Goal: Task Accomplishment & Management: Manage account settings

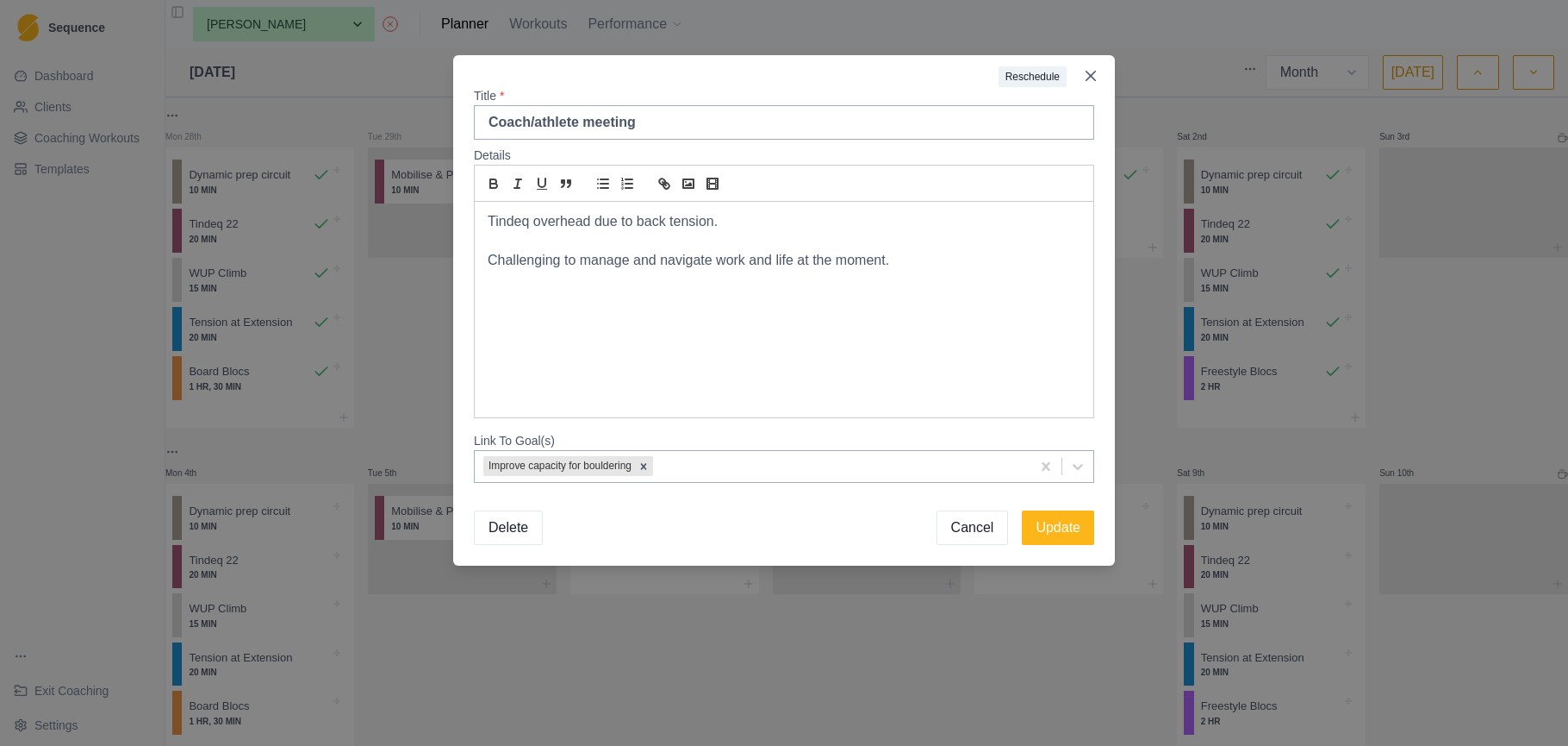
select select "month"
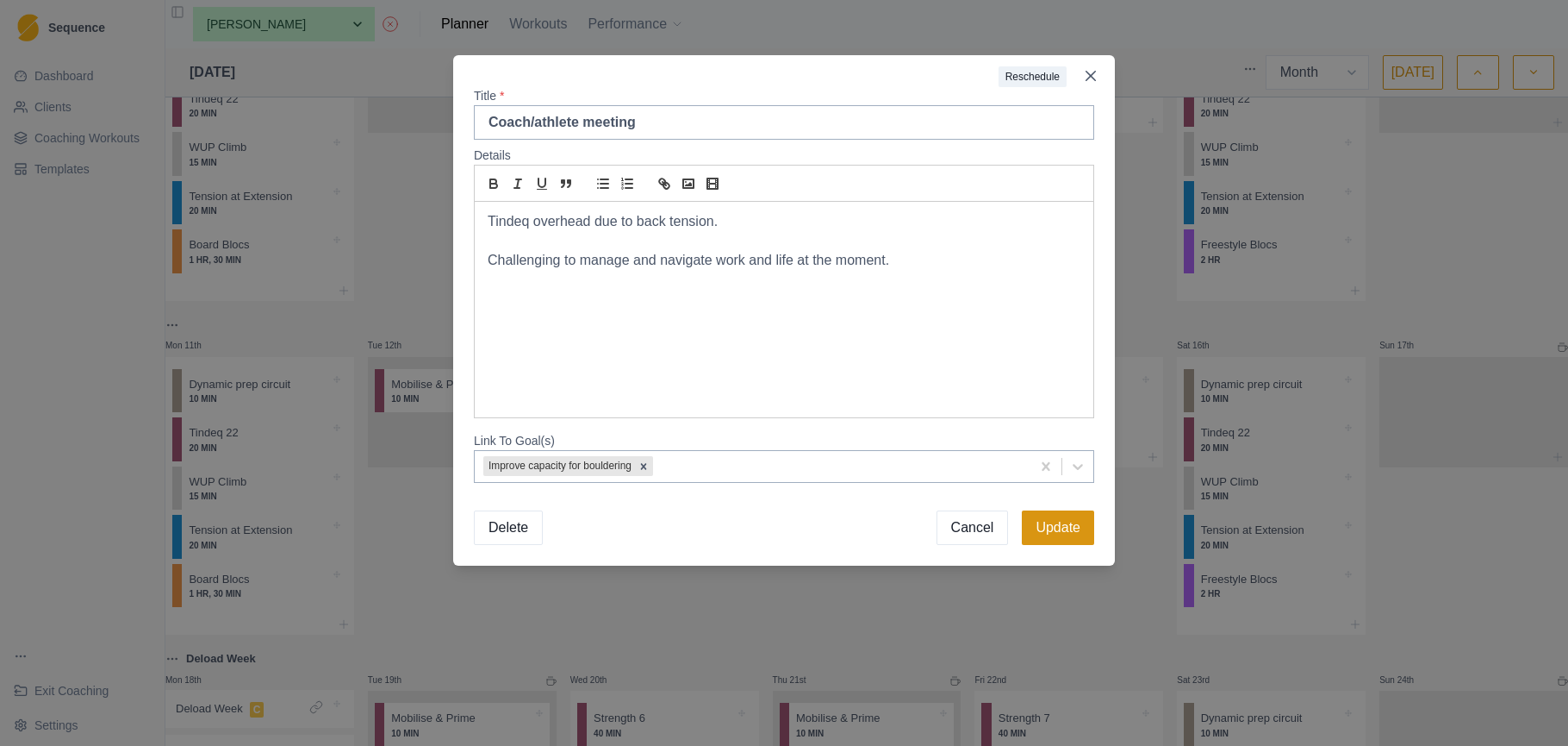
click at [1057, 528] on button "Update" at bounding box center [1058, 527] width 72 height 34
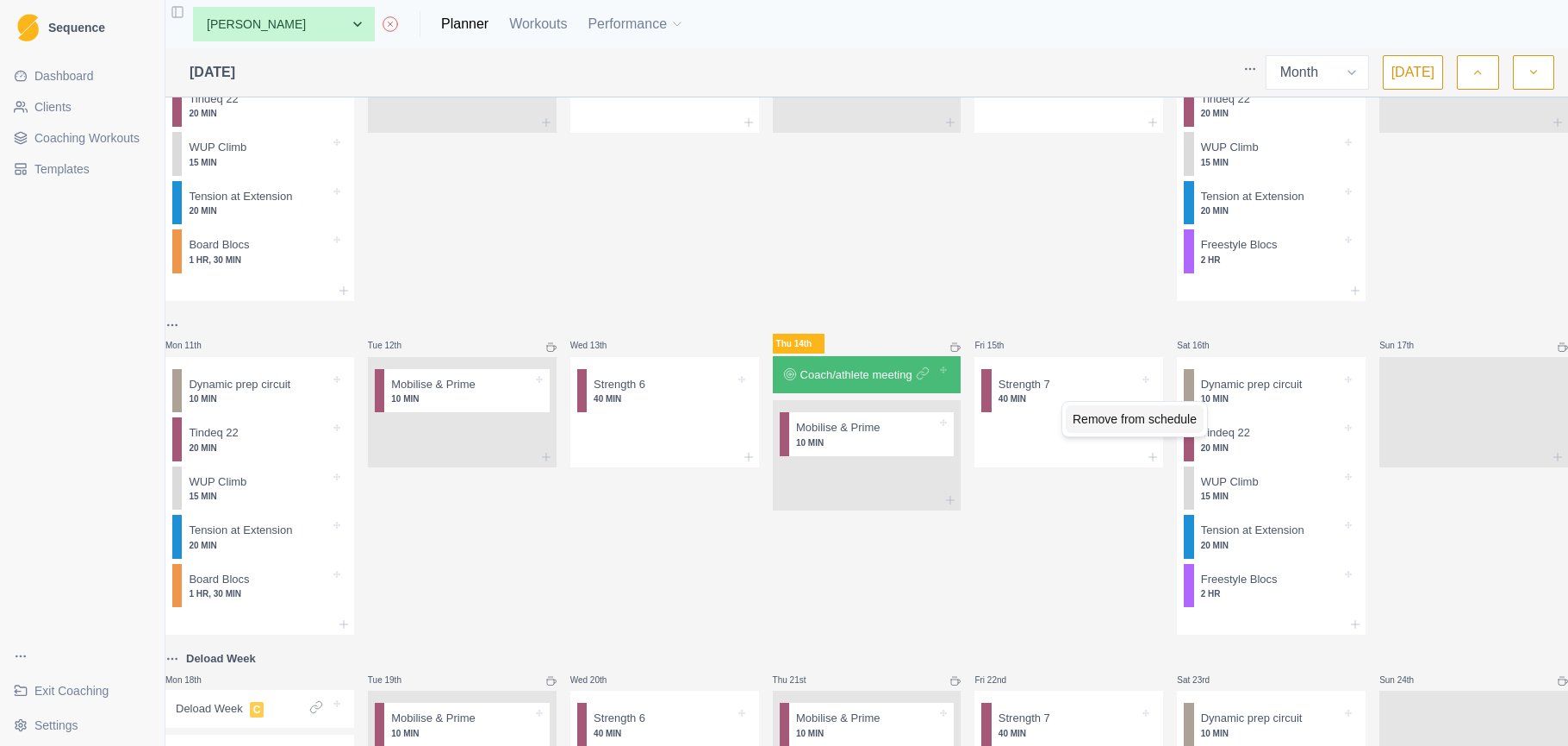
click at [1095, 418] on div "Remove from schedule" at bounding box center [1135, 419] width 138 height 28
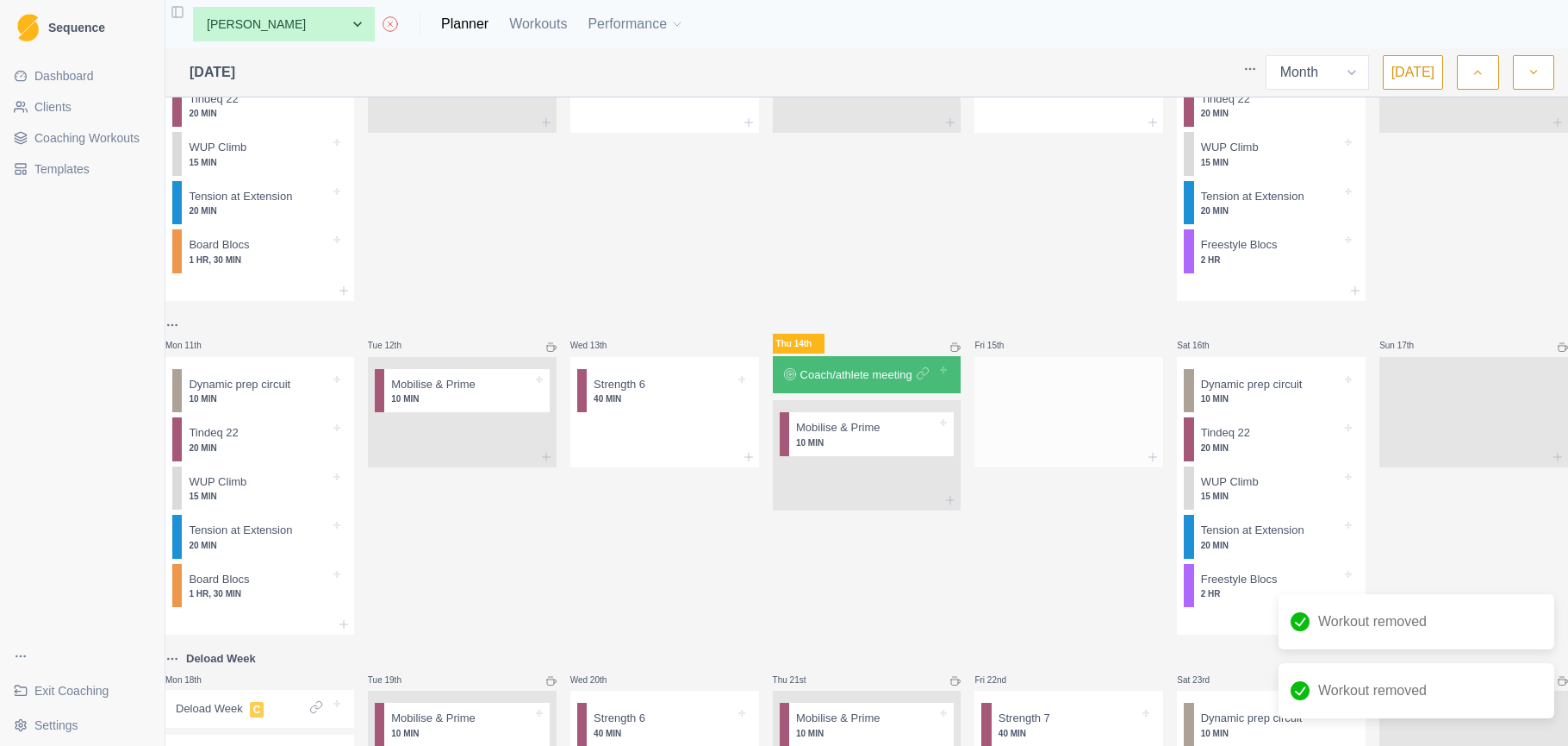
click at [1051, 443] on div at bounding box center [1070, 408] width 189 height 76
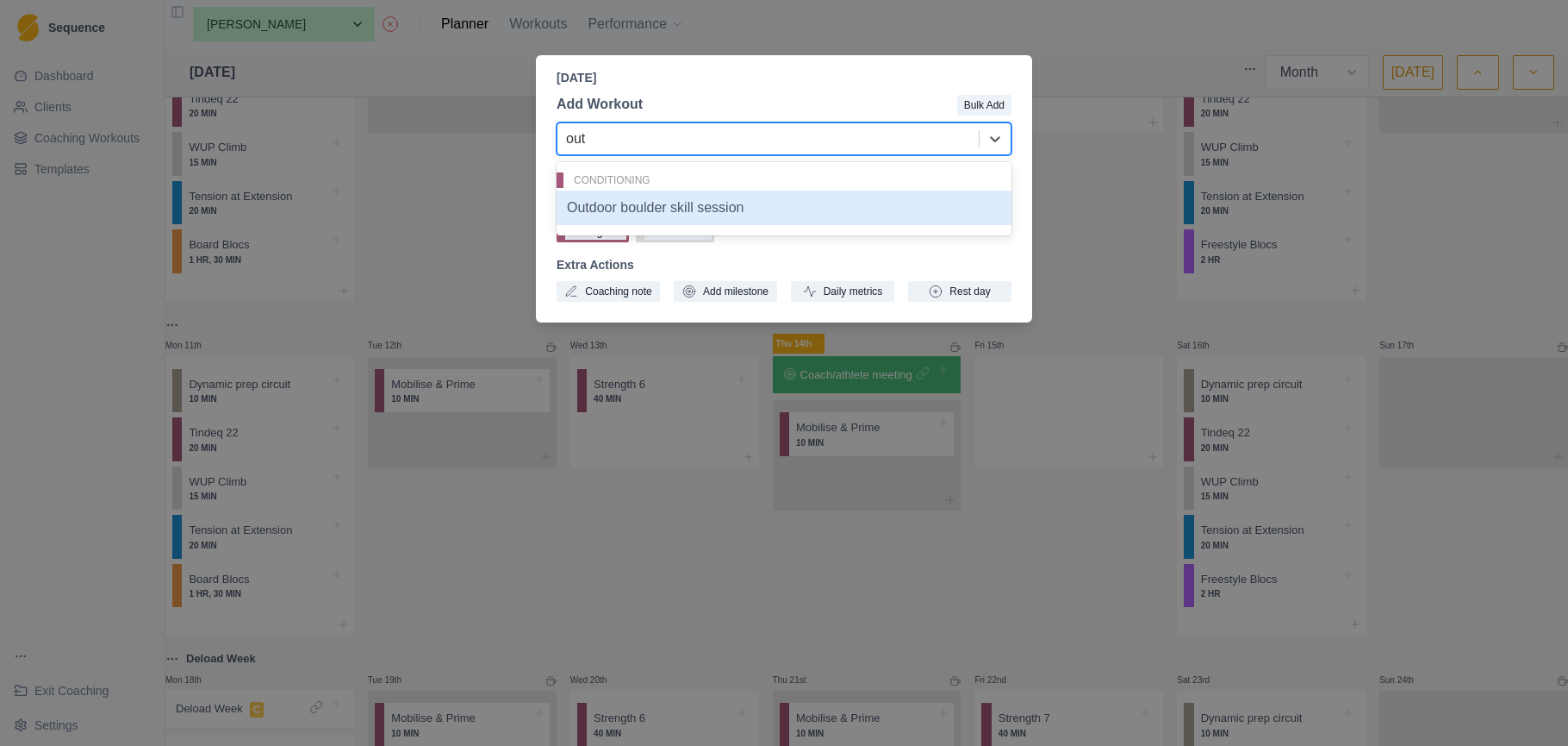
type input "out"
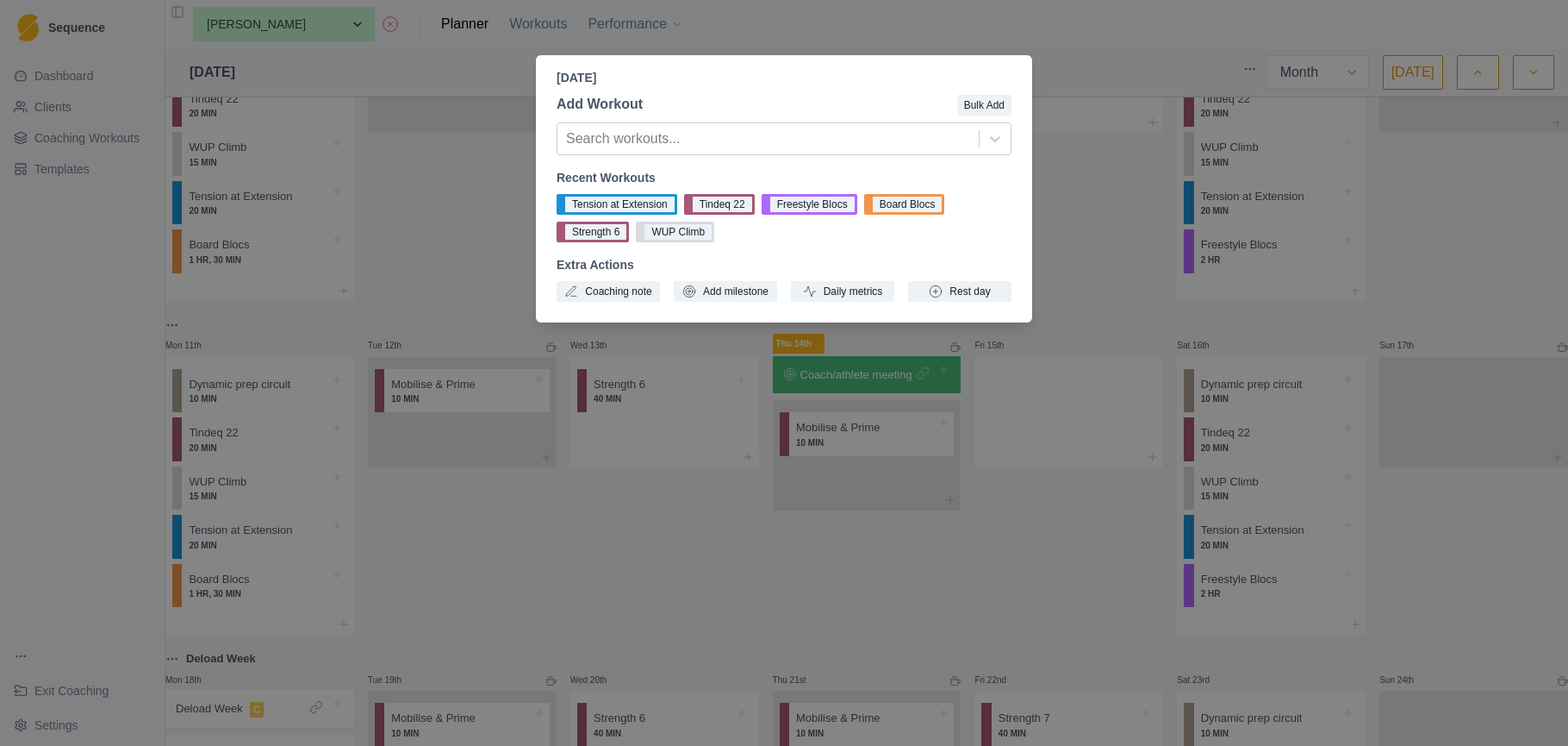
click at [1067, 53] on div "Friday, August 15th, 2025 Add Workout Bulk Add Search workouts... Recent Workou…" at bounding box center [784, 373] width 1568 height 746
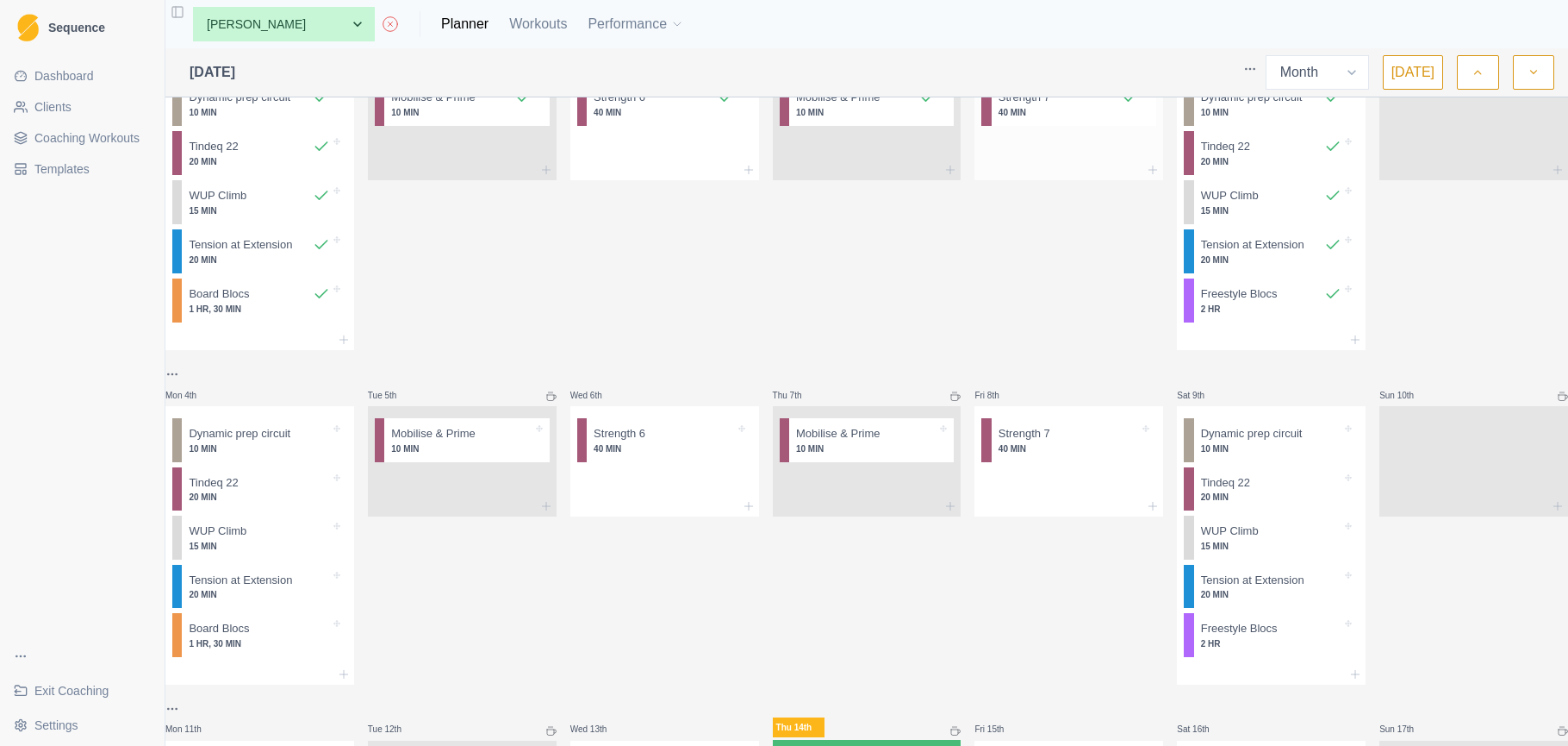
scroll to position [449, 0]
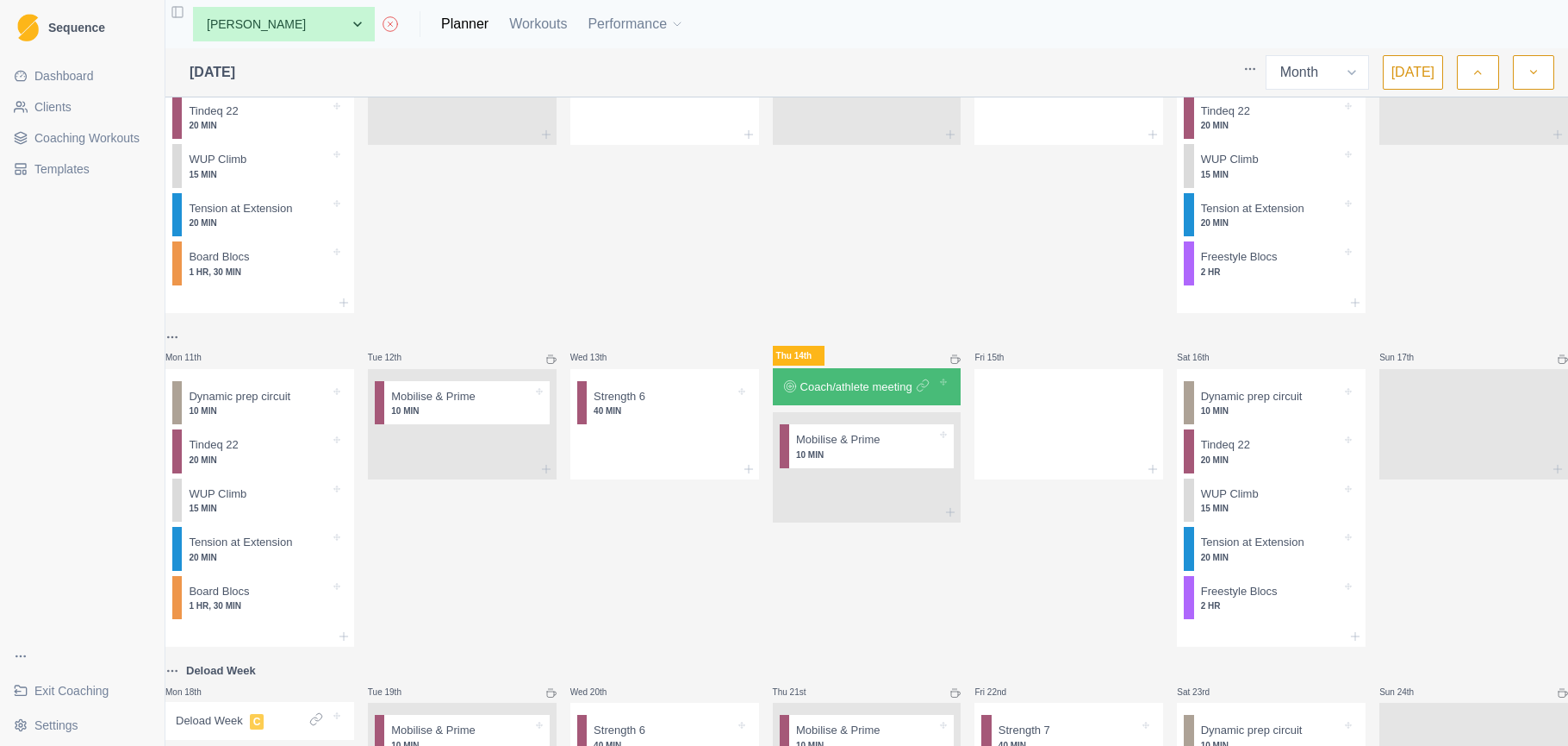
click at [100, 134] on span "Coaching Workouts" at bounding box center [87, 137] width 105 height 17
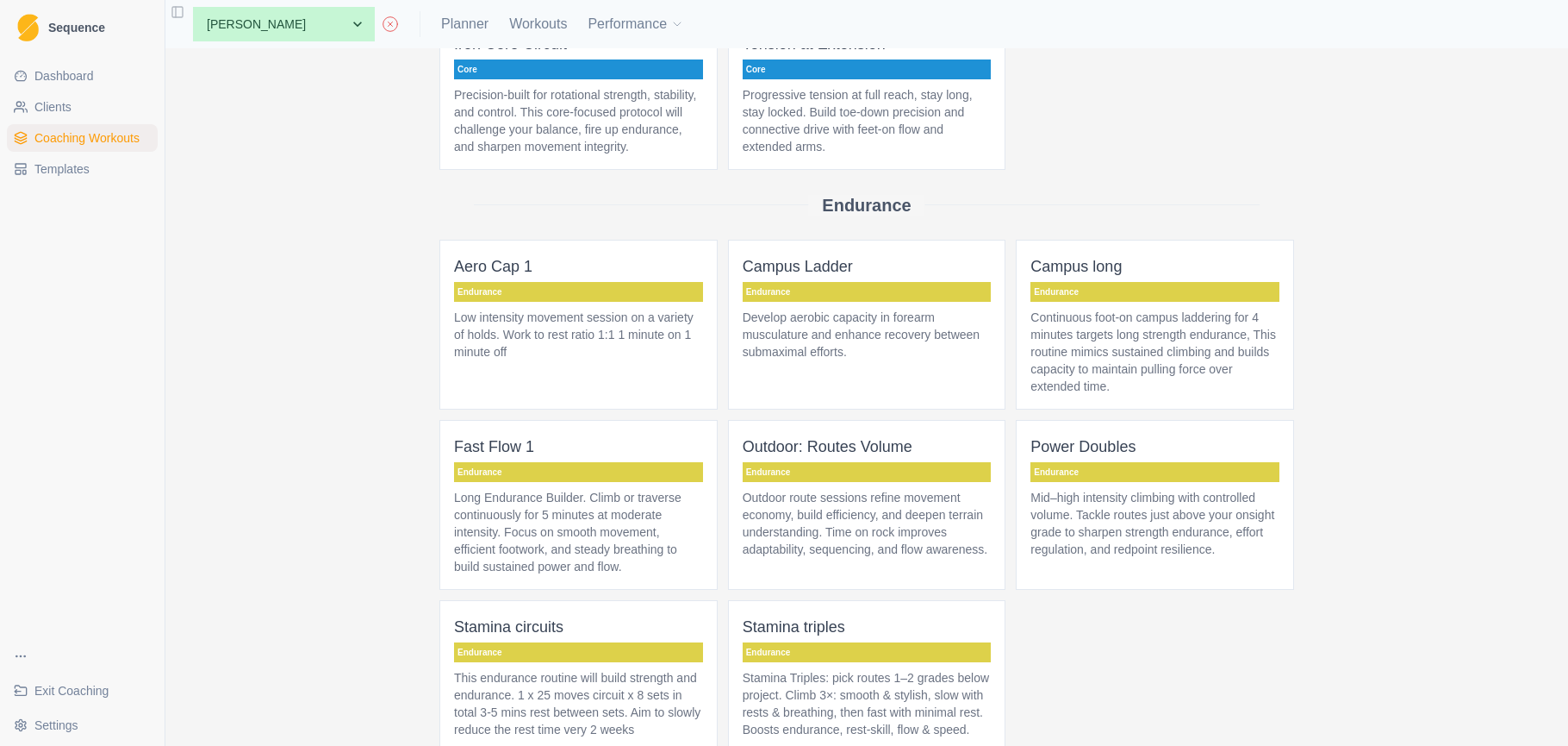
scroll to position [2947, 0]
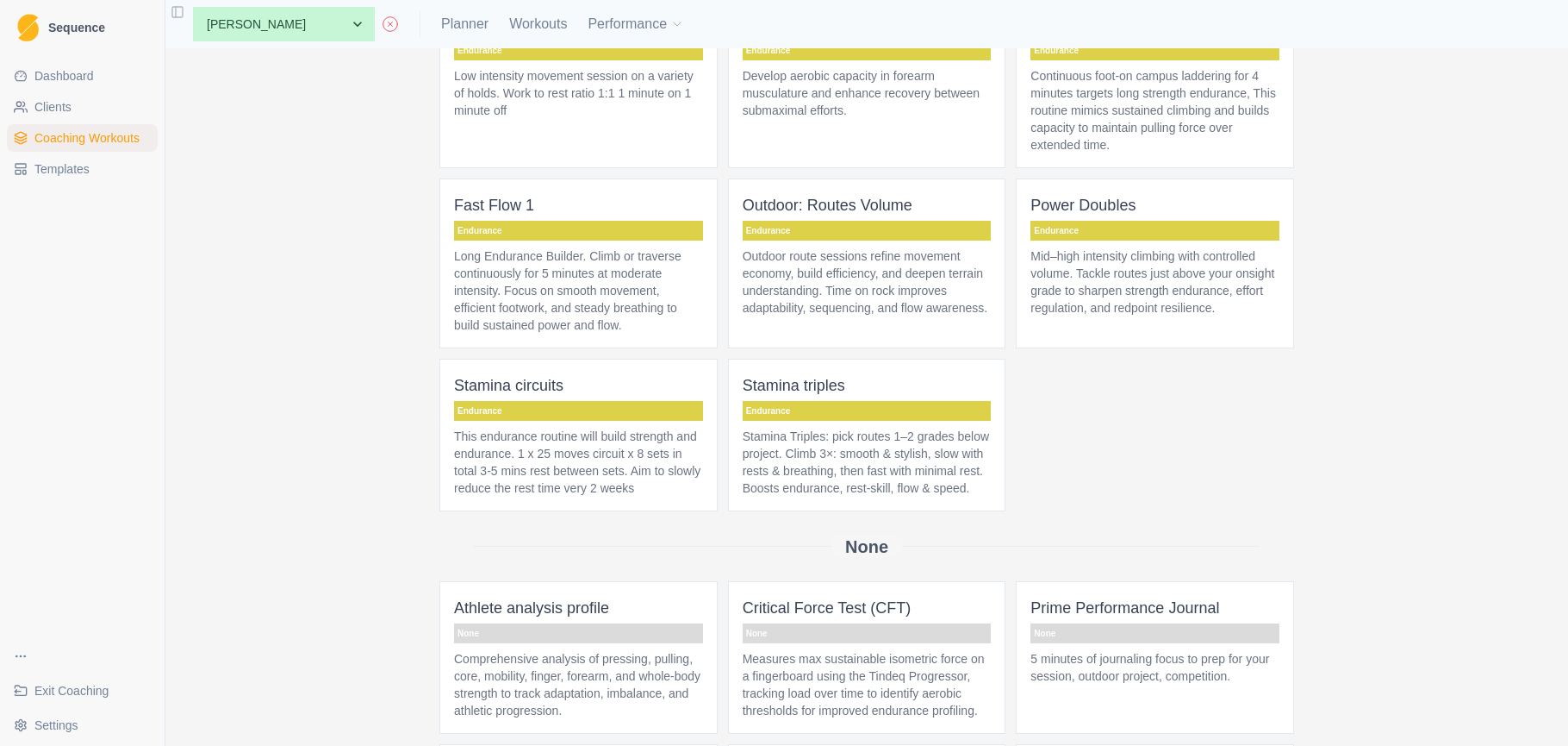
click at [922, 316] on p "Outdoor route sessions refine movement economy, build efficiency, and deepen te…" at bounding box center [867, 282] width 249 height 69
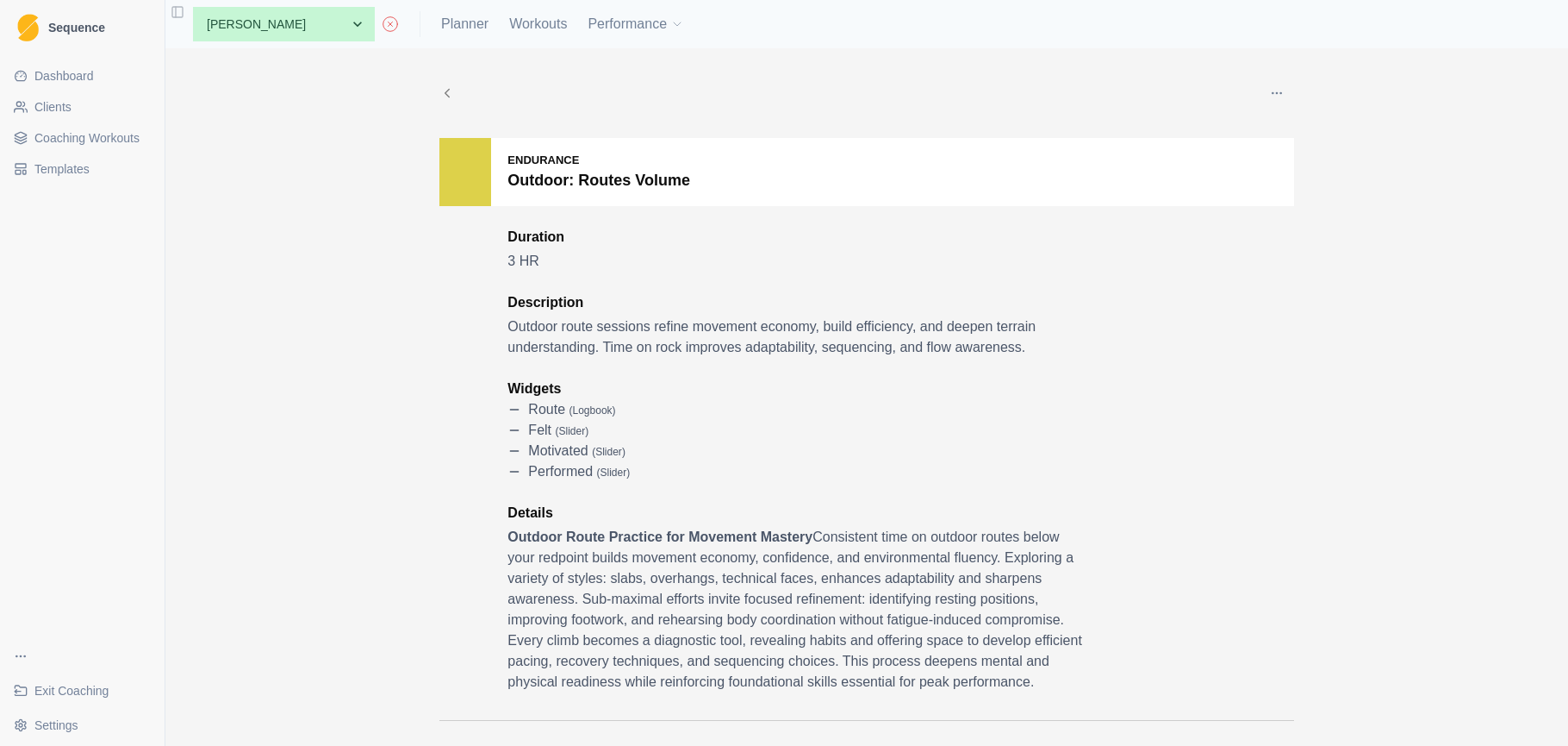
click at [1287, 90] on button "button" at bounding box center [1276, 93] width 34 height 34
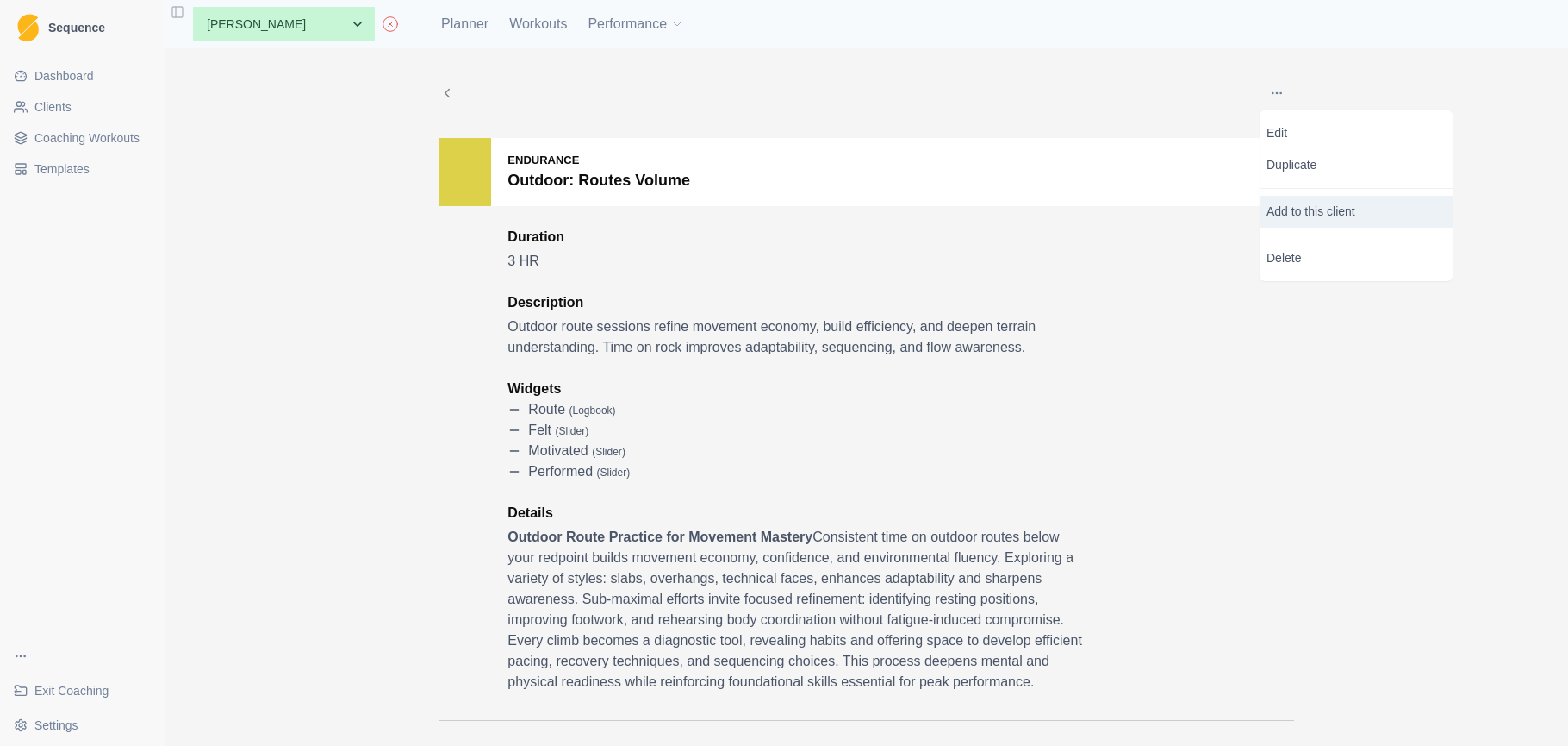
click at [1305, 203] on p "Add to this client" at bounding box center [1356, 212] width 193 height 32
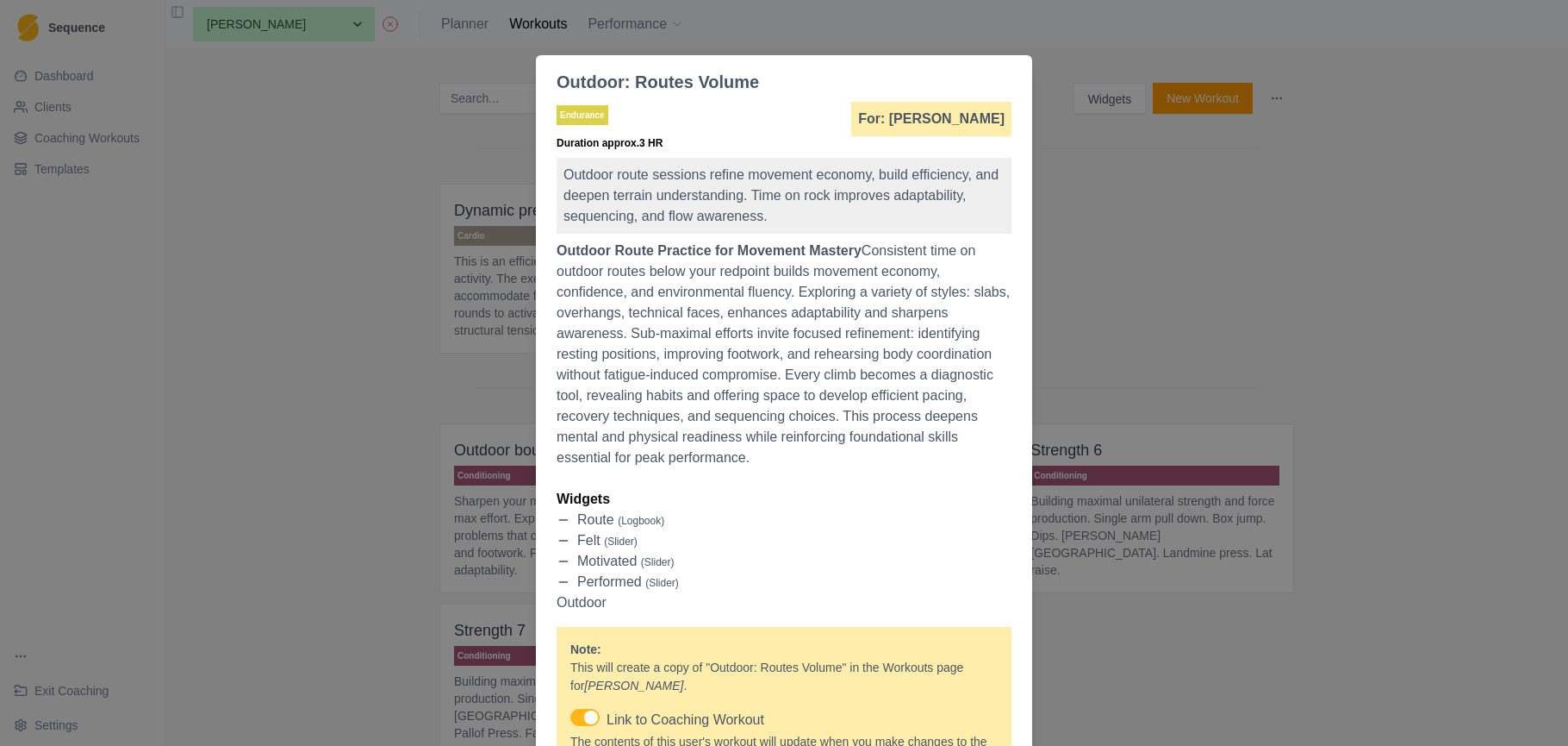
scroll to position [186, 0]
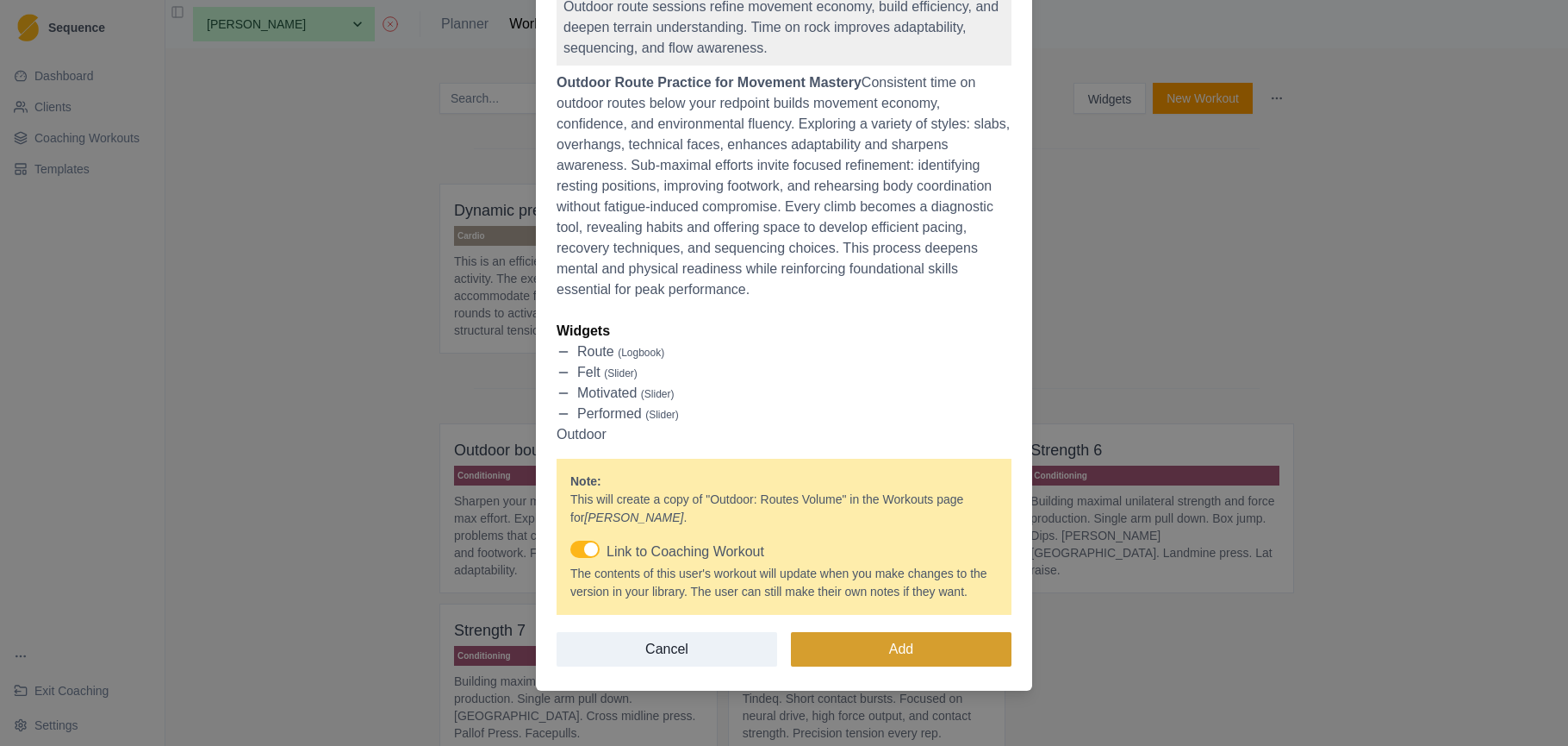
click at [917, 650] on button "Add" at bounding box center [901, 648] width 221 height 34
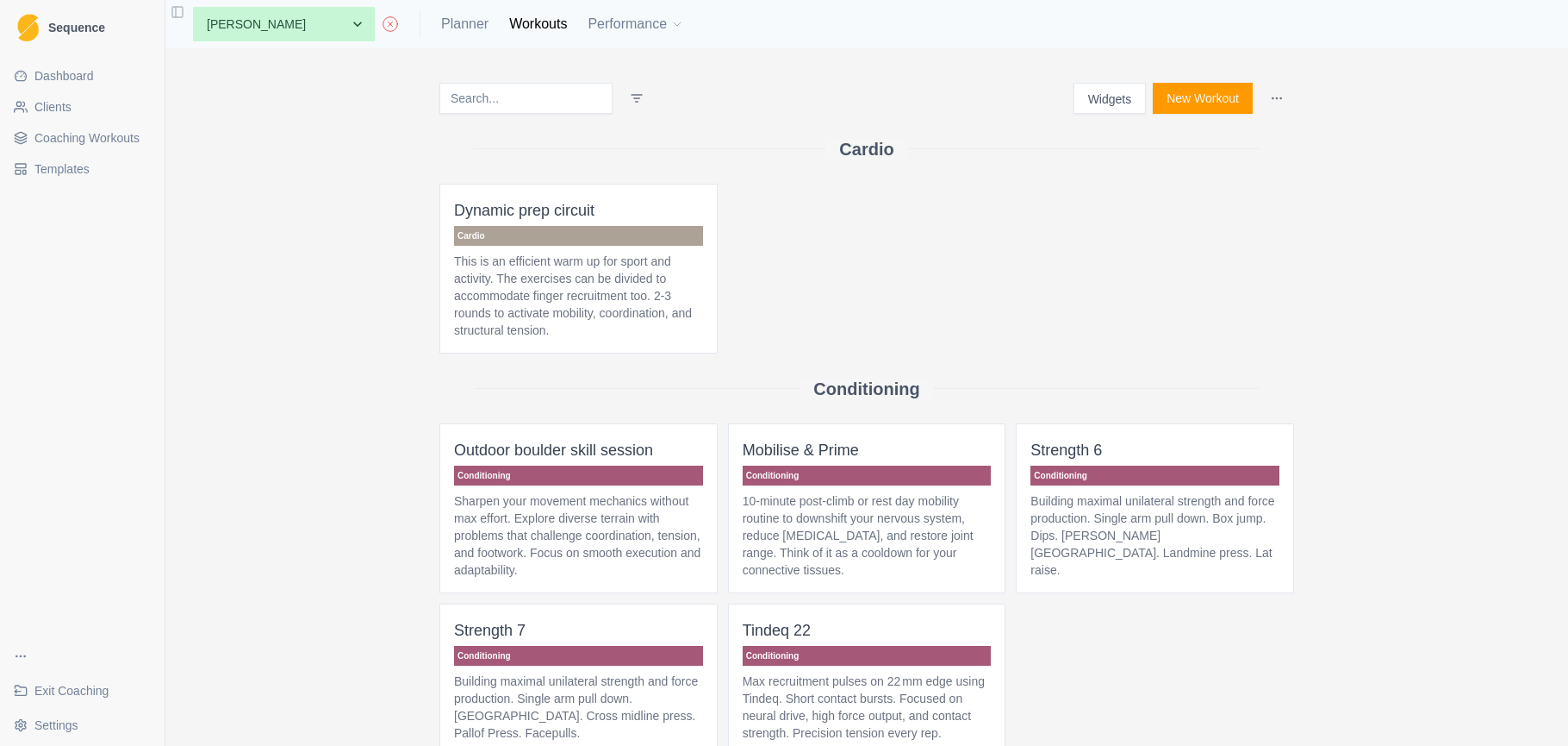
click at [97, 82] on link "Dashboard" at bounding box center [82, 76] width 151 height 28
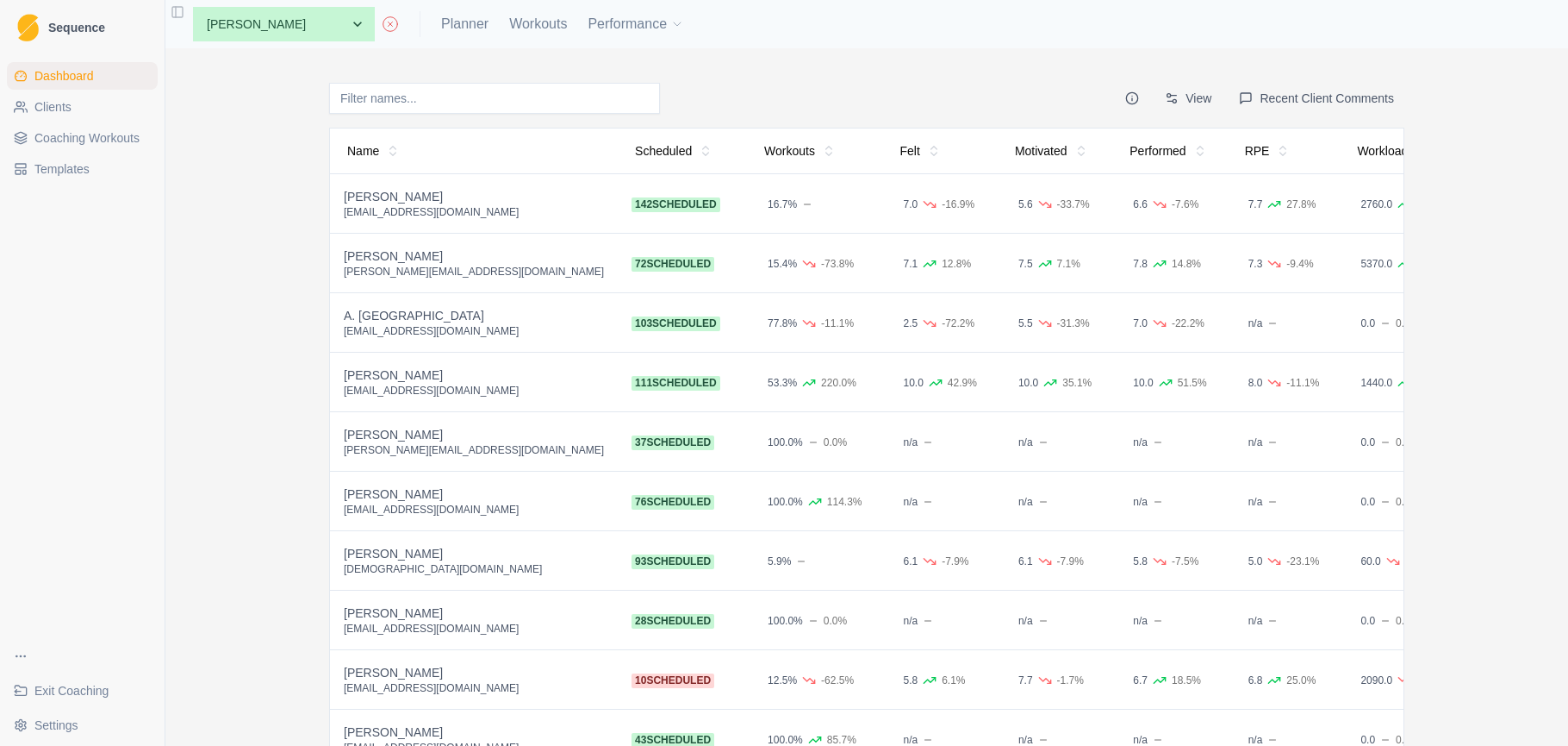
click at [1303, 100] on button "Recent Client Comments" at bounding box center [1317, 98] width 175 height 31
click at [441, 28] on link "Planner" at bounding box center [465, 24] width 47 height 21
select select "month"
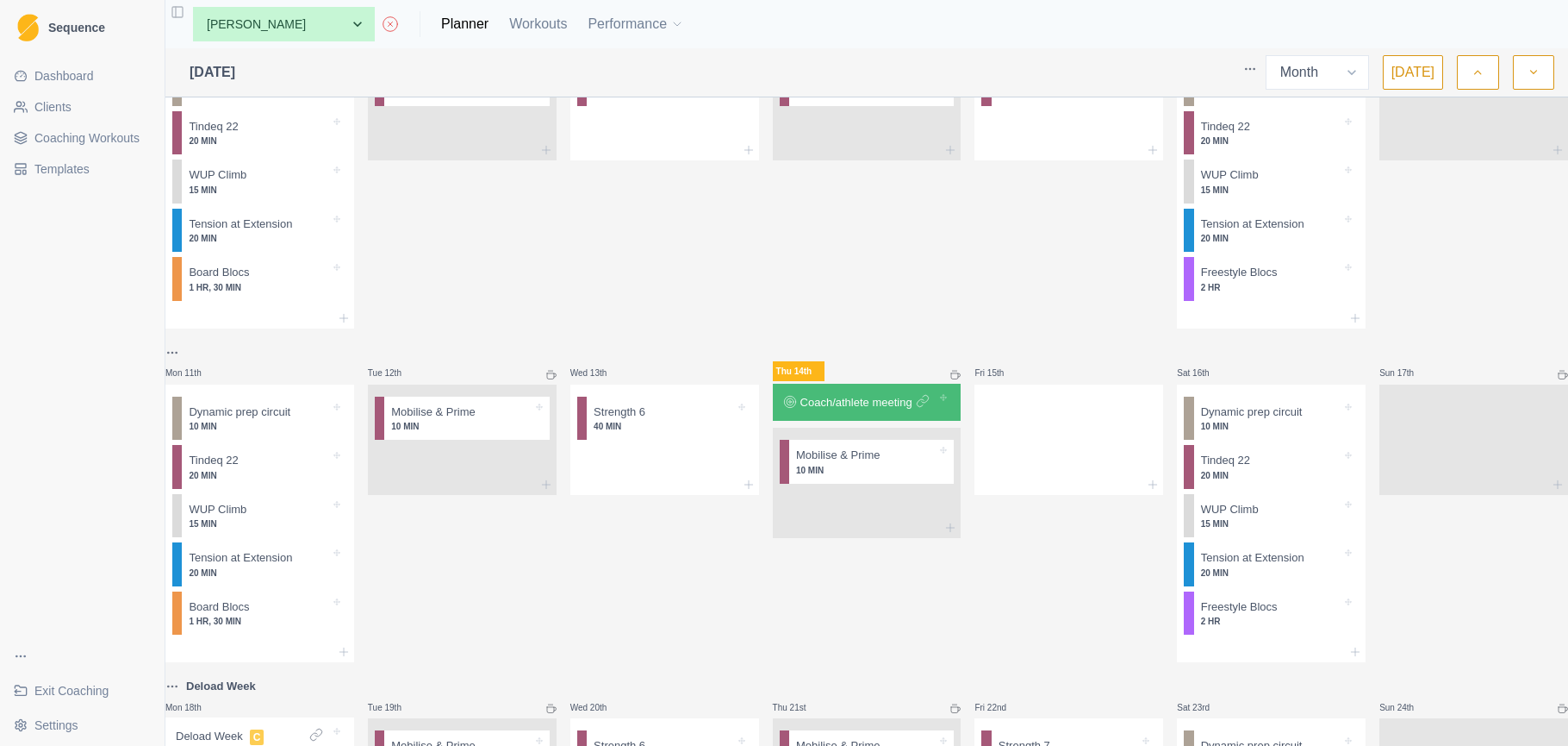
scroll to position [445, 0]
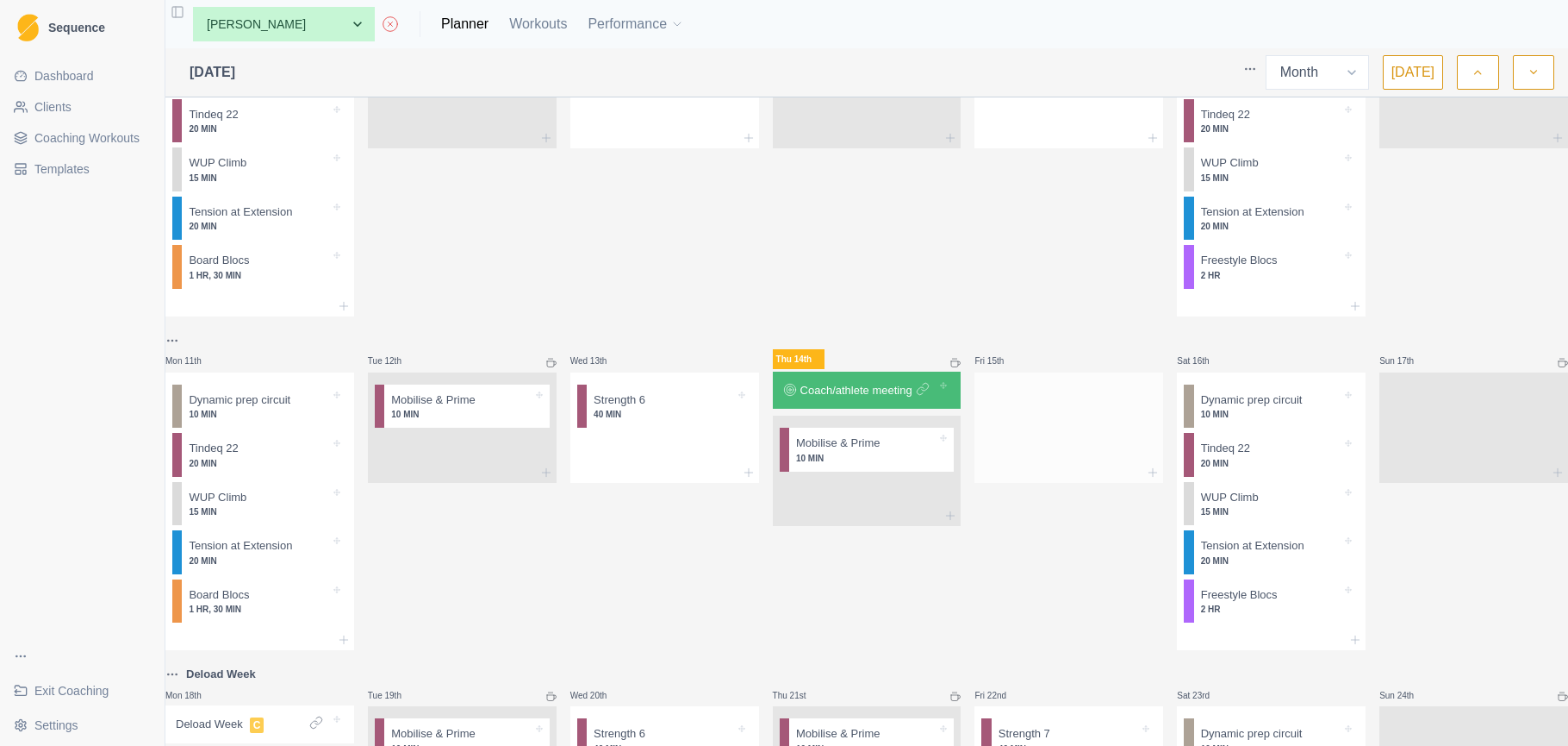
click at [1078, 454] on div at bounding box center [1070, 424] width 189 height 76
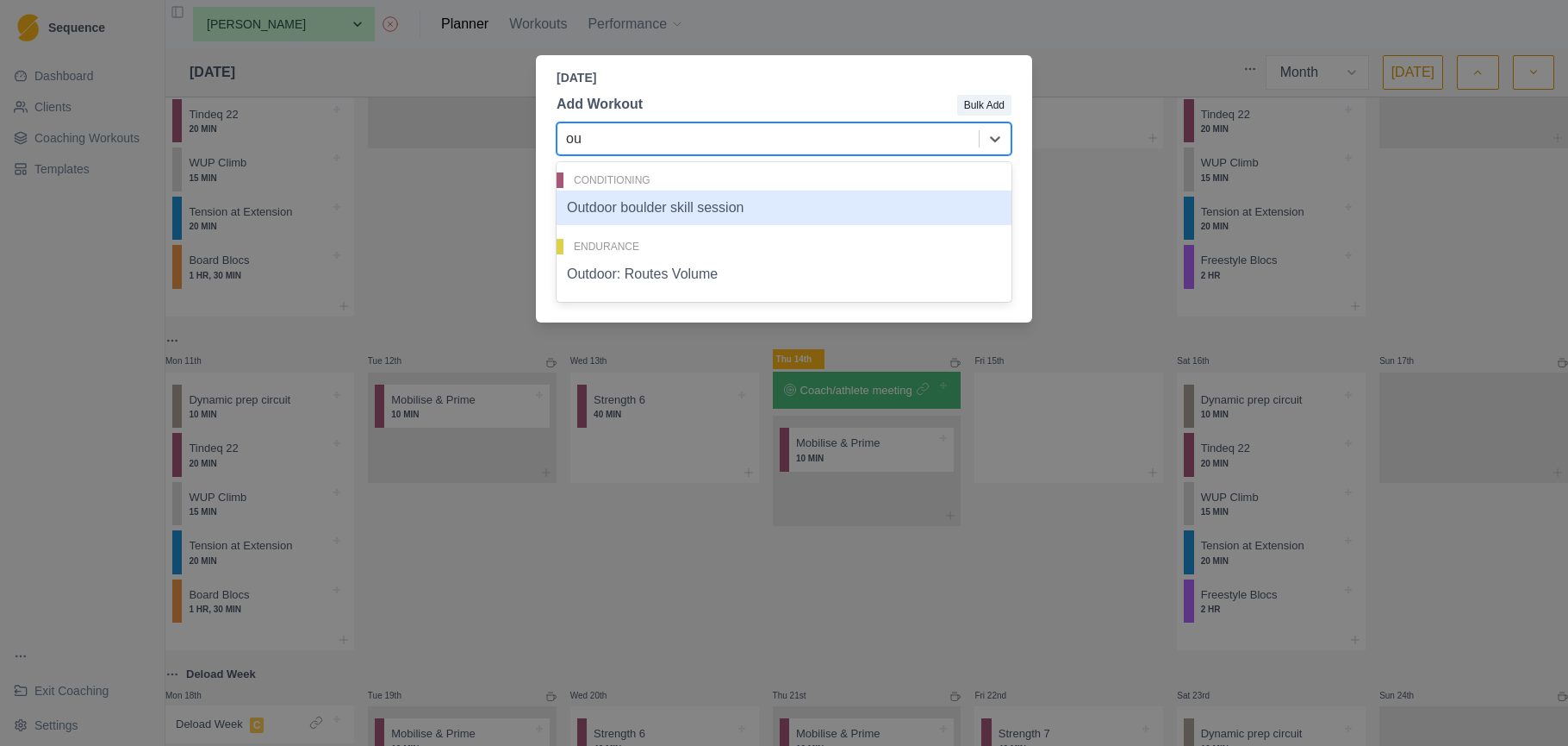
type input "out"
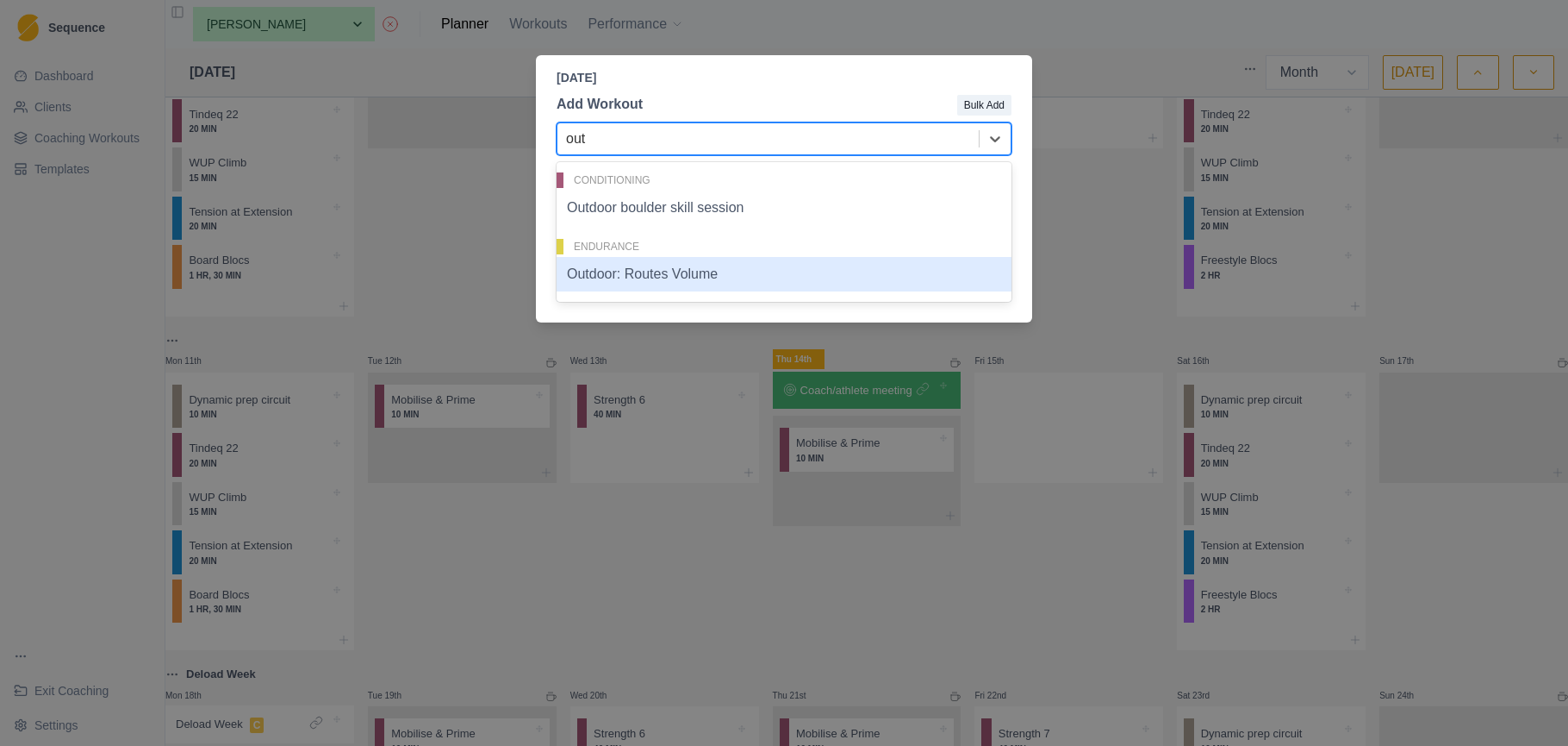
click at [760, 272] on div "Outdoor: Routes Volume" at bounding box center [784, 274] width 455 height 34
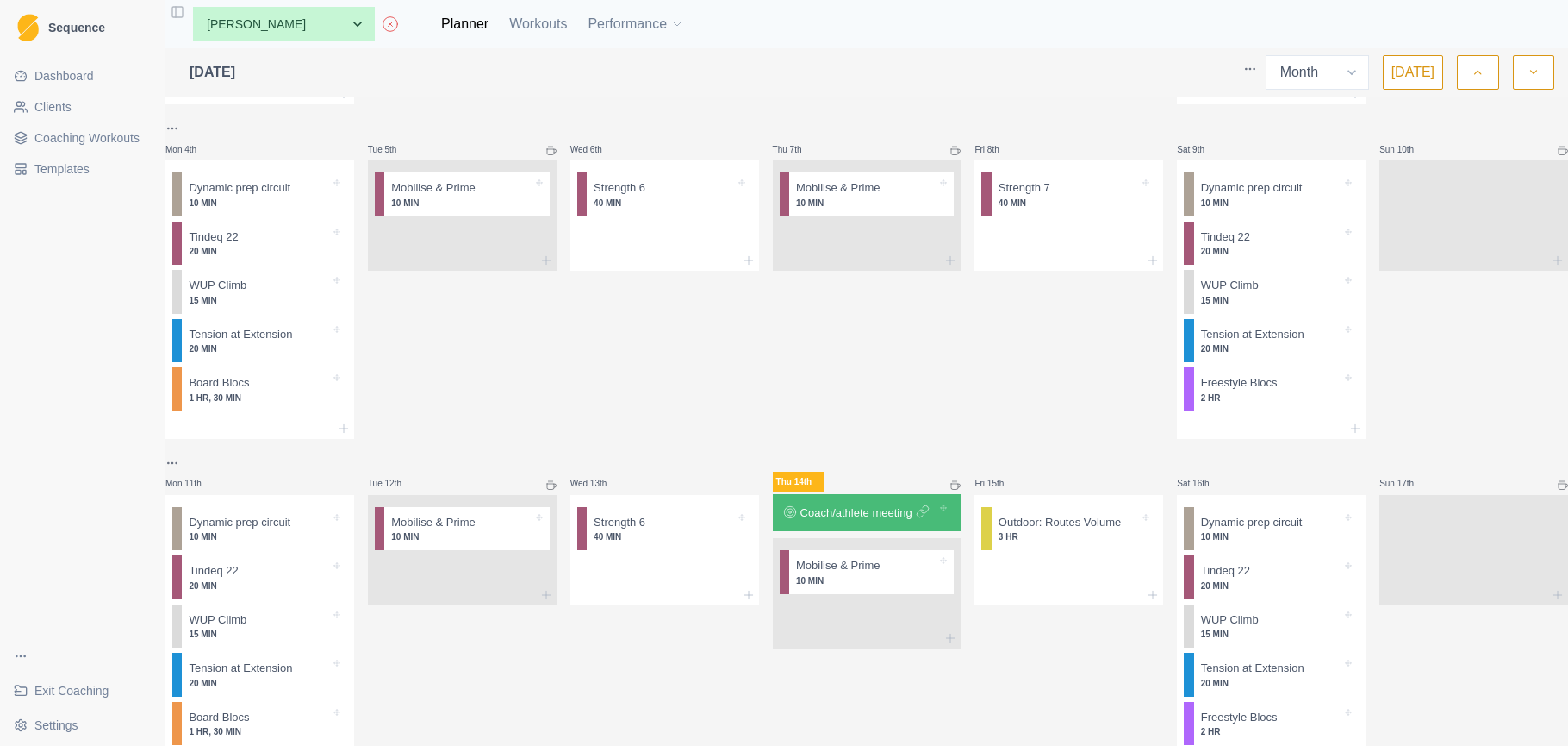
scroll to position [1, 0]
click at [87, 79] on span "Dashboard" at bounding box center [64, 75] width 59 height 17
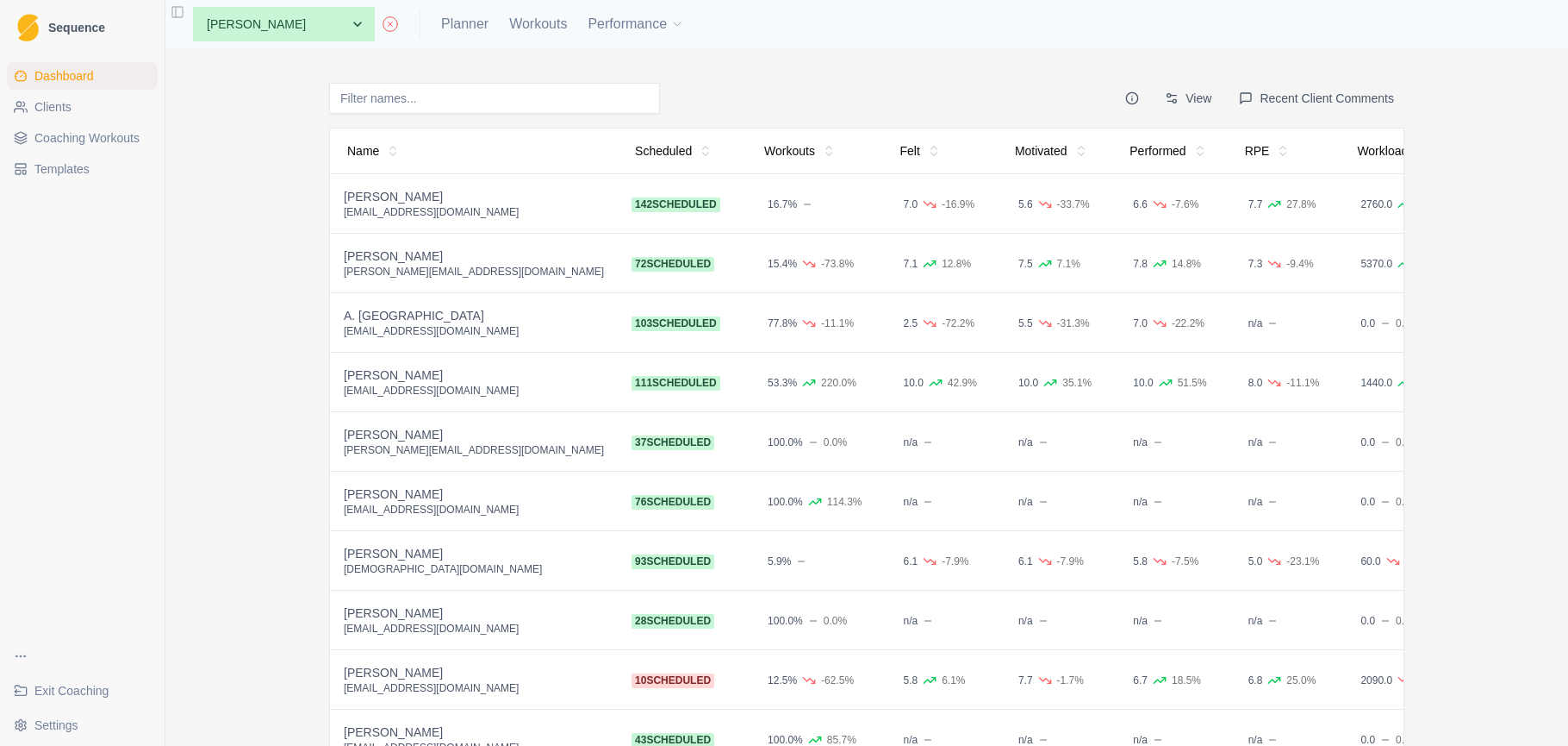
click at [1345, 98] on button "Recent Client Comments" at bounding box center [1317, 98] width 175 height 31
click at [441, 26] on link "Planner" at bounding box center [465, 24] width 47 height 21
select select "month"
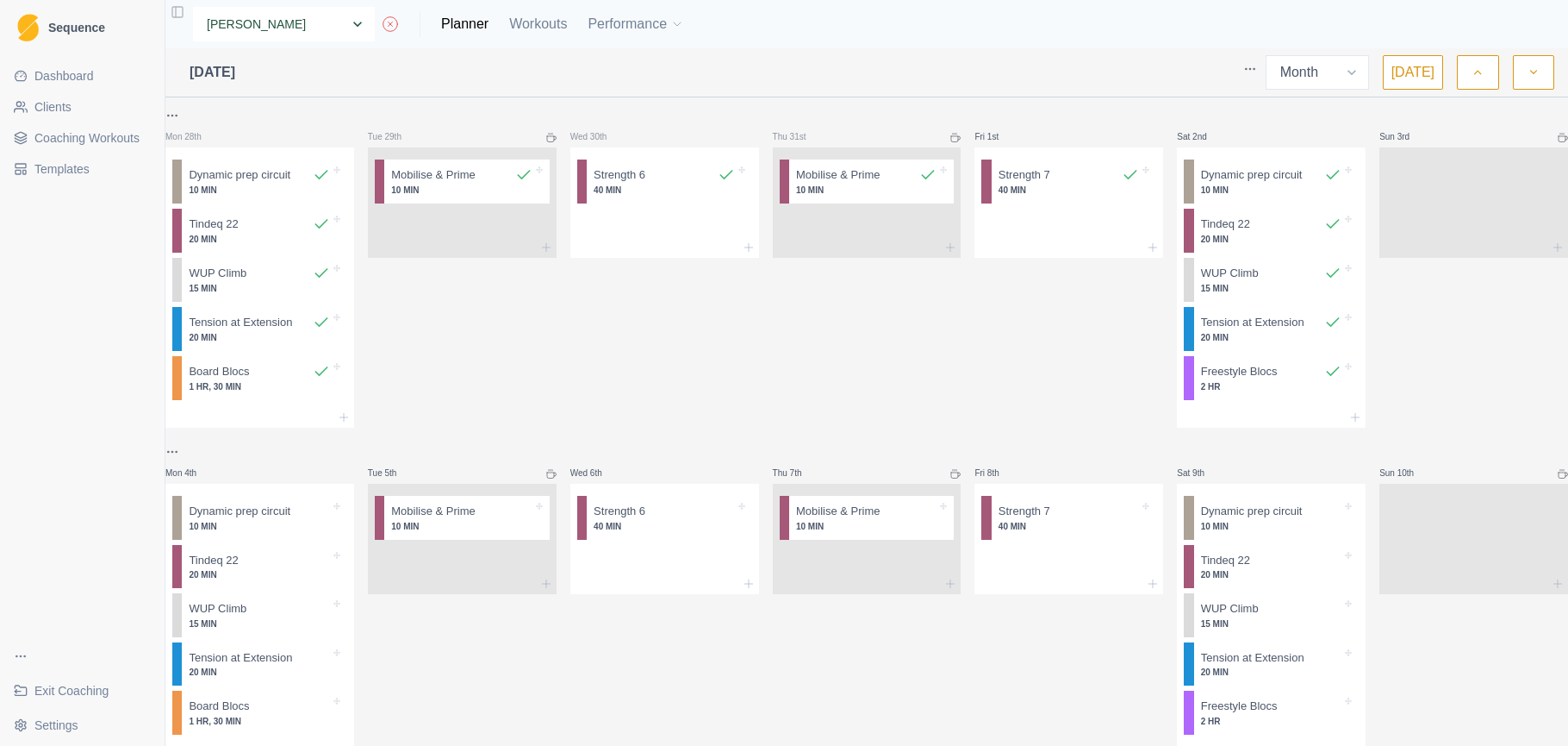
select select "757168ae-d33a-4bee-8254-2e1b1dad540a"
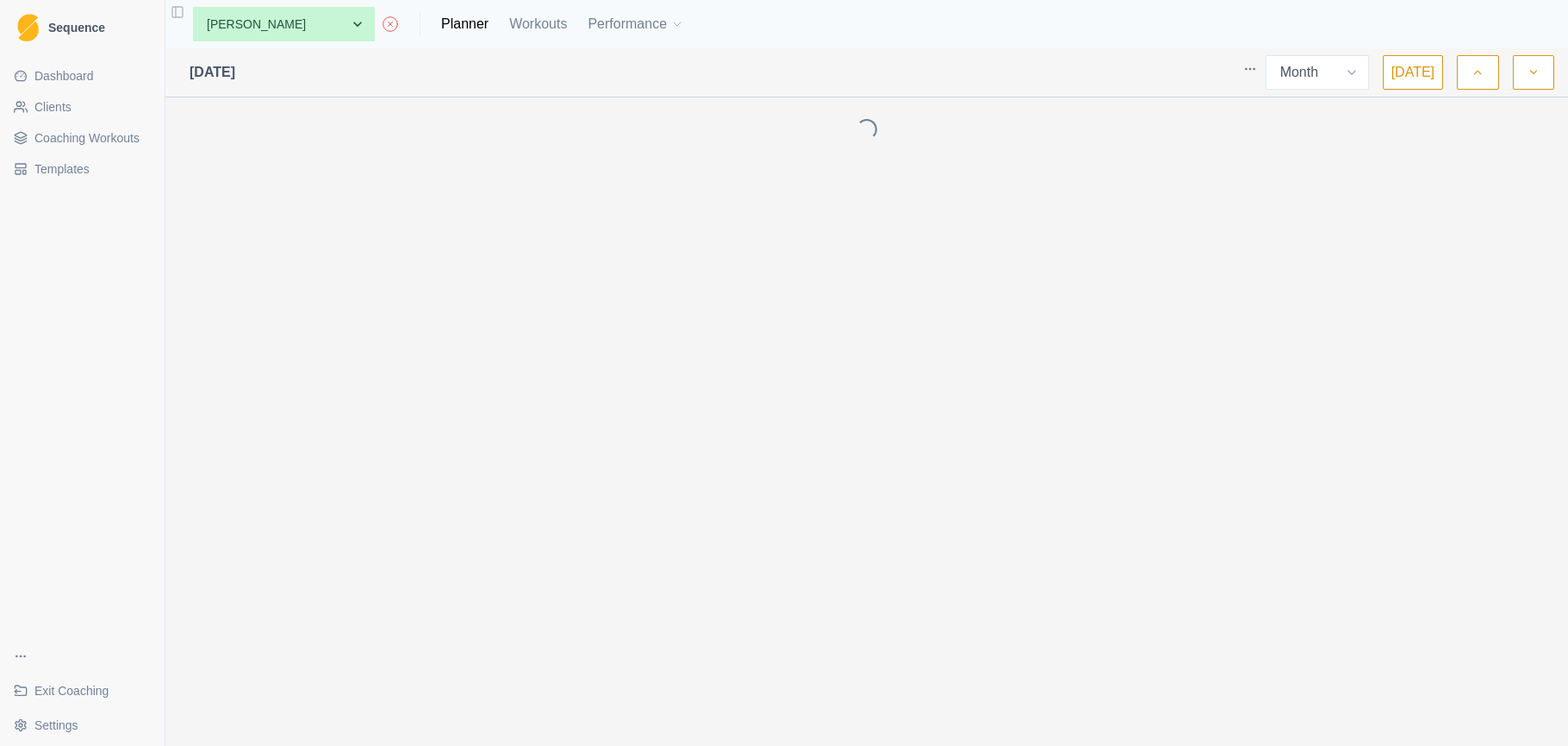
select select "month"
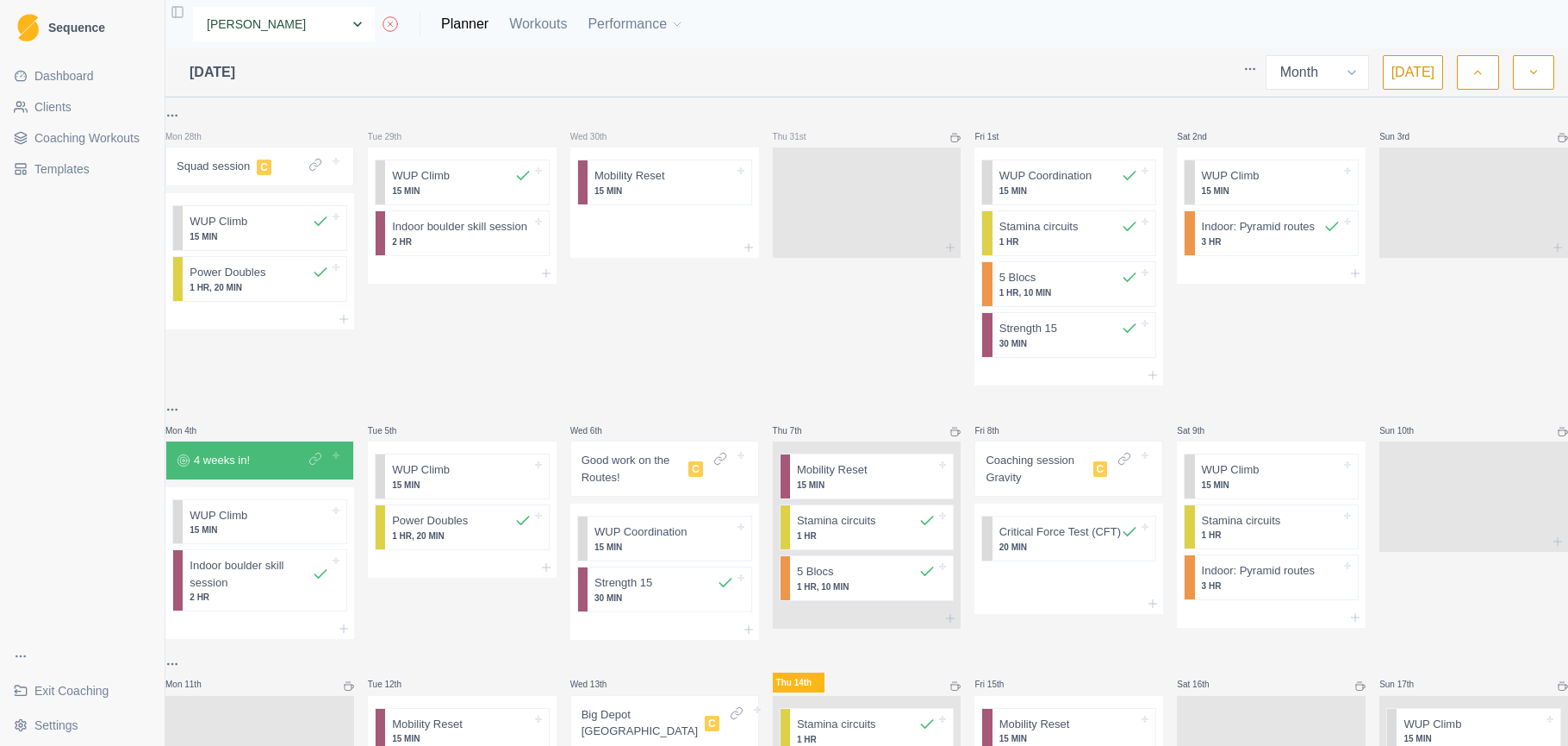
select select "0d50b06f-245e-46d8-ba55-fb398bb4c291"
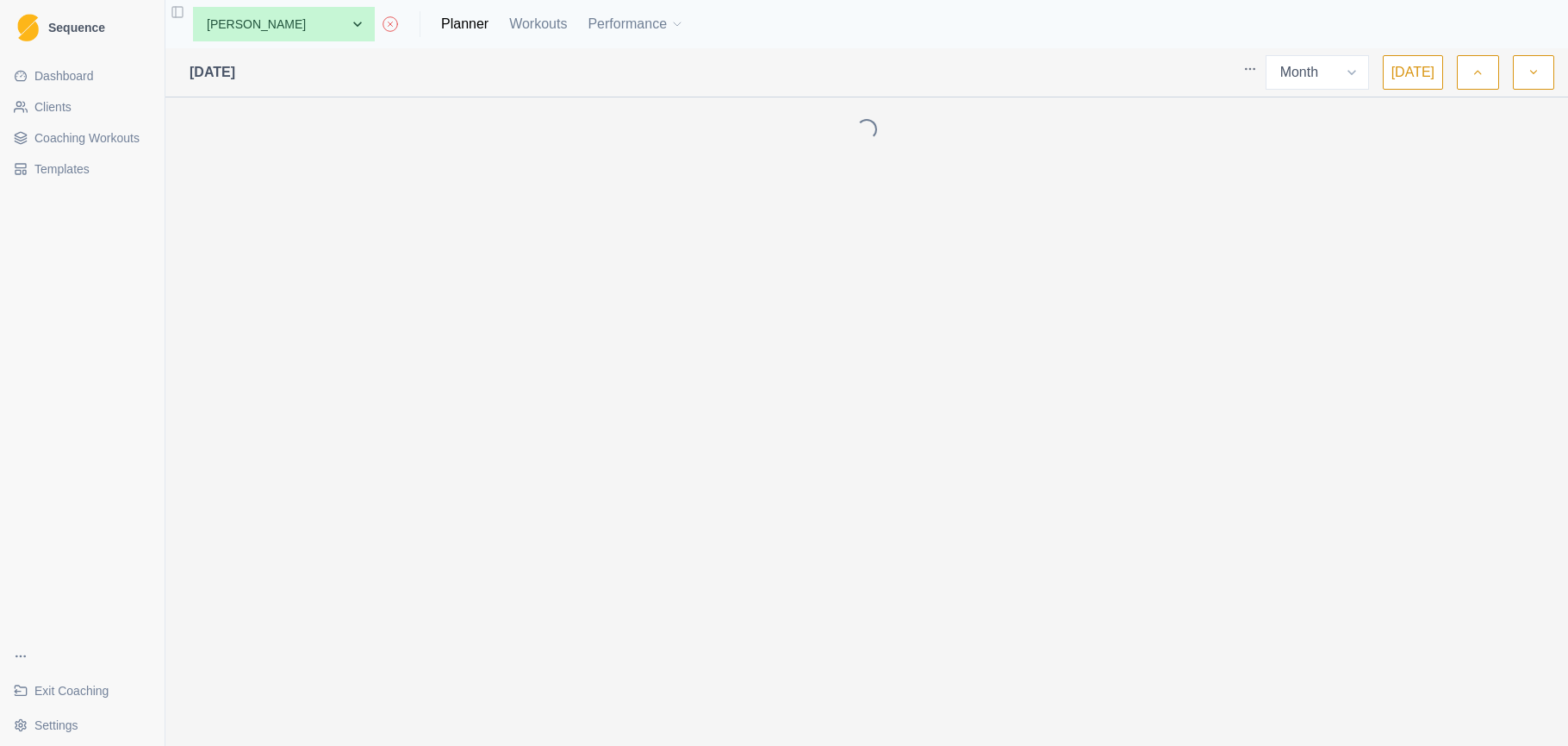
select select "month"
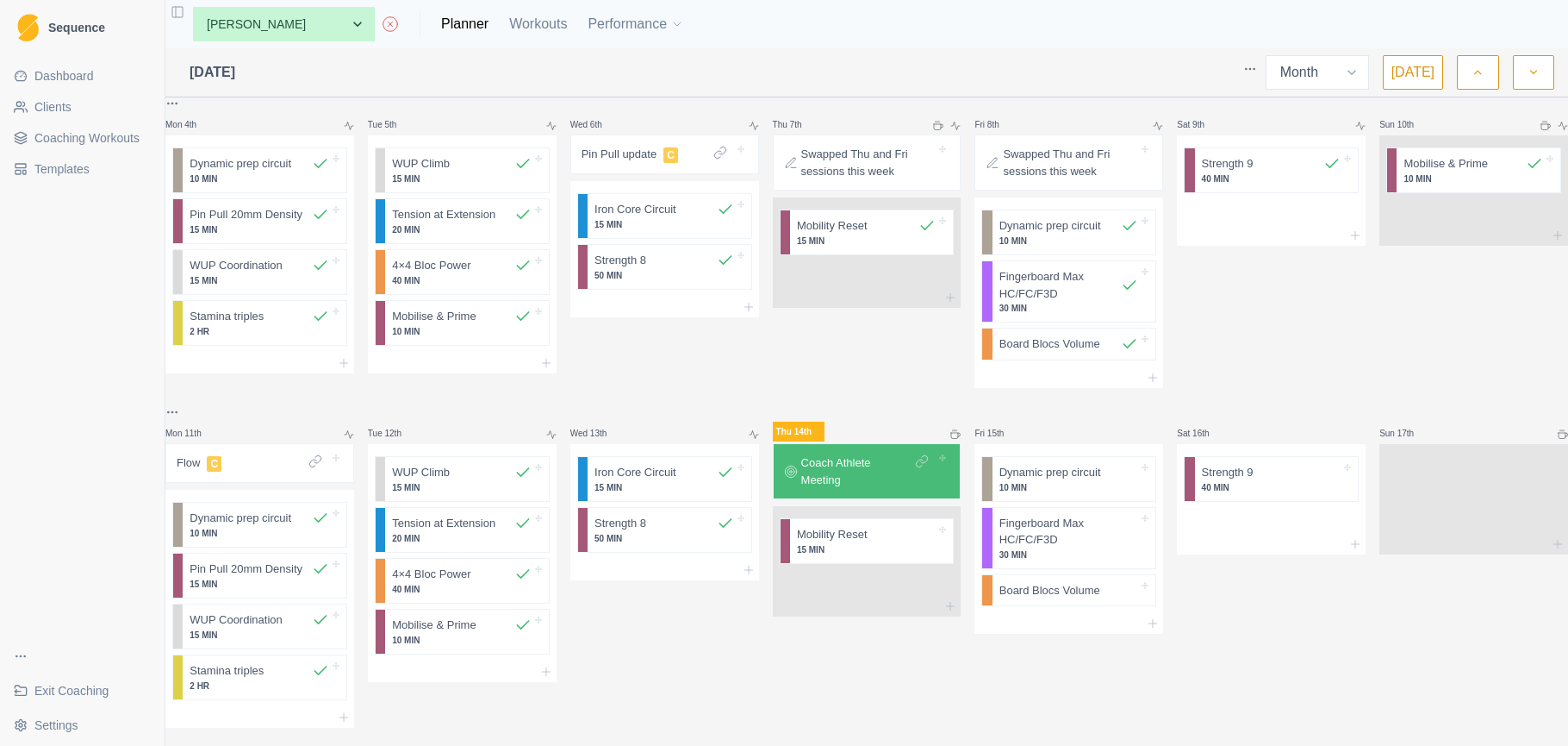
scroll to position [562, 0]
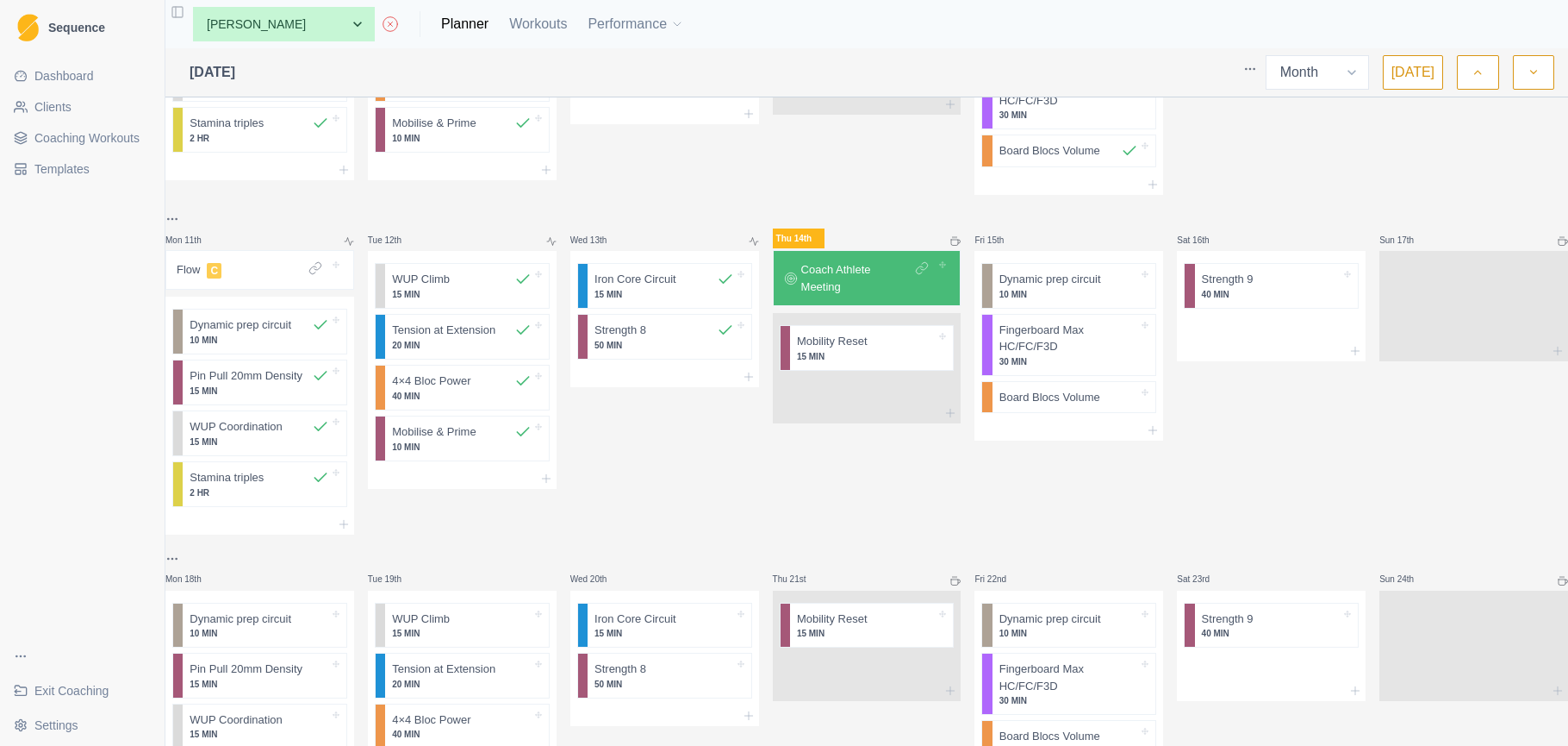
click at [872, 272] on p "Coach Athlete Meeting" at bounding box center [857, 278] width 111 height 34
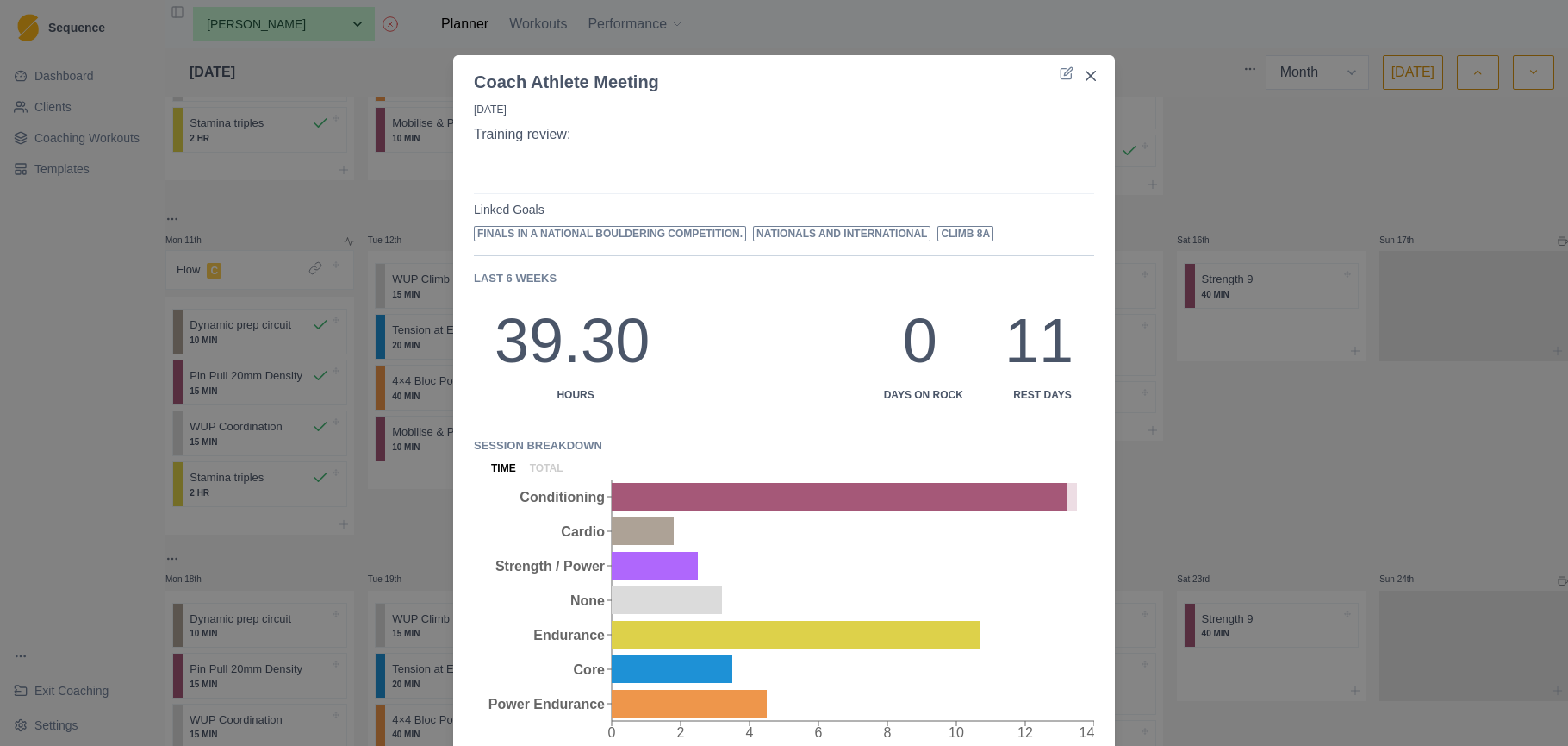
click at [1219, 120] on div "Coach Athlete Meeting [DATE] Training review: Linked Goals Finals in a national…" at bounding box center [784, 373] width 1568 height 746
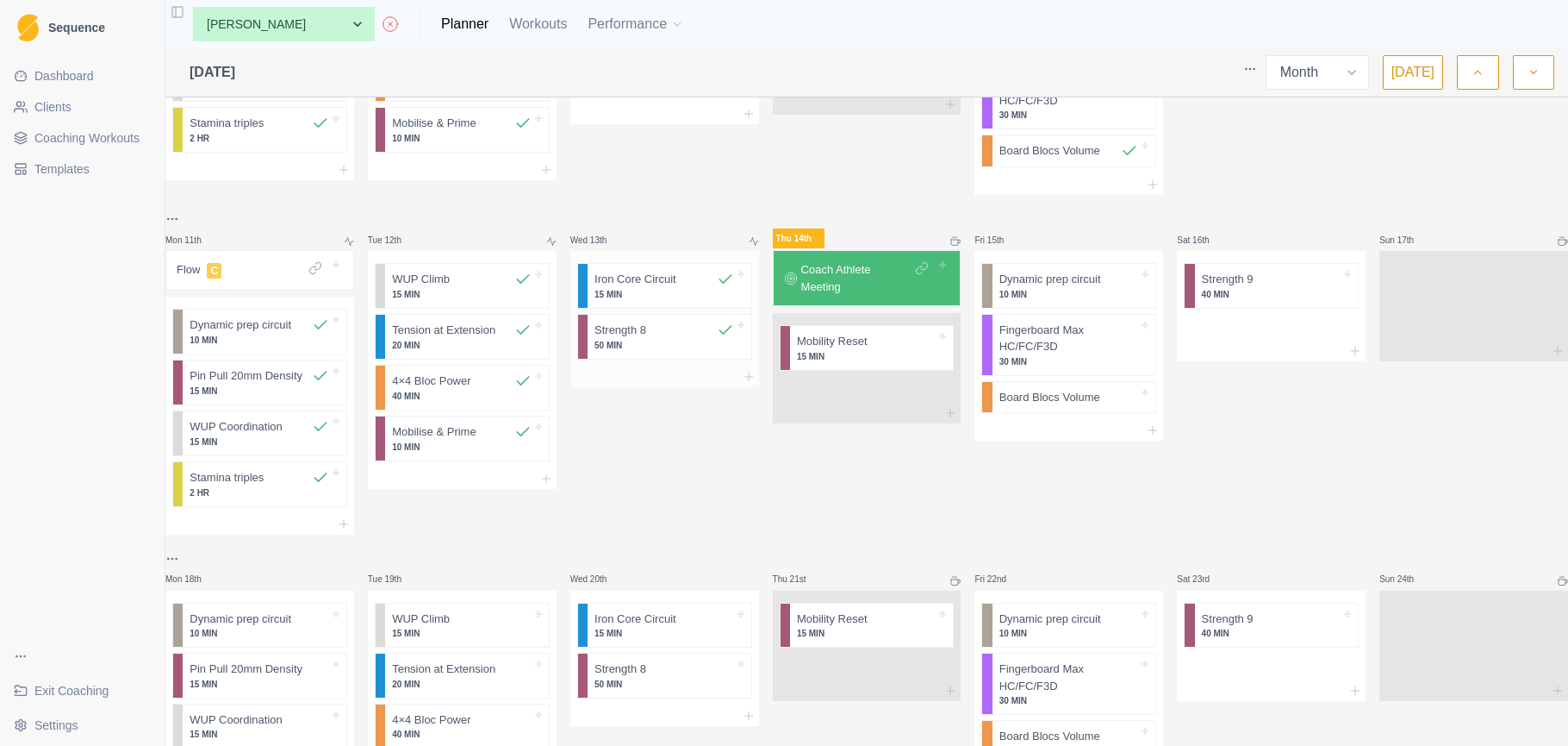
scroll to position [0, 0]
click at [96, 74] on link "Dashboard" at bounding box center [82, 76] width 151 height 28
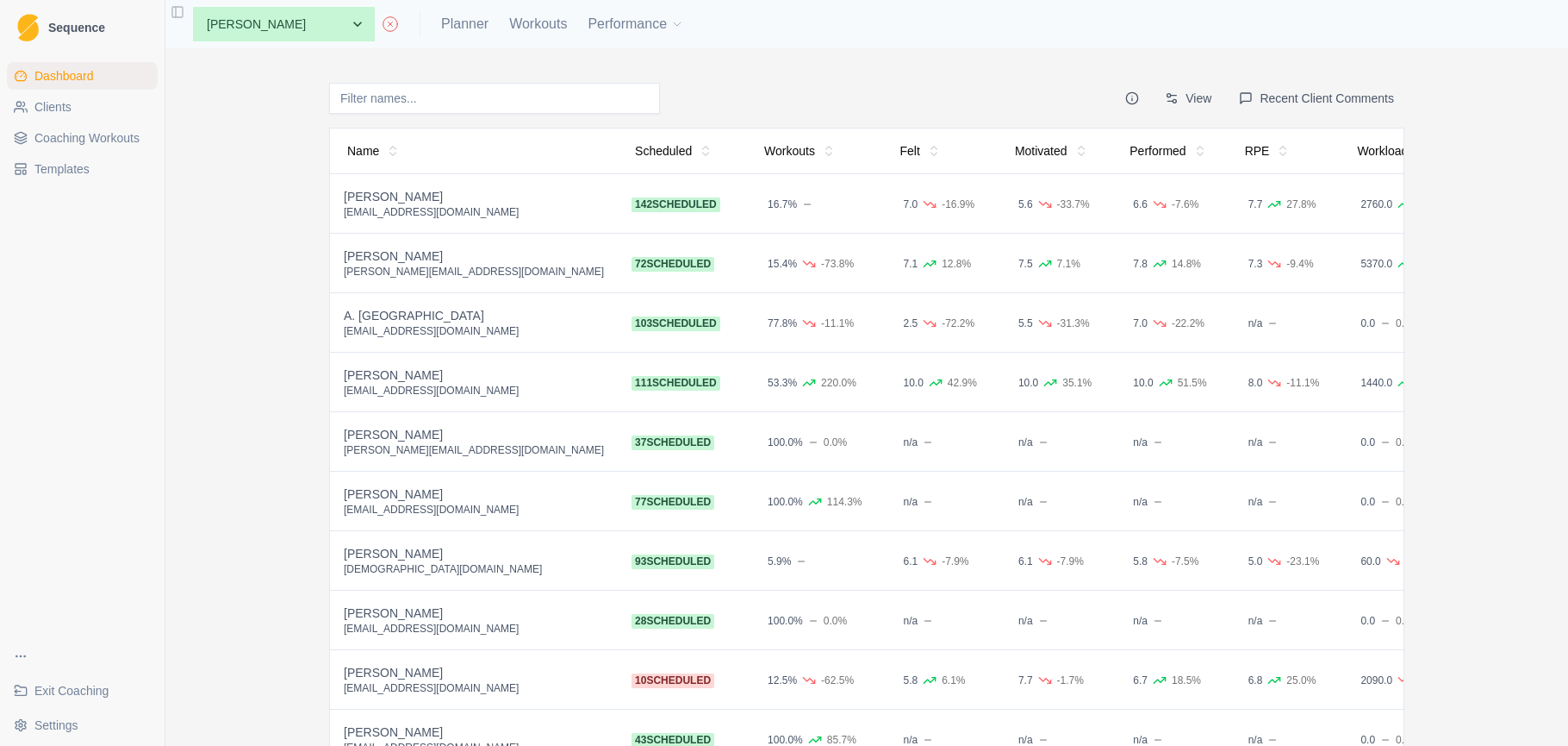
click at [1379, 93] on button "Recent Client Comments" at bounding box center [1317, 98] width 175 height 31
click at [441, 27] on link "Planner" at bounding box center [465, 24] width 47 height 21
select select "month"
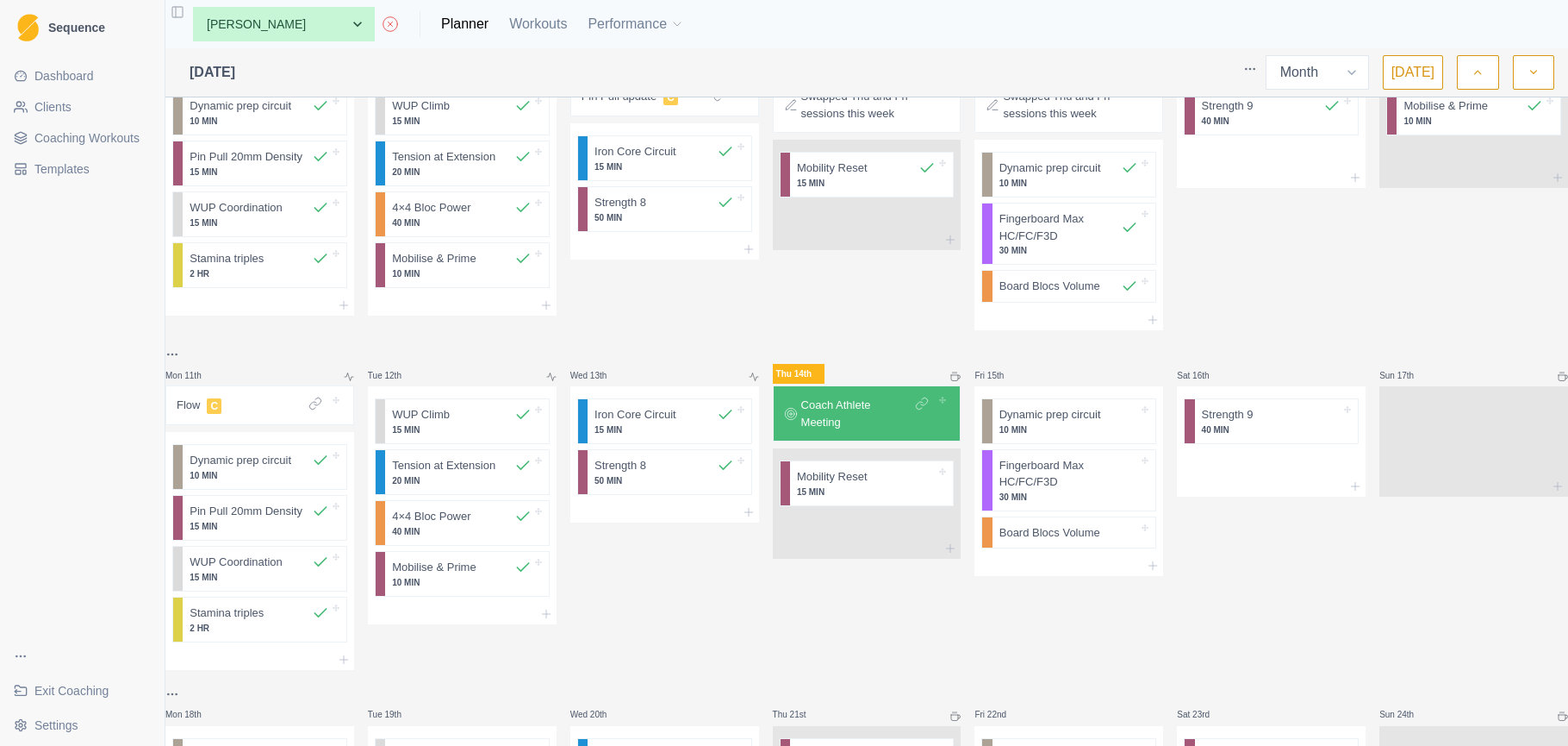
scroll to position [411, 0]
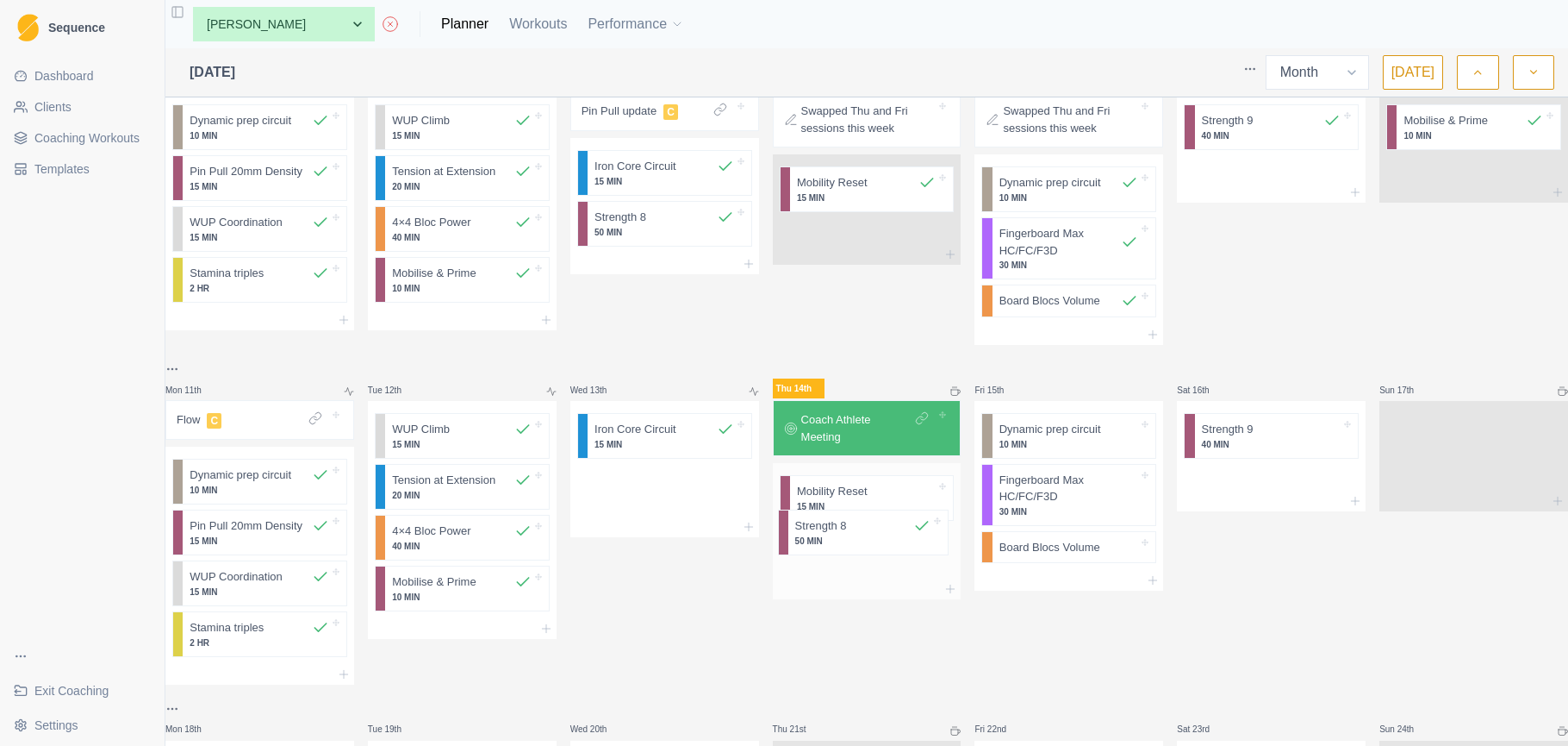
drag, startPoint x: 640, startPoint y: 482, endPoint x: 845, endPoint y: 534, distance: 211.5
click at [843, 534] on div "Mon 28th Congratulations 4 weeks in! Dynamic prep circuit 10 MIN Pin Pull 20mm …" at bounding box center [867, 504] width 1403 height 1620
click at [875, 422] on p "Coach Athlete Meeting" at bounding box center [857, 428] width 111 height 34
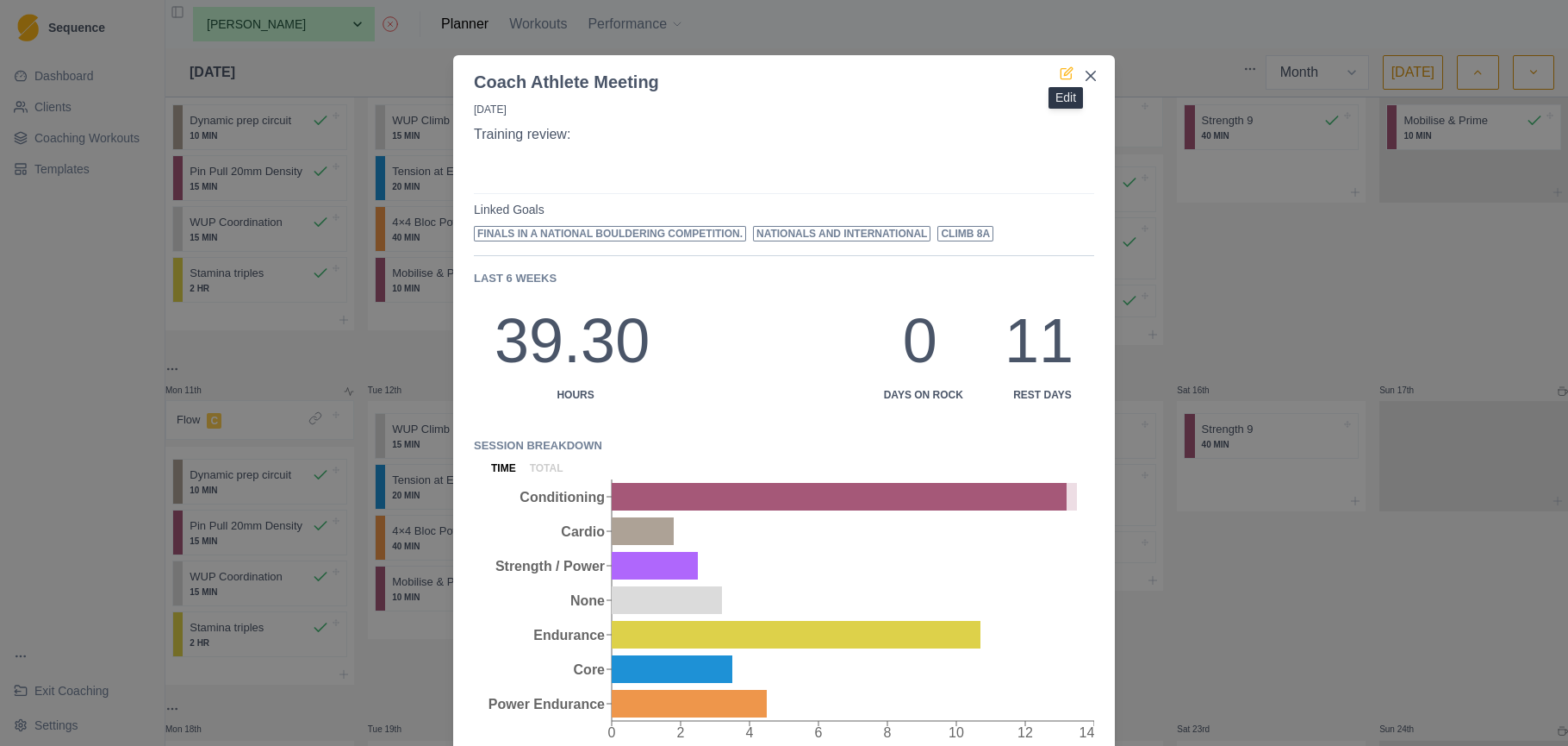
click at [1072, 69] on icon at bounding box center [1067, 73] width 14 height 14
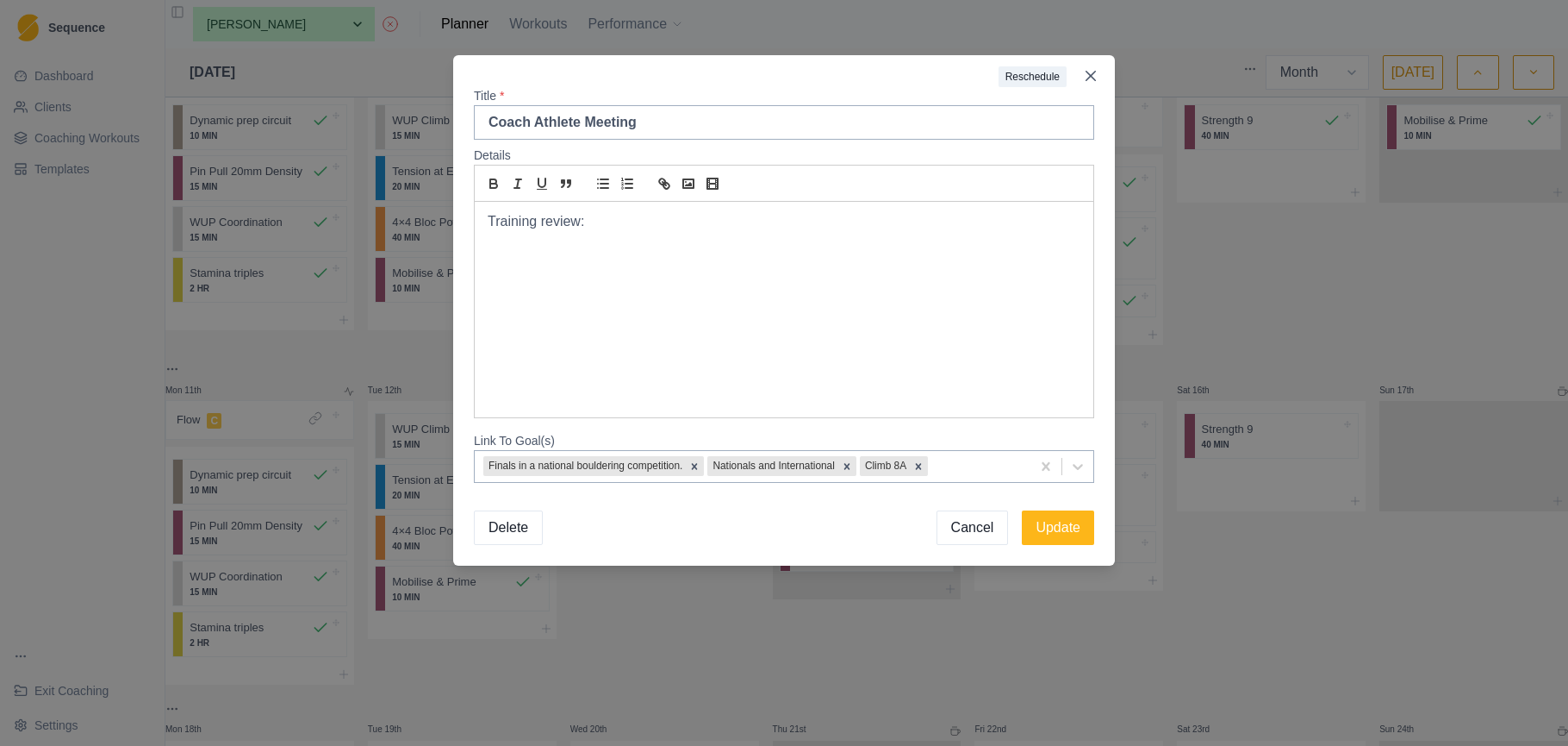
click at [612, 237] on p at bounding box center [784, 240] width 593 height 20
click at [668, 237] on p "'I am responsible"" at bounding box center [784, 240] width 593 height 20
click at [859, 279] on p "Using the rings with a higher suspension point higher." at bounding box center [784, 281] width 593 height 20
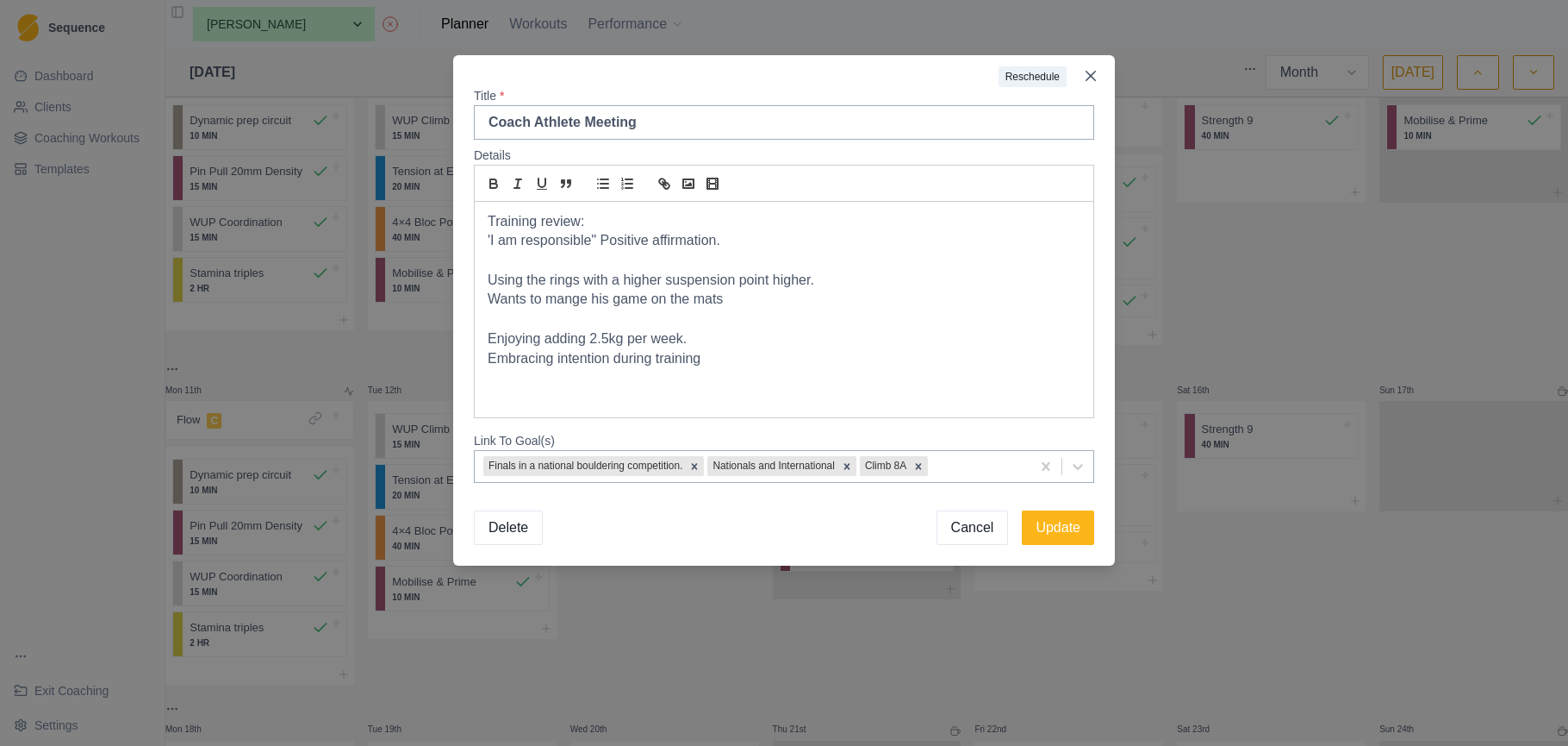
click at [555, 353] on p "Embracing intention during training" at bounding box center [784, 359] width 593 height 20
drag, startPoint x: 554, startPoint y: 355, endPoint x: 624, endPoint y: 370, distance: 71.6
click at [555, 355] on p "Embracing'intention during training" at bounding box center [784, 359] width 593 height 20
click at [612, 355] on p "Embracing 'intention during training" at bounding box center [784, 359] width 593 height 20
click at [713, 349] on p "Embracing 'intention' during training" at bounding box center [784, 359] width 593 height 20
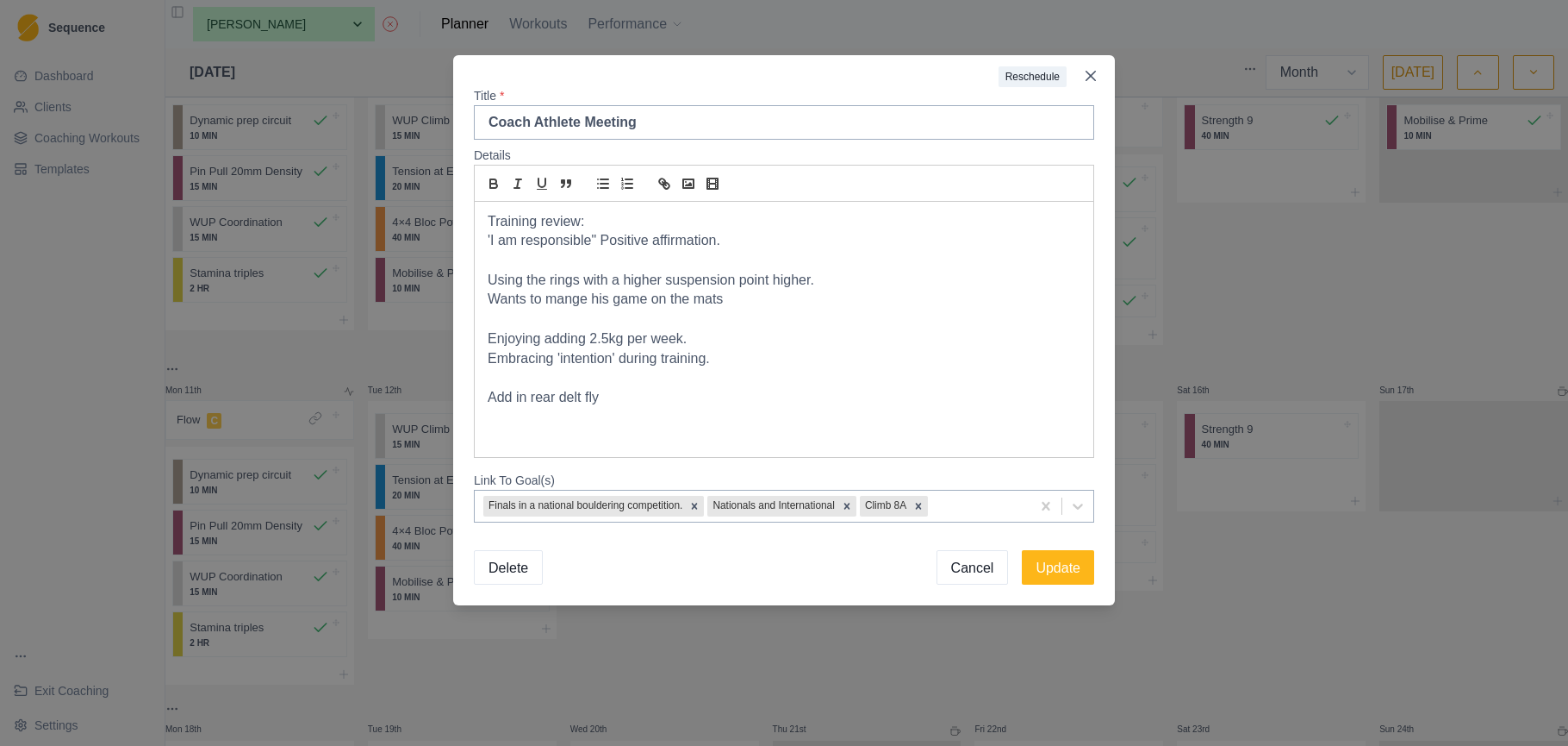
click at [701, 388] on p "Add in rear delt fly" at bounding box center [784, 398] width 593 height 20
click at [1071, 565] on button "Update" at bounding box center [1058, 567] width 72 height 34
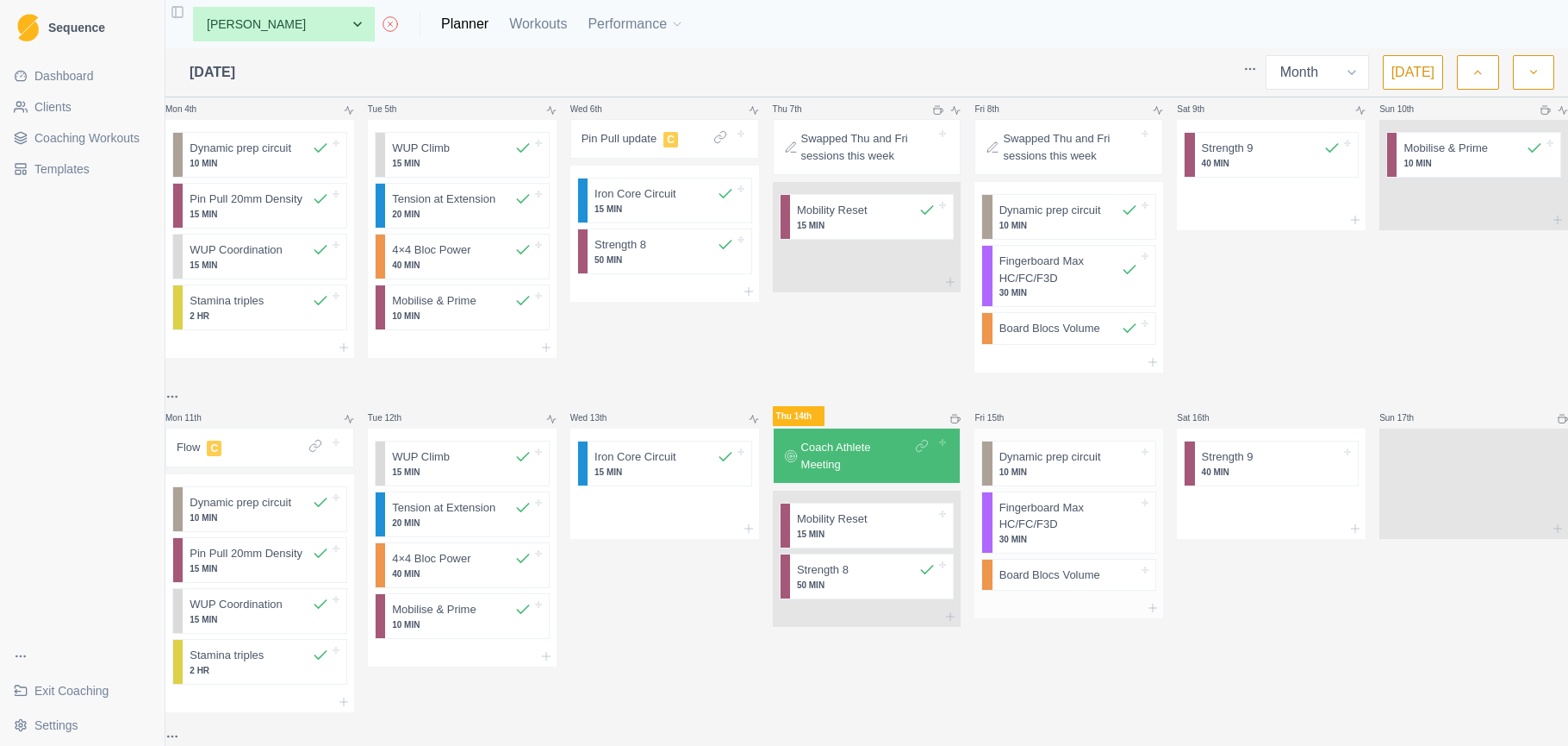
scroll to position [388, 0]
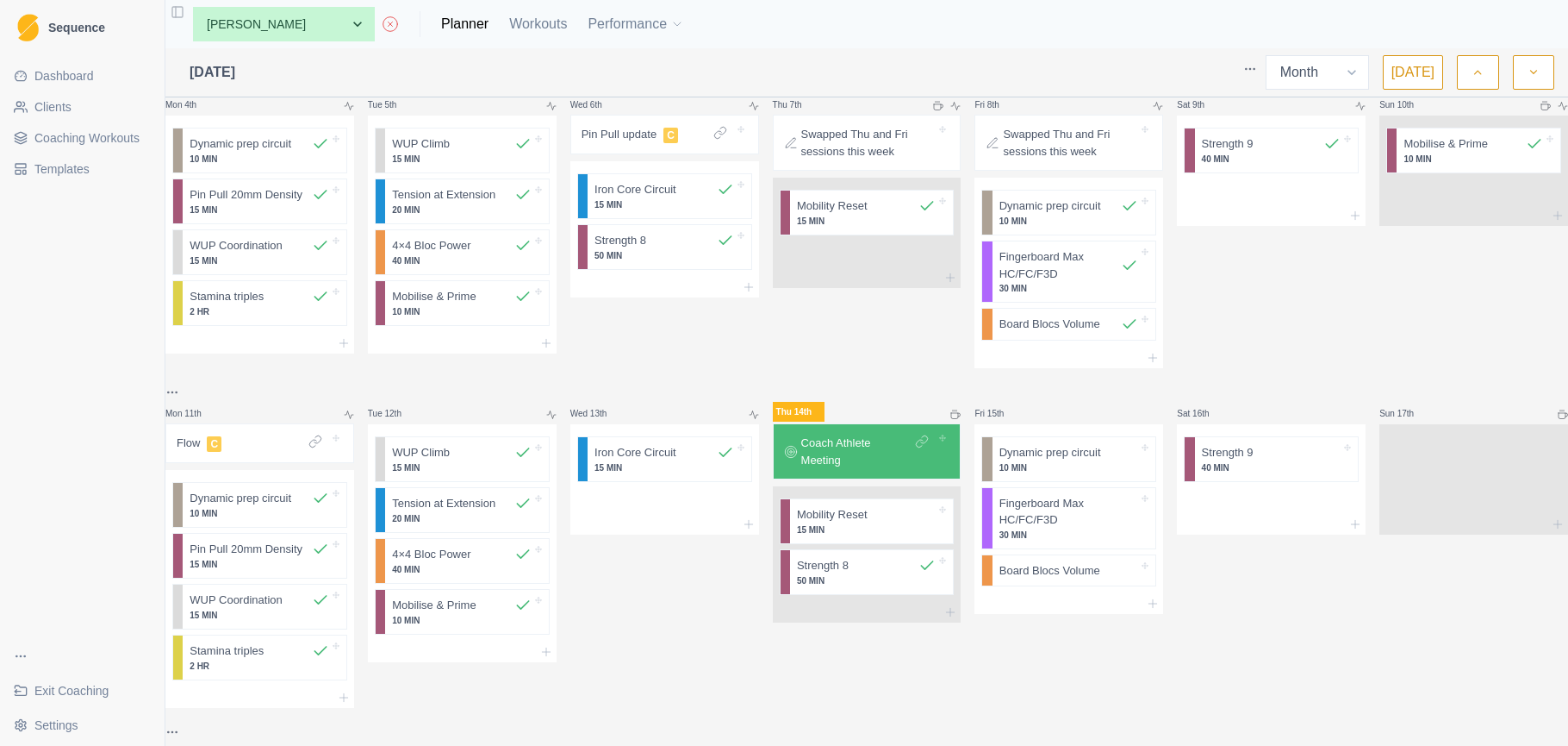
click at [906, 440] on p "Coach Athlete Meeting" at bounding box center [857, 451] width 111 height 34
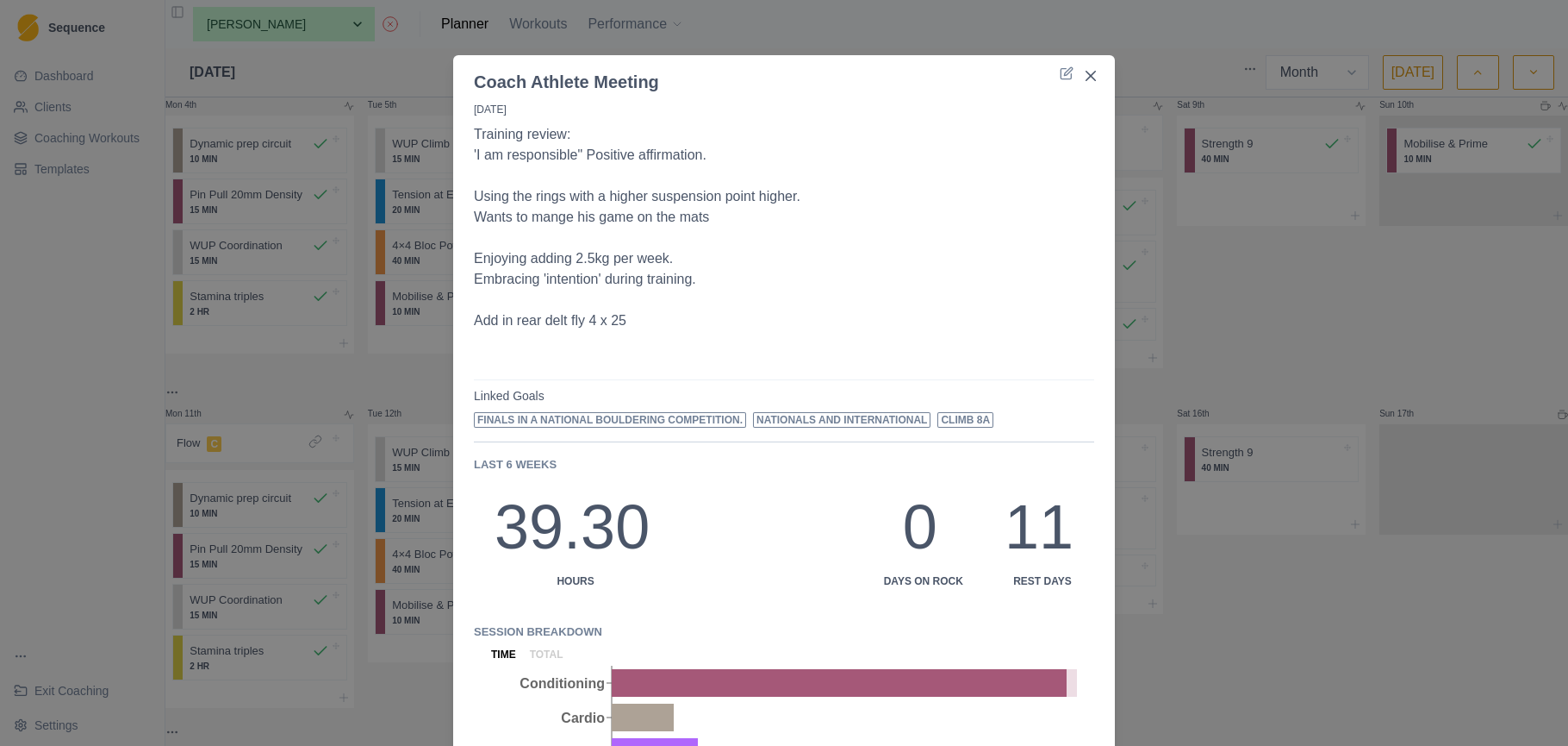
click at [748, 342] on p at bounding box center [784, 341] width 621 height 21
click at [751, 323] on p "Add in rear delt fly 4 x 25" at bounding box center [784, 320] width 621 height 21
click at [670, 317] on p "Add in rear delt fly 4 x 25" at bounding box center [784, 320] width 621 height 21
click at [1061, 77] on icon at bounding box center [1066, 74] width 10 height 10
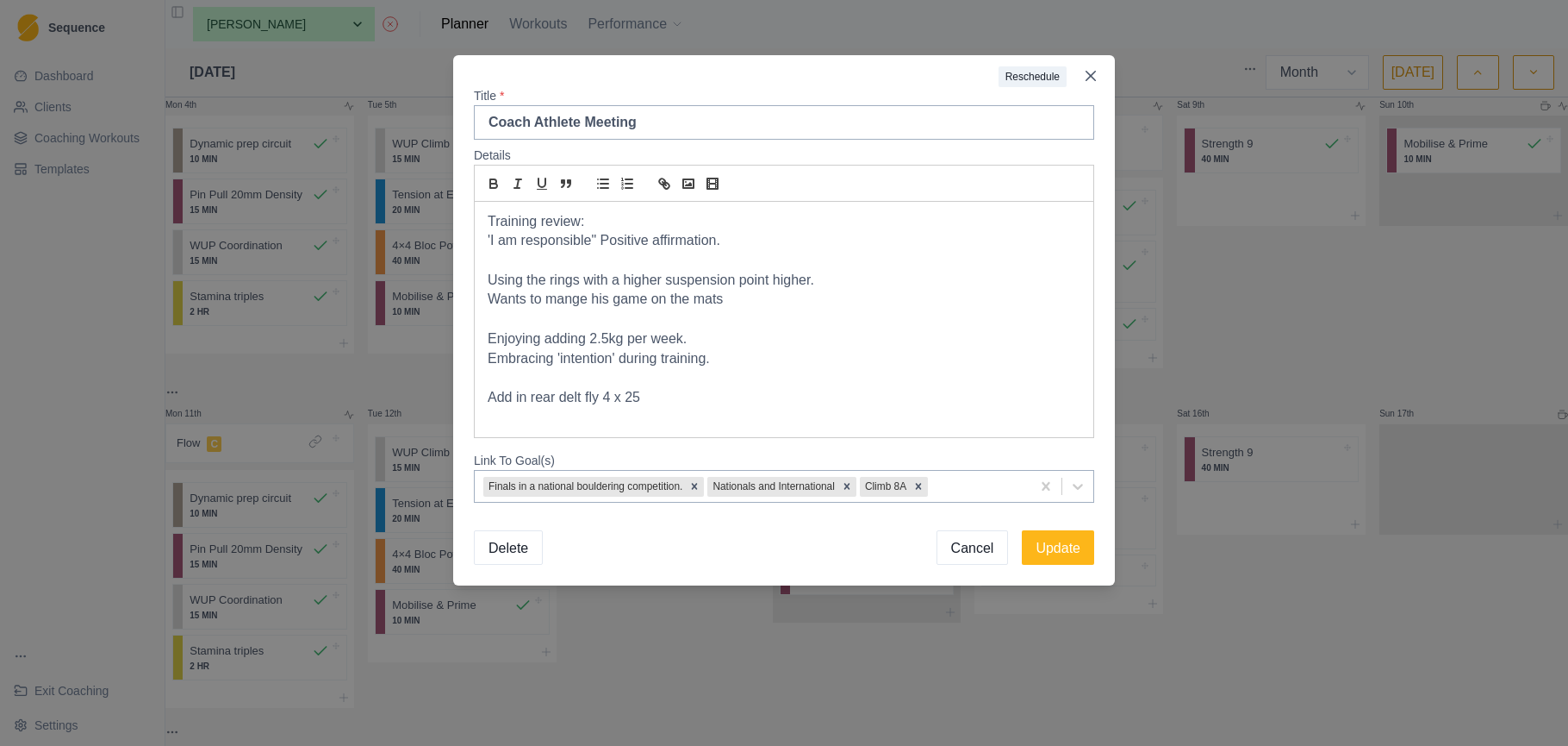
click at [641, 397] on p "Add in rear delt fly 4 x 25" at bounding box center [784, 398] width 593 height 20
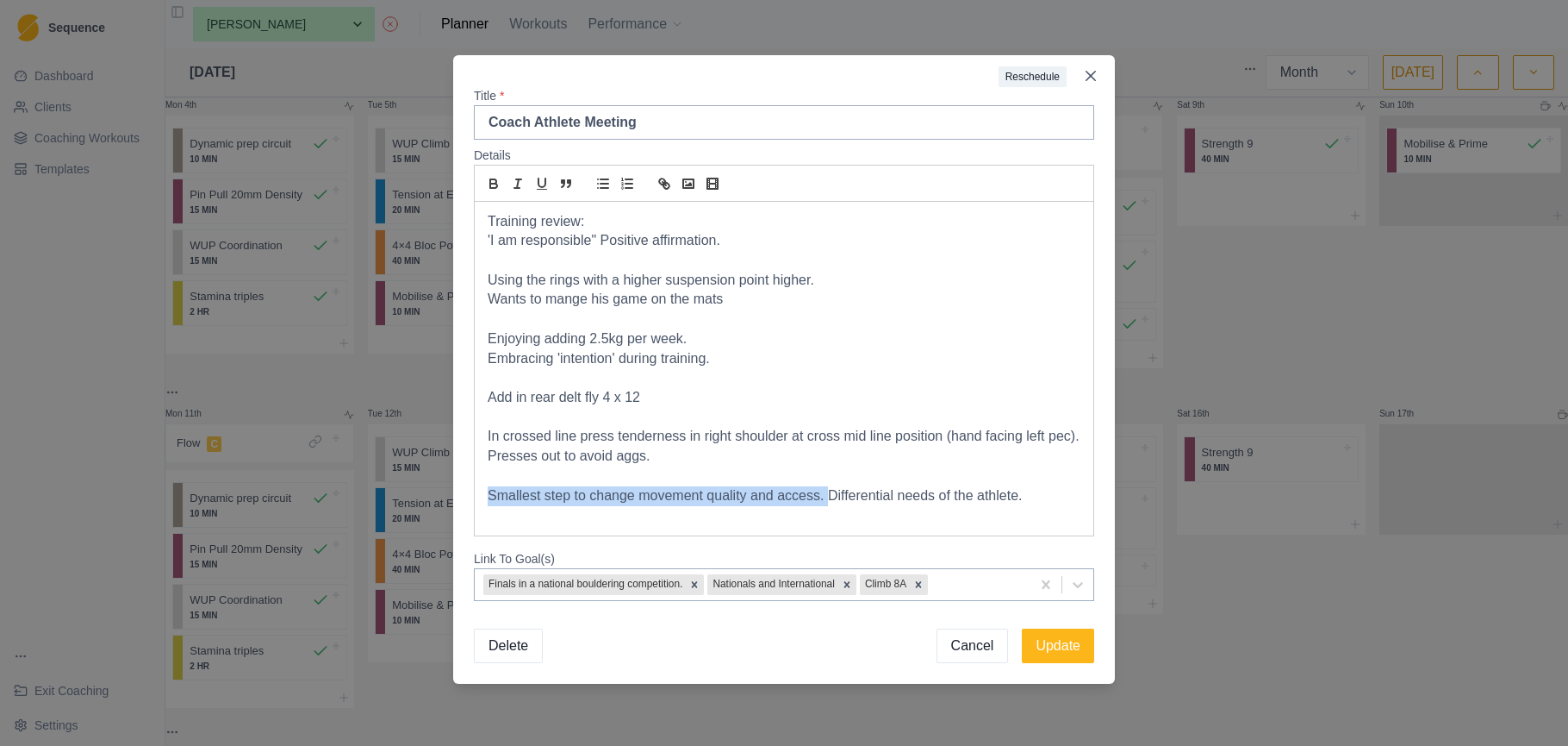
drag, startPoint x: 827, startPoint y: 486, endPoint x: 461, endPoint y: 492, distance: 366.0
click at [461, 492] on div "Details Training review: 'I am responsible" Positive affirmation. Using the rin…" at bounding box center [784, 373] width 662 height 468
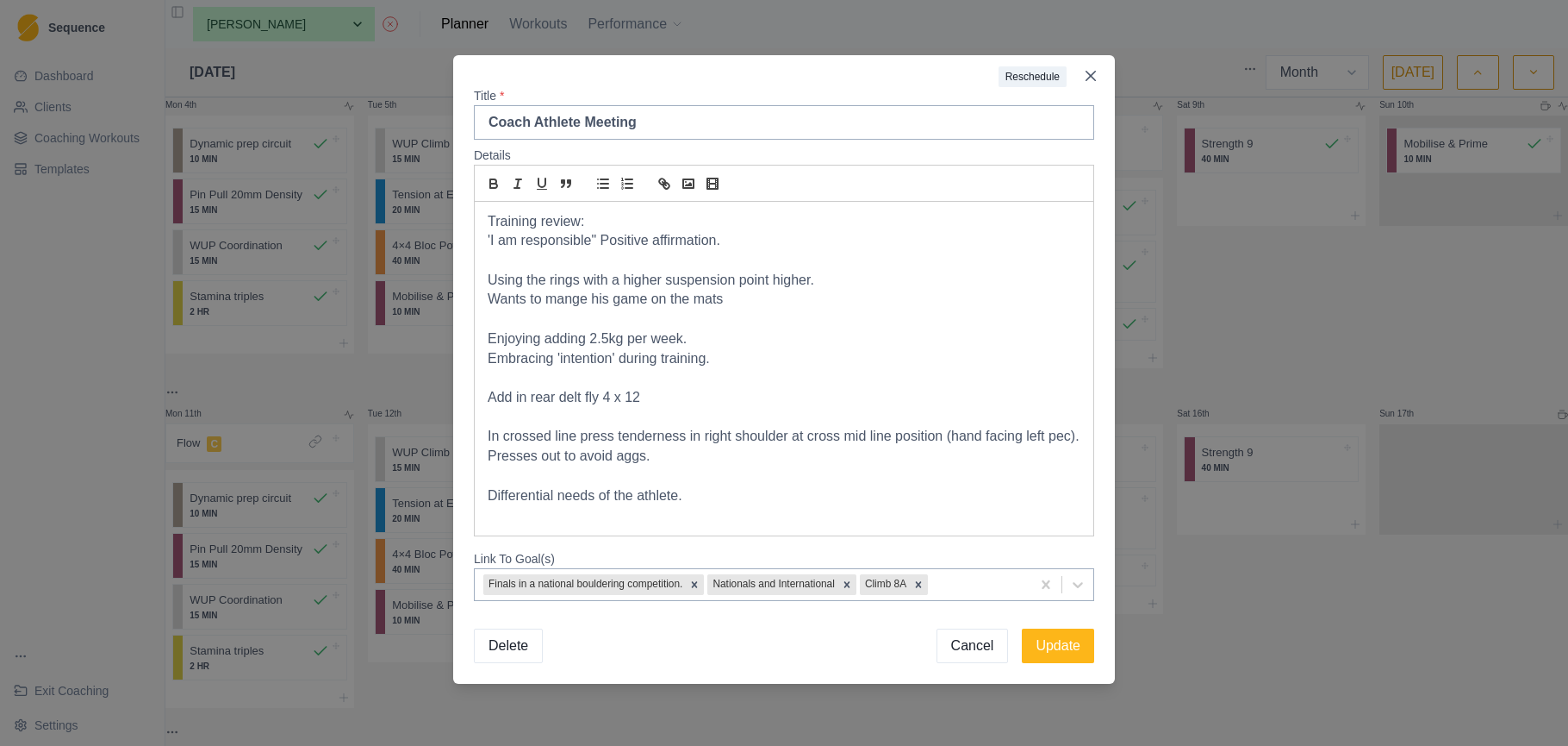
click at [686, 486] on p "Differential needs of the athlete." at bounding box center [784, 496] width 593 height 20
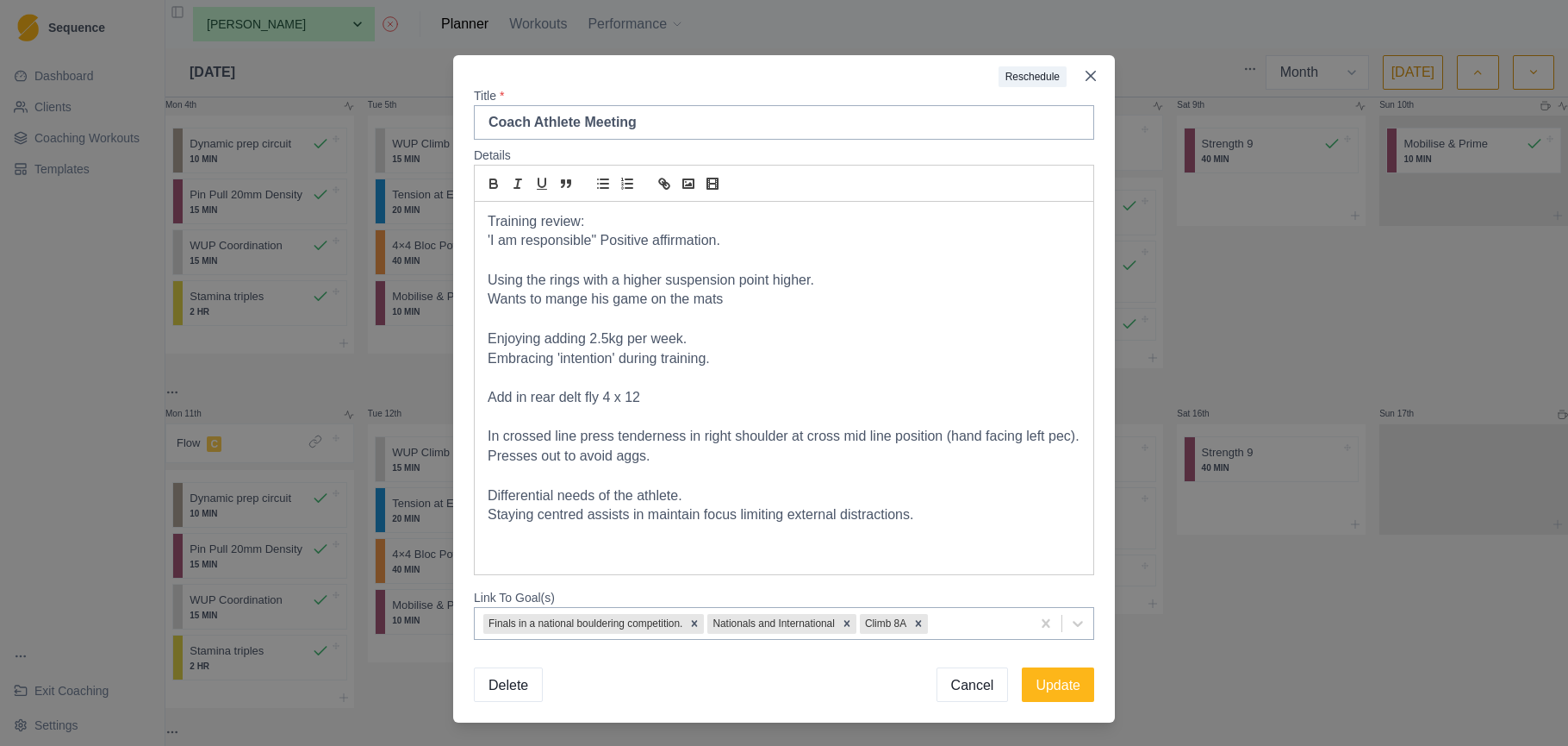
click at [946, 510] on p "Staying centred assists in maintain focus limiting external distractions." at bounding box center [784, 515] width 593 height 20
click at [1046, 676] on button "Update" at bounding box center [1058, 684] width 72 height 34
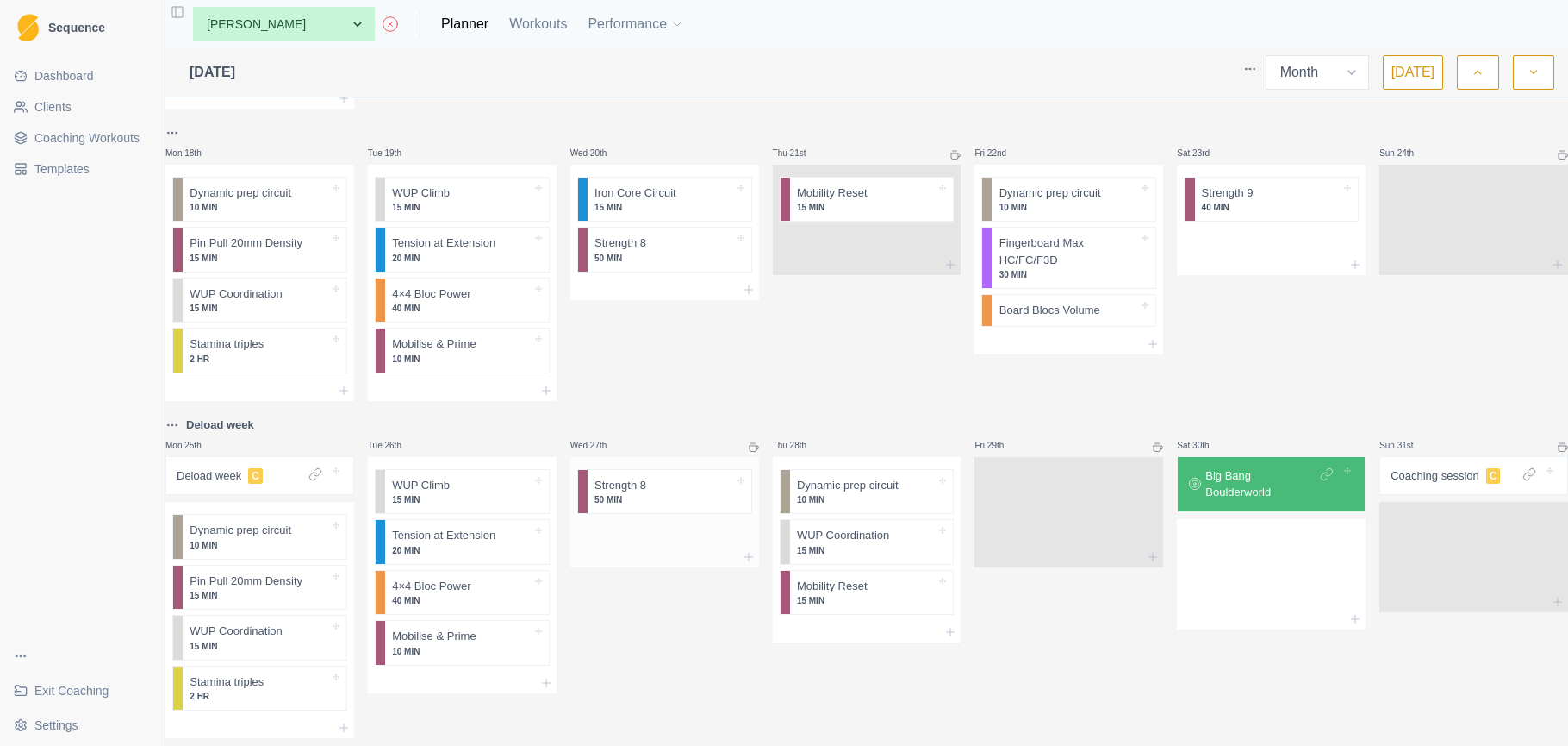
scroll to position [1003, 0]
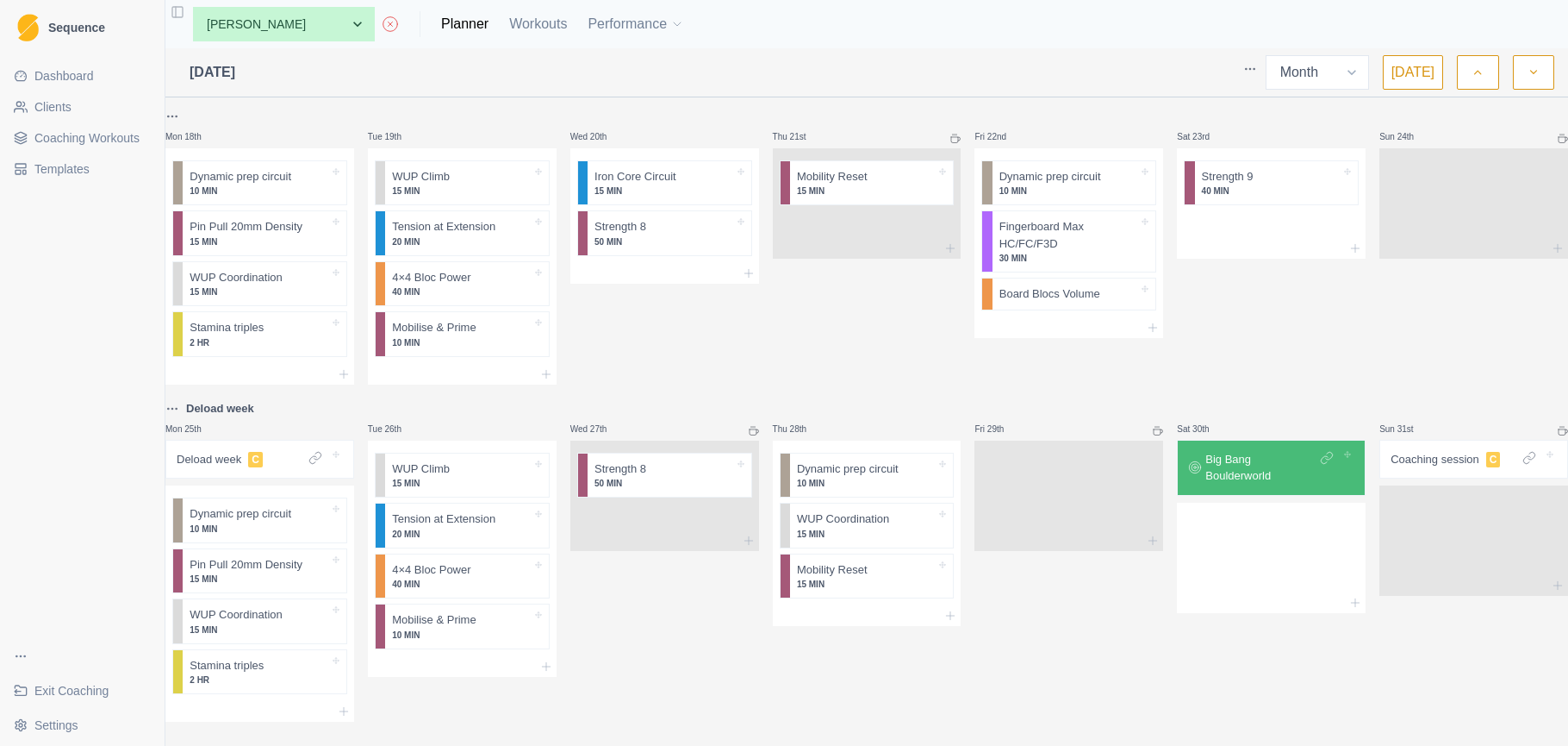
click at [1457, 462] on p "Coaching session" at bounding box center [1435, 459] width 89 height 17
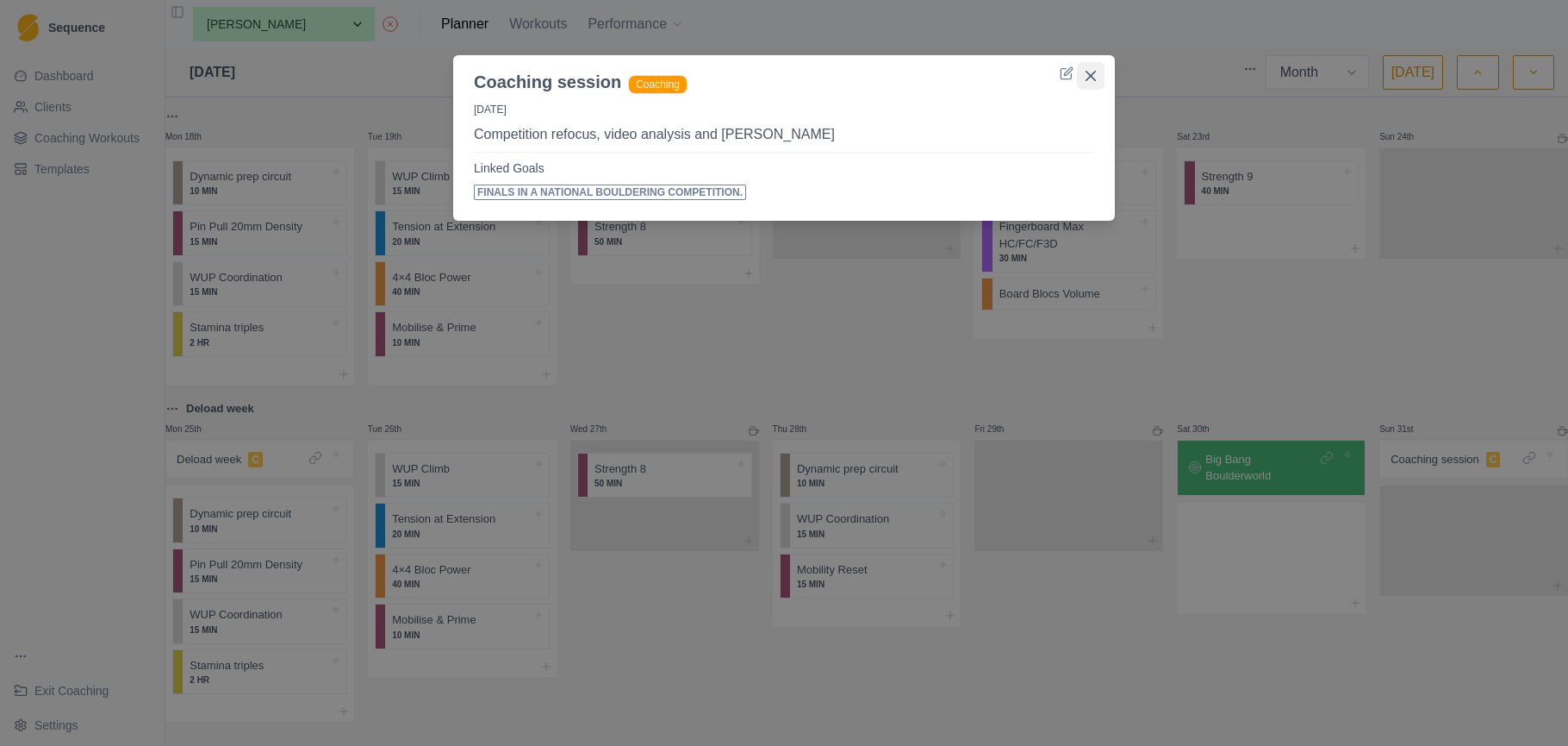
click at [1090, 78] on icon "Close" at bounding box center [1090, 76] width 10 height 10
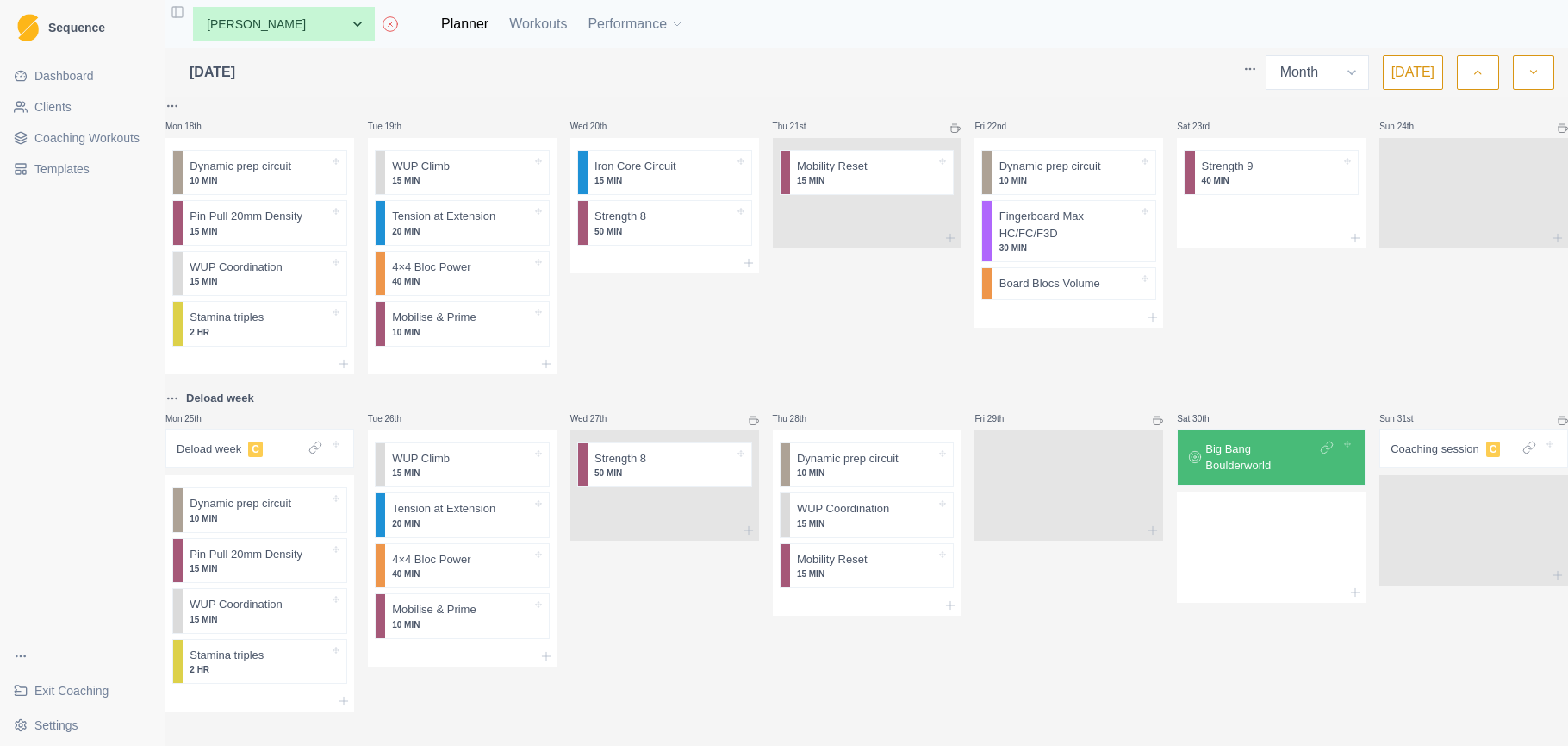
scroll to position [1022, 0]
click at [1524, 68] on button "button" at bounding box center [1534, 72] width 41 height 34
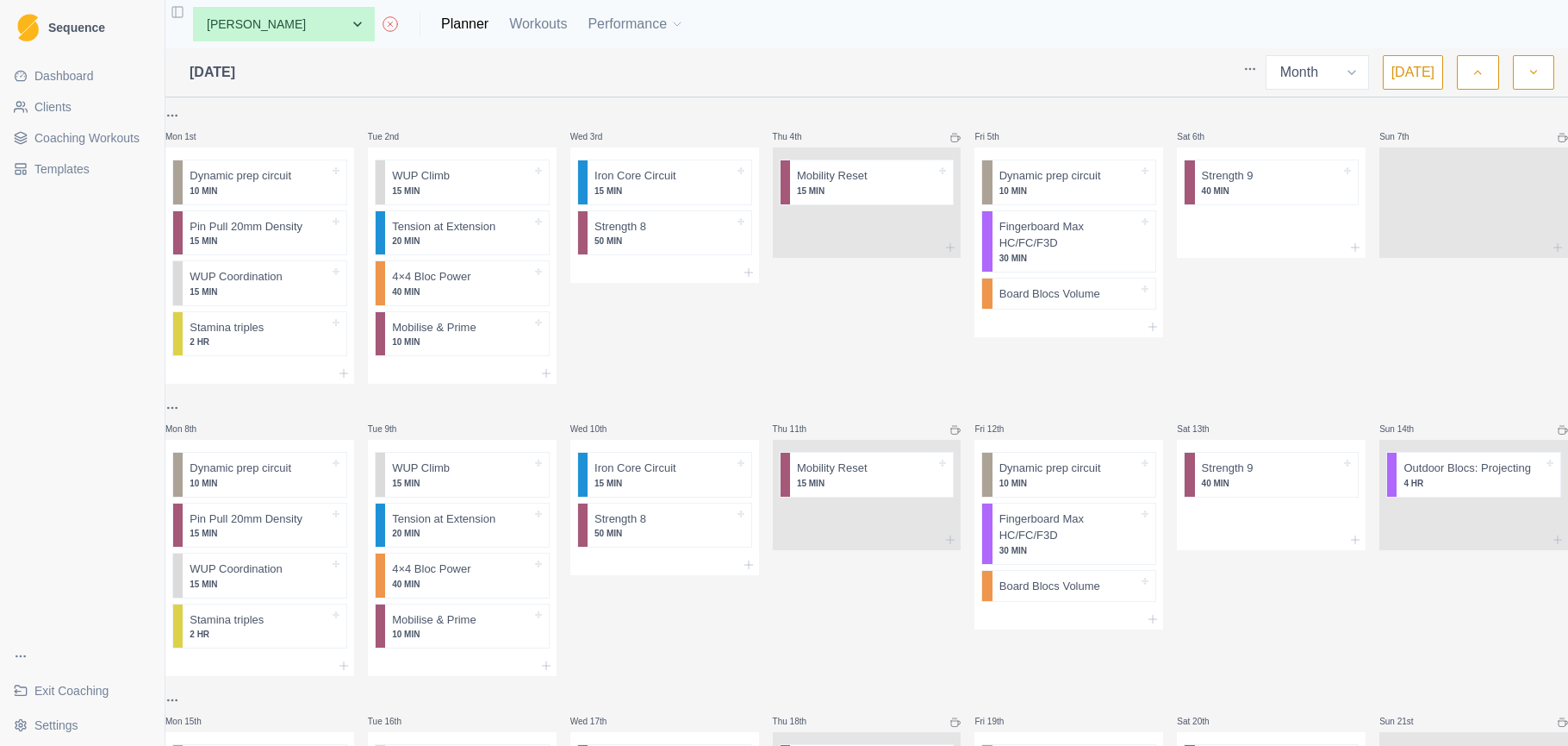
scroll to position [0, 0]
click at [1464, 66] on button "button" at bounding box center [1478, 72] width 41 height 34
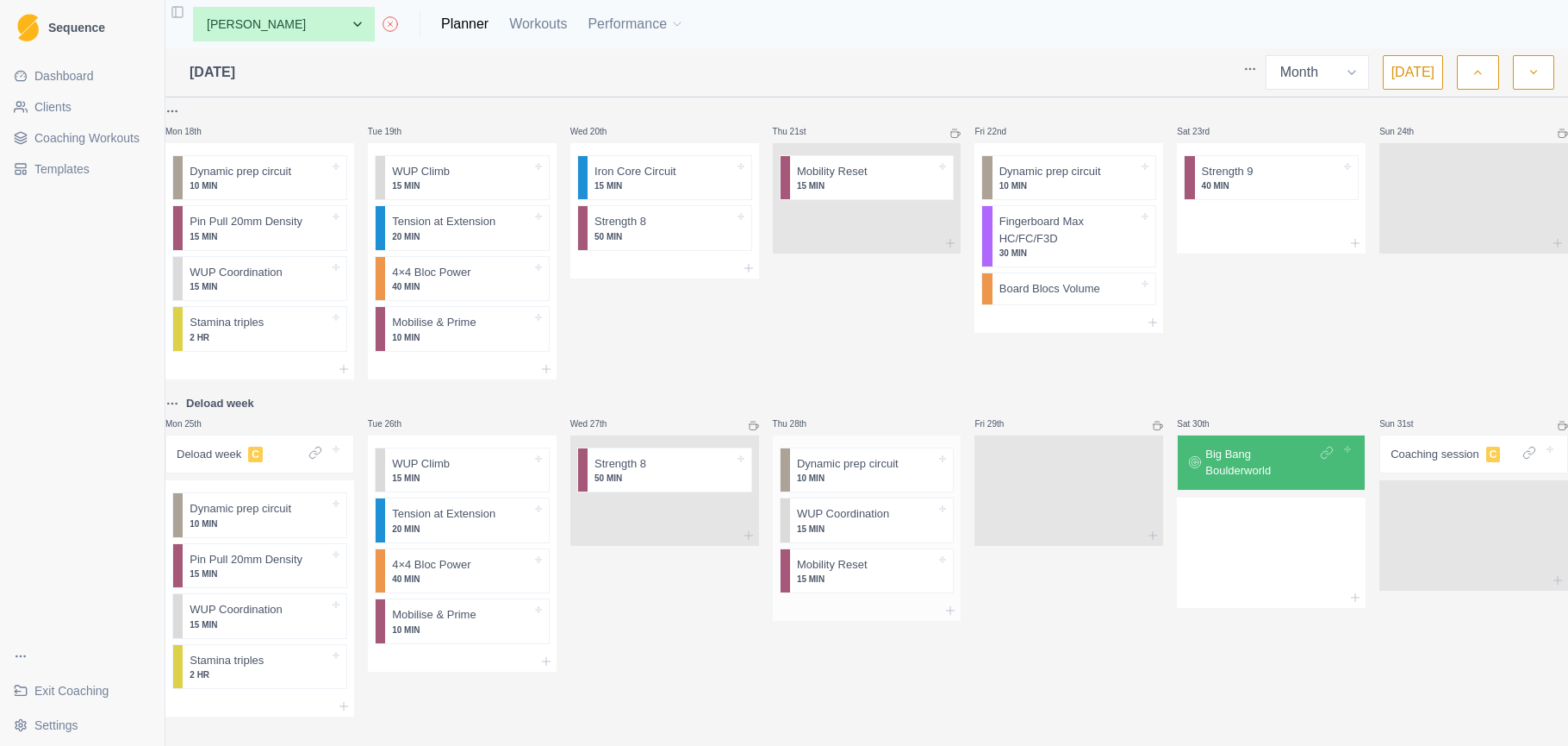
scroll to position [1012, 0]
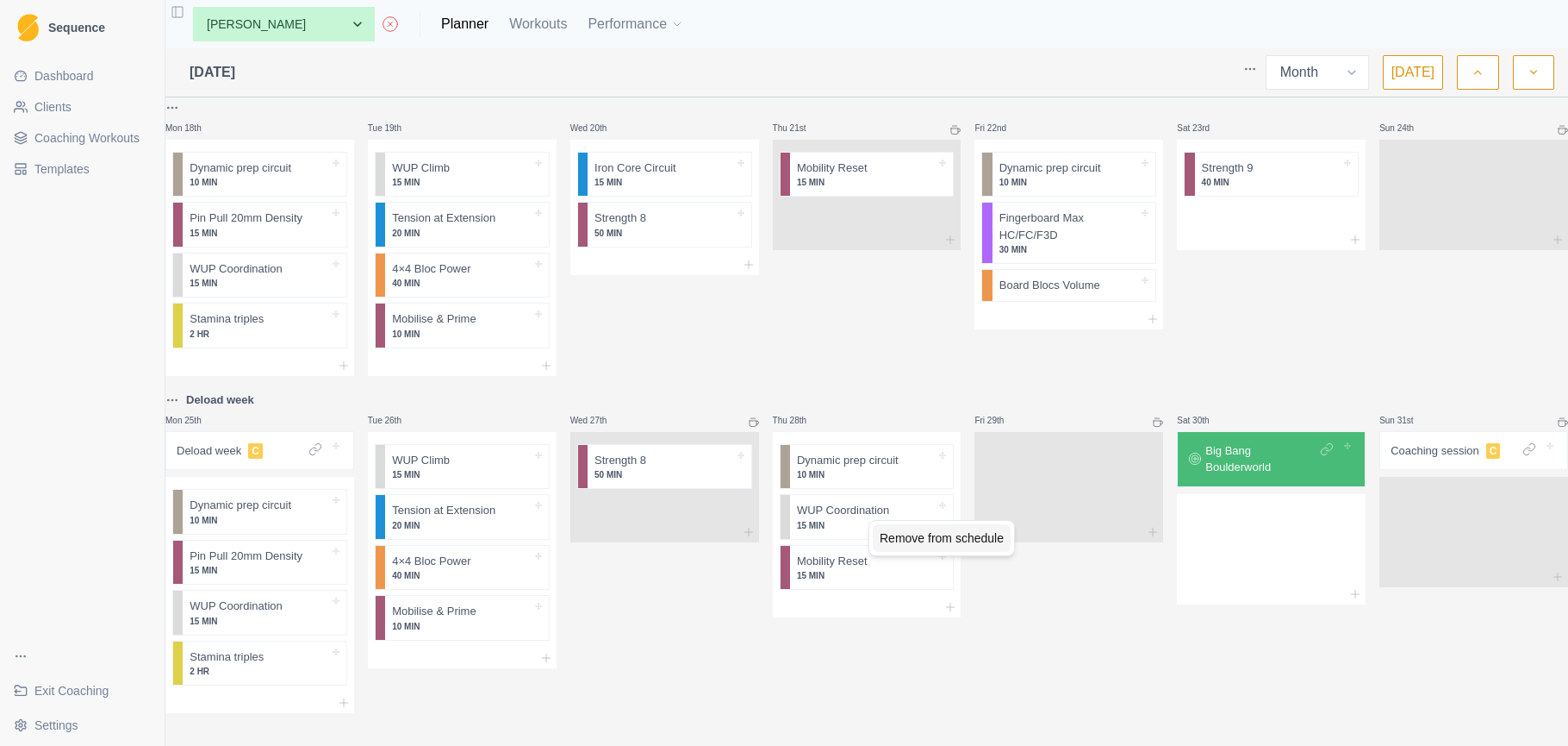
click at [907, 532] on div "Remove from schedule" at bounding box center [942, 538] width 138 height 28
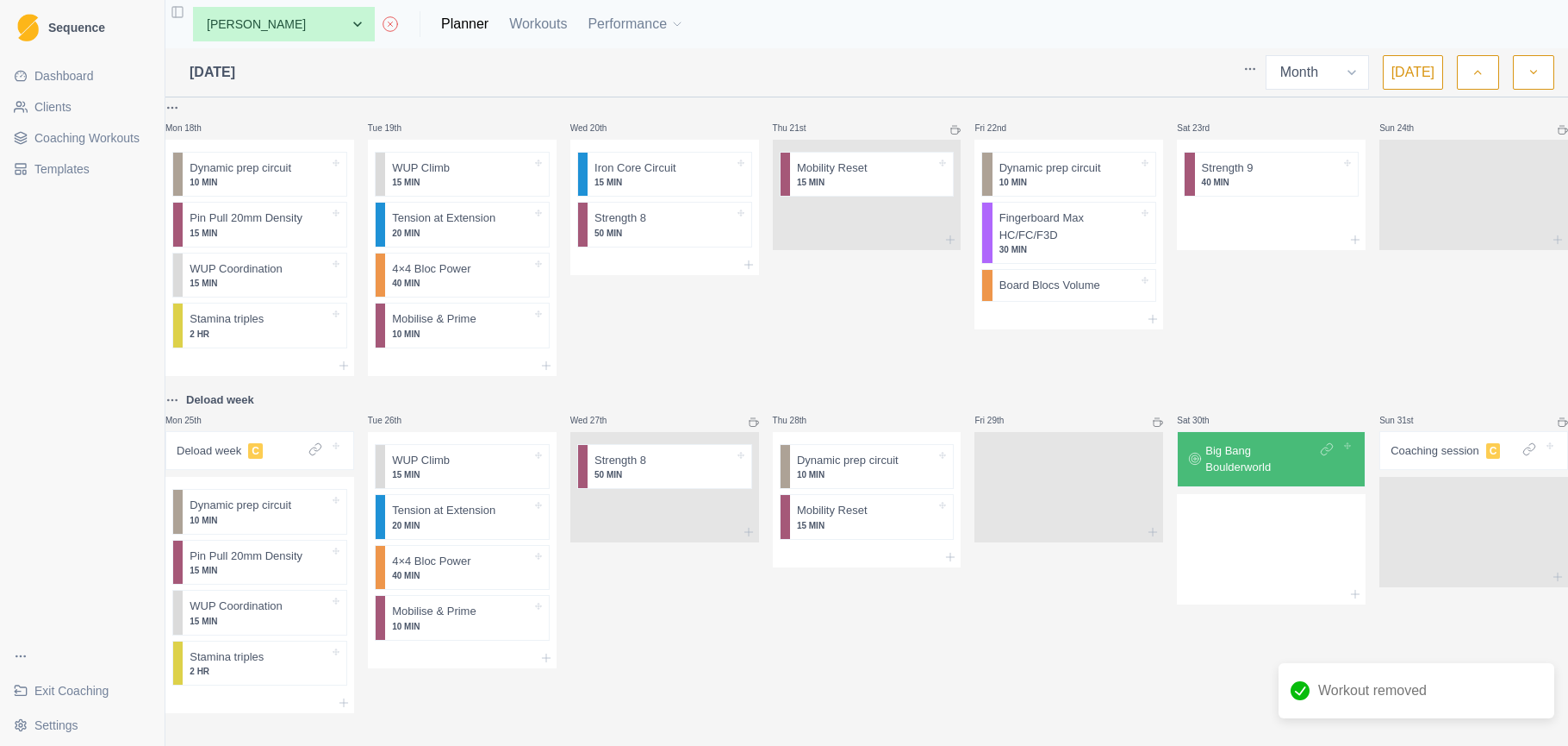
click at [889, 597] on div "Thu 28th Dynamic prep circuit 10 MIN Mobility Reset 15 MIN" at bounding box center [868, 551] width 189 height 324
click at [879, 547] on div at bounding box center [868, 557] width 189 height 21
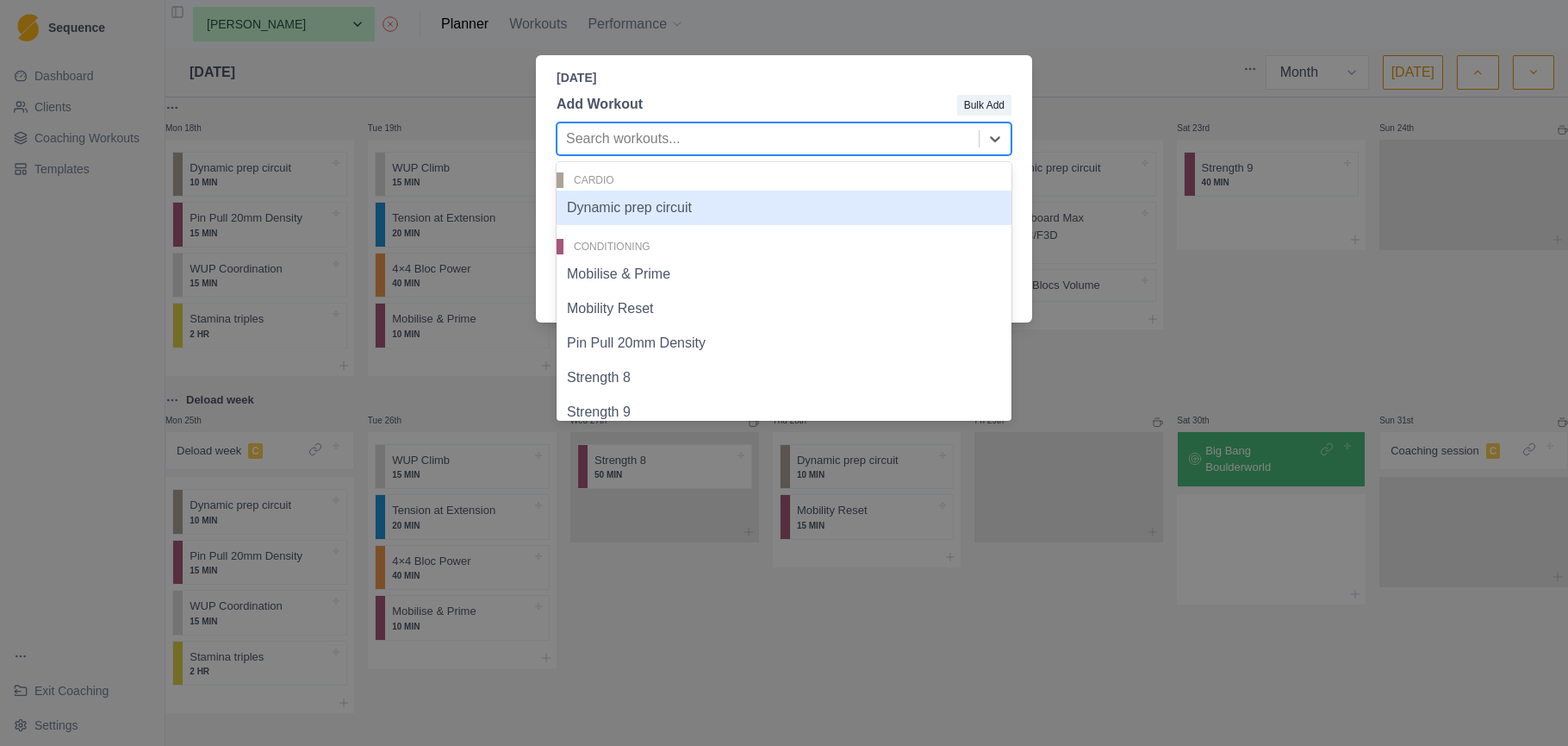
click at [696, 137] on div at bounding box center [768, 139] width 404 height 24
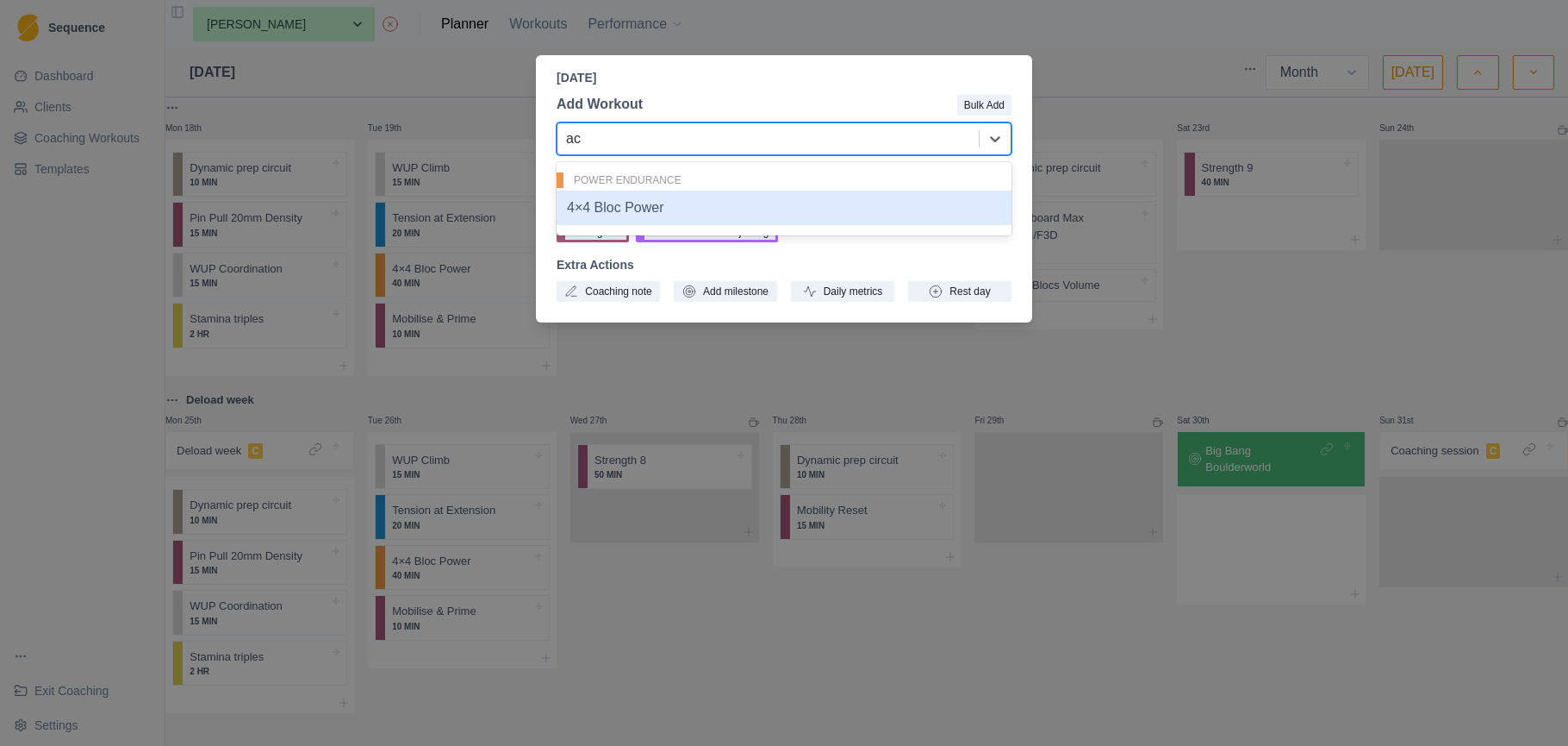
type input "a"
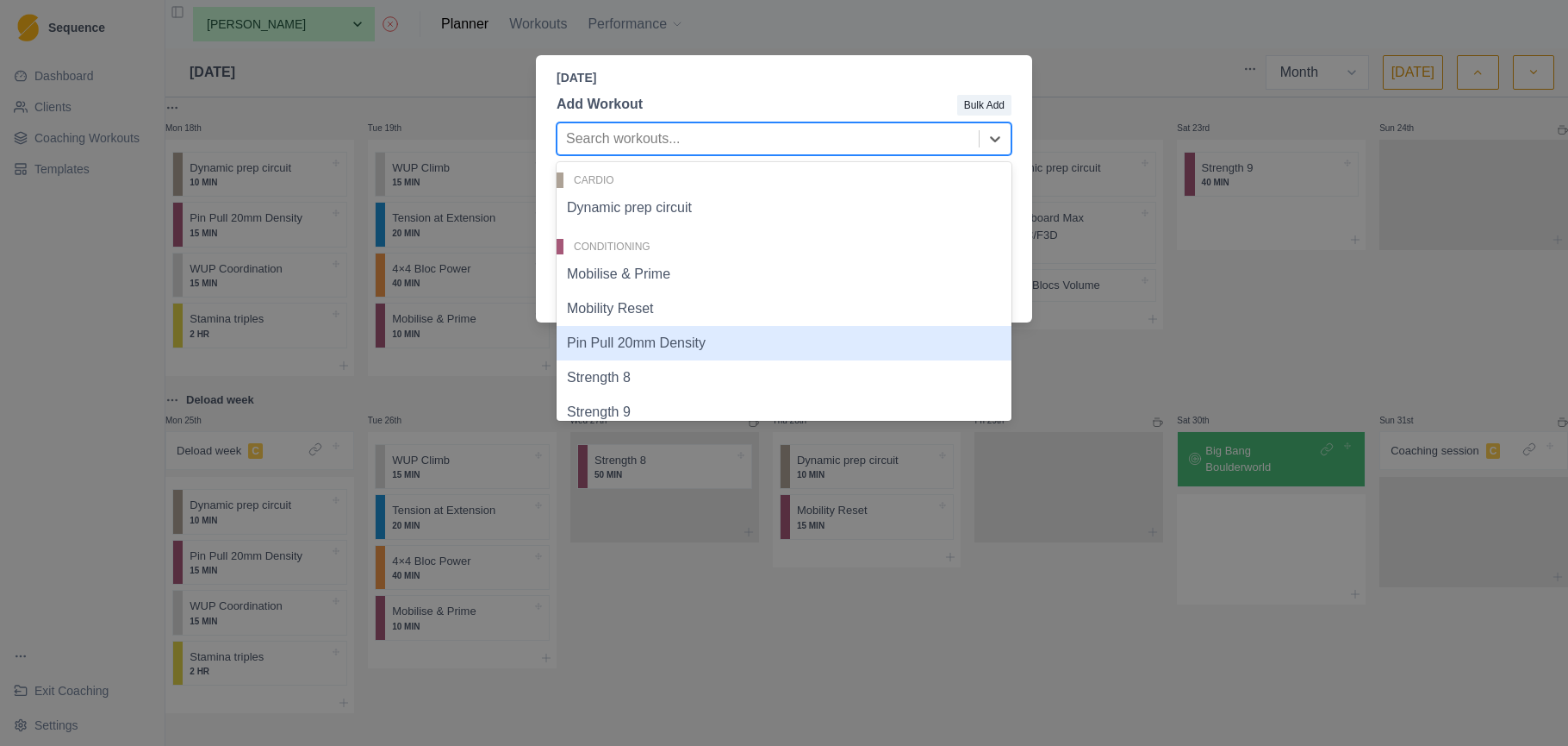
click at [1203, 355] on div "[DATE] Add Workout Bulk Add Pin Pull 20mm Density, 4 of 18. 18 results availabl…" at bounding box center [784, 373] width 1568 height 746
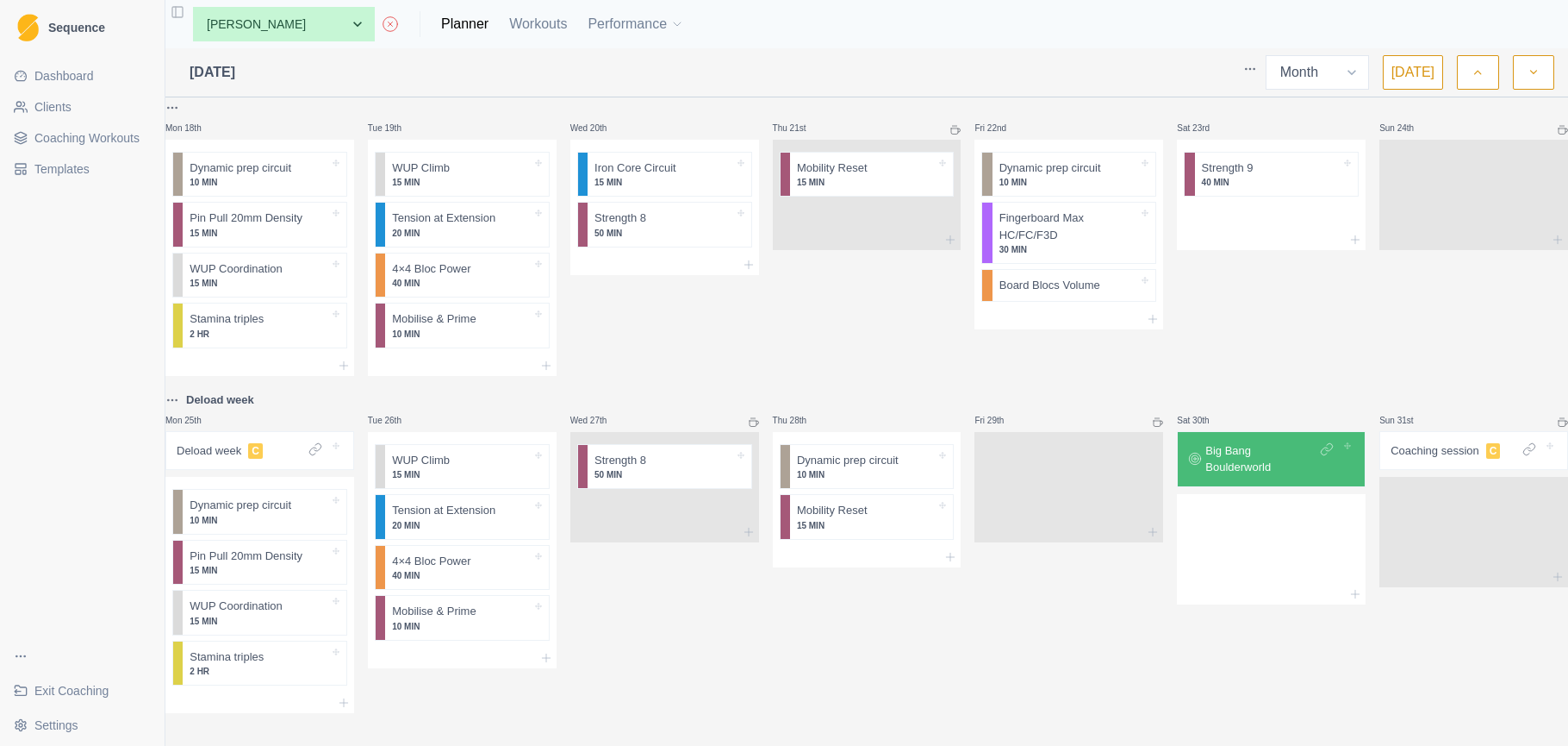
click at [99, 144] on span "Coaching Workouts" at bounding box center [87, 137] width 105 height 17
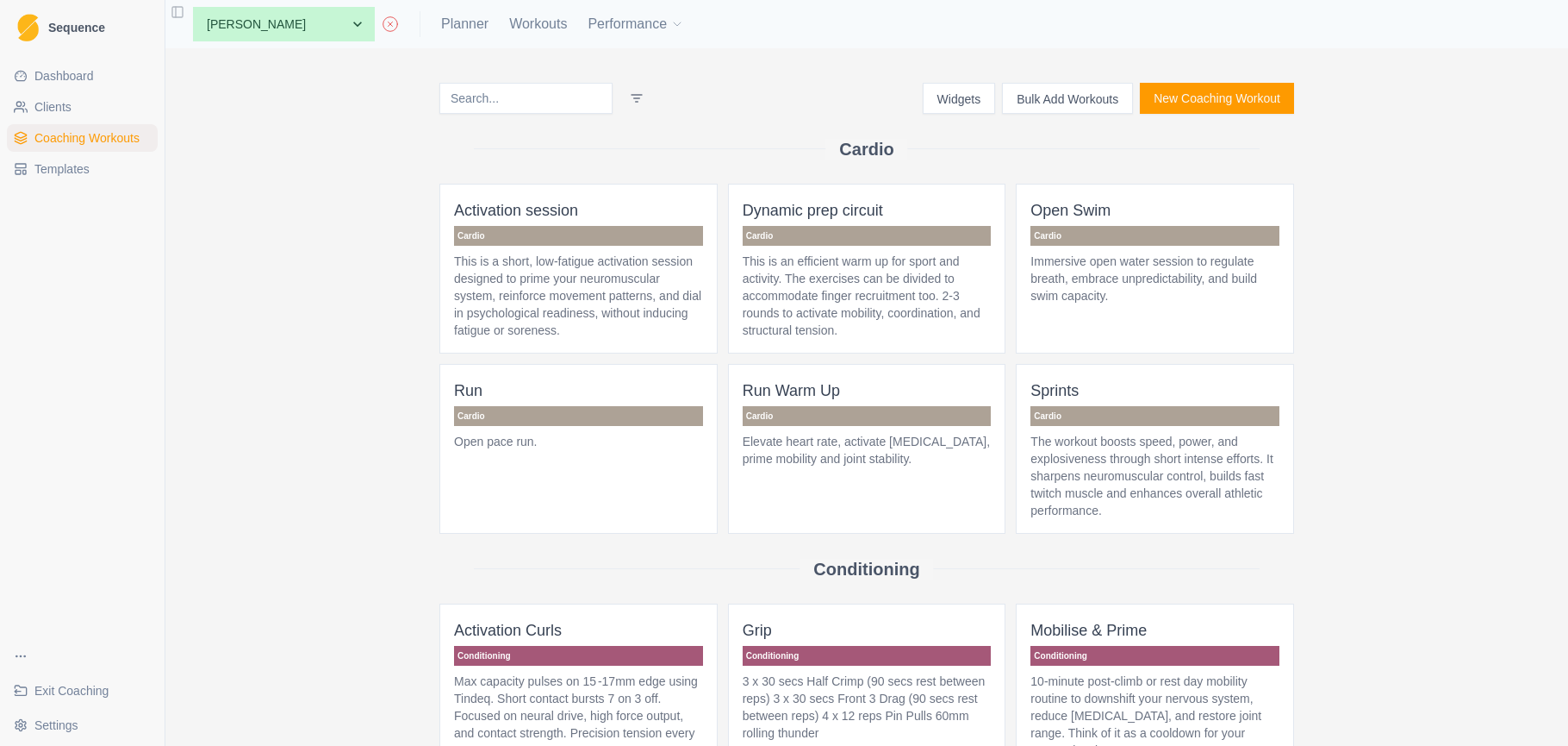
click at [551, 279] on p "This is a short, low-fatigue activation session designed to prime your neuromus…" at bounding box center [578, 295] width 249 height 86
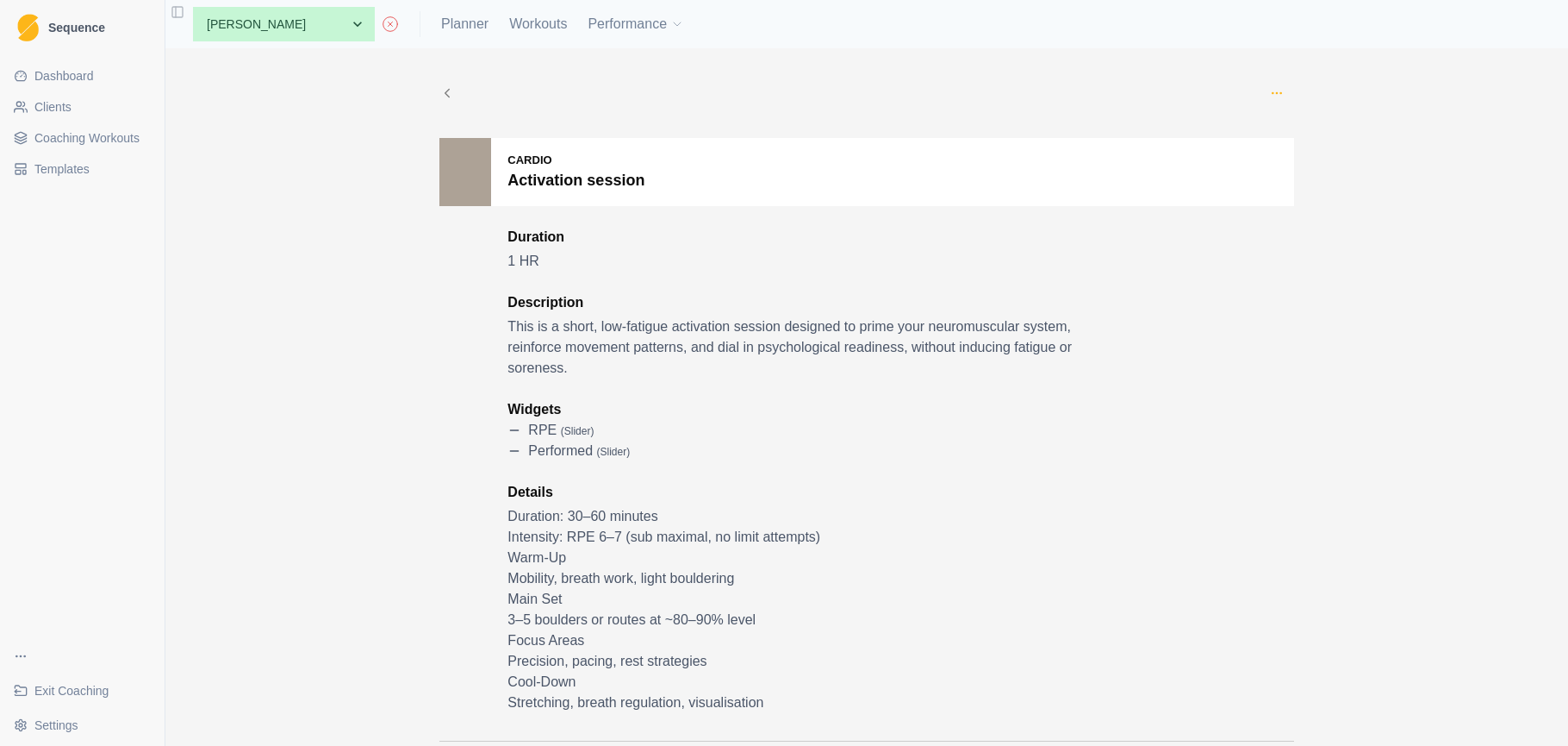
click at [1276, 94] on icon "button" at bounding box center [1277, 93] width 14 height 14
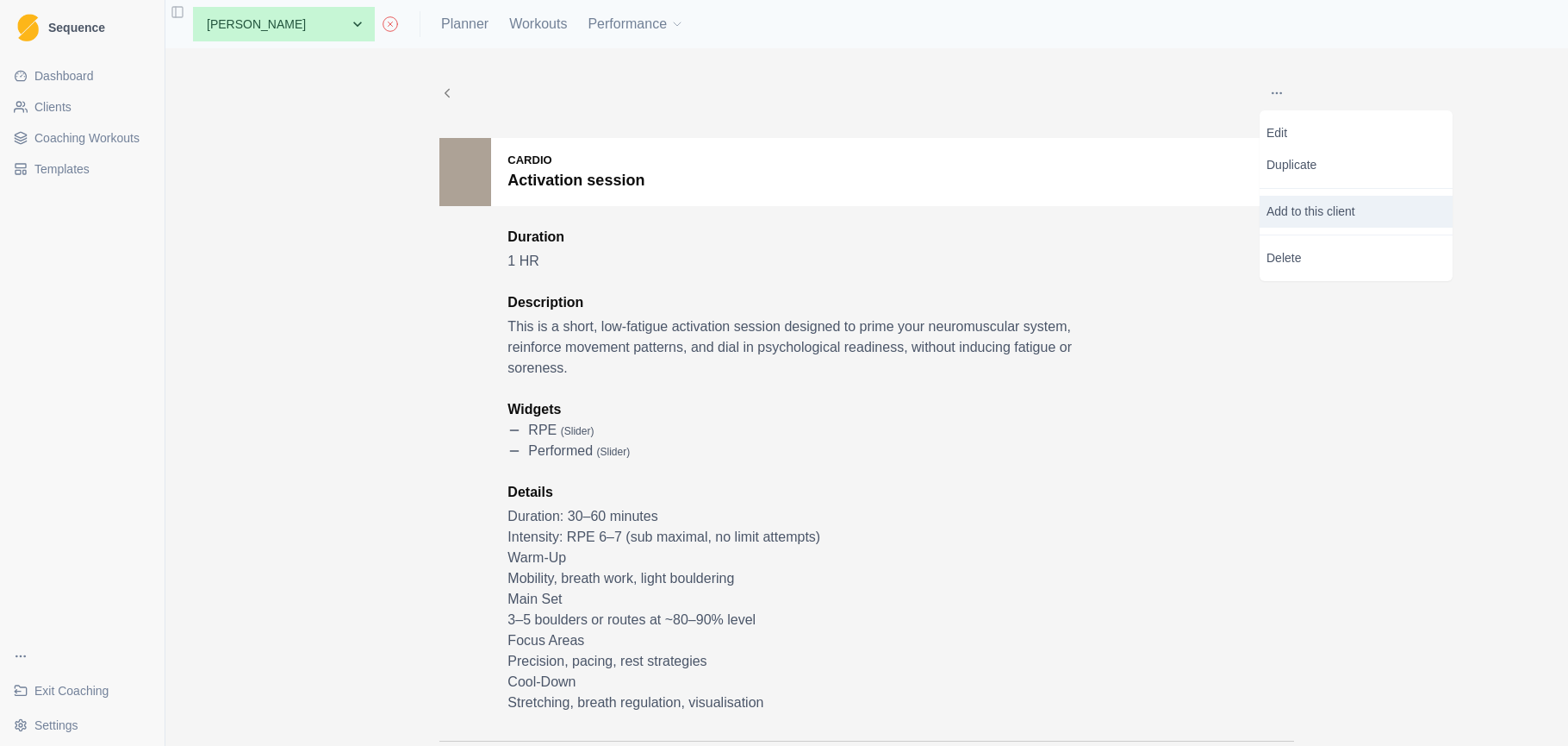
click at [1324, 213] on p "Add to this client" at bounding box center [1356, 212] width 193 height 32
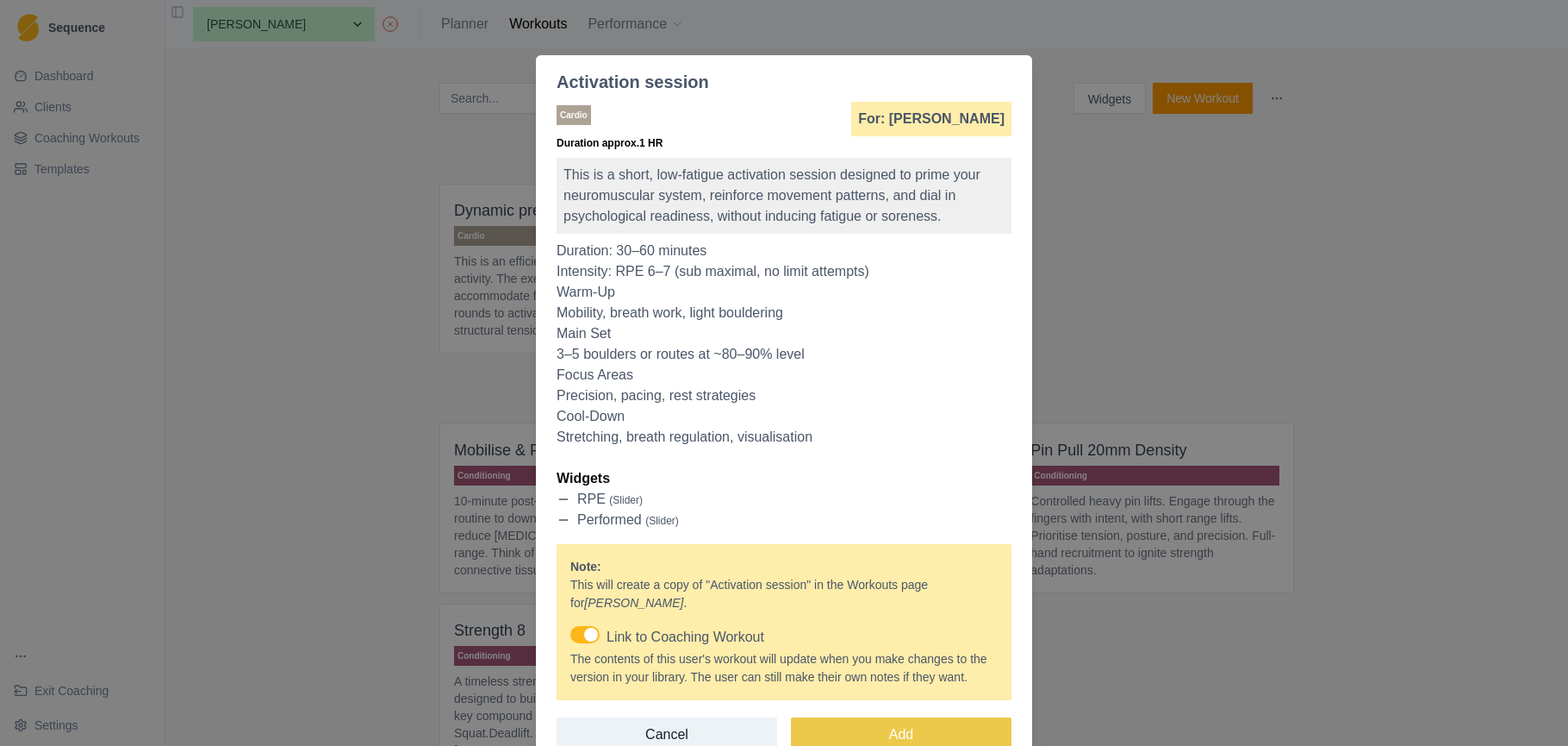
scroll to position [103, 0]
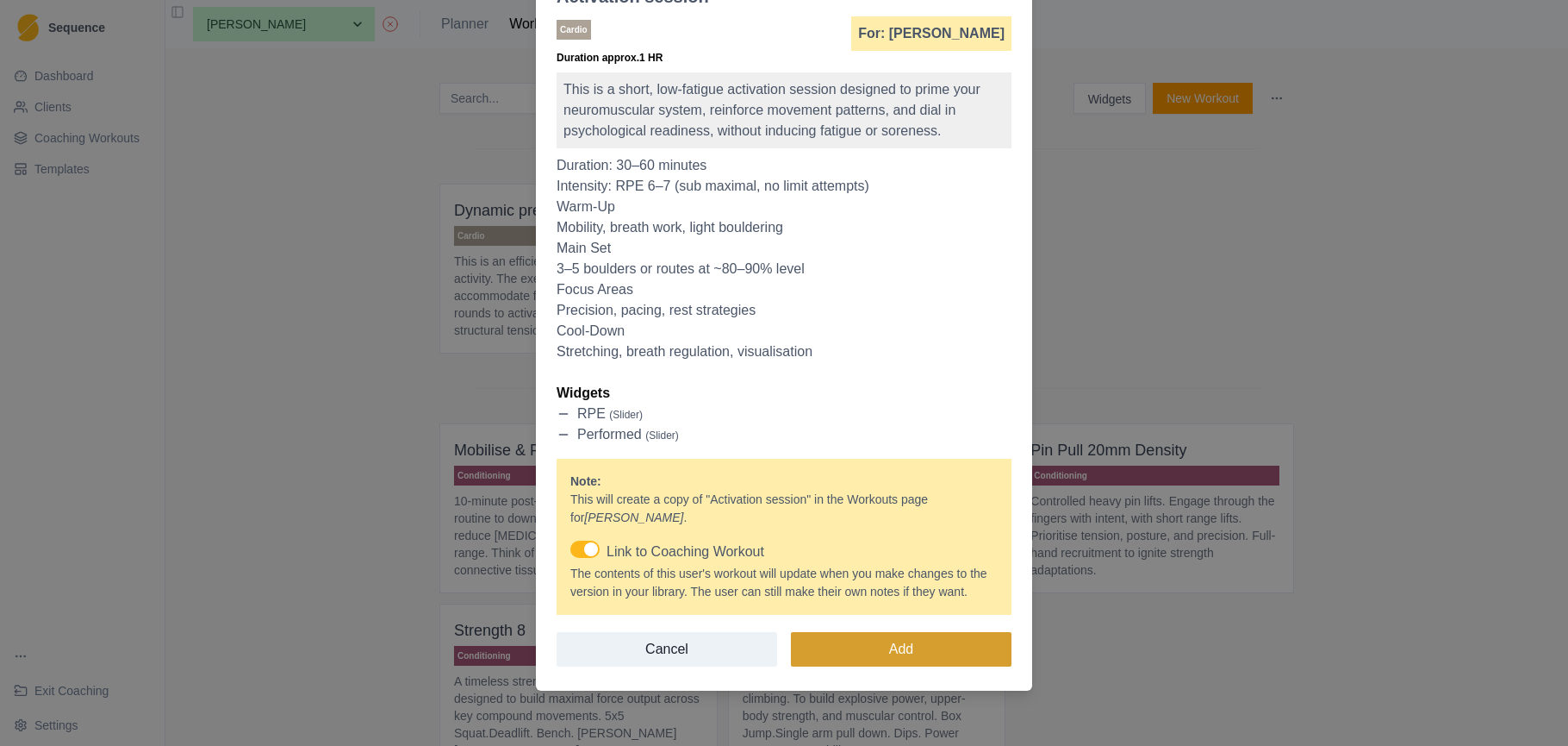
click at [950, 647] on button "Add" at bounding box center [901, 648] width 221 height 34
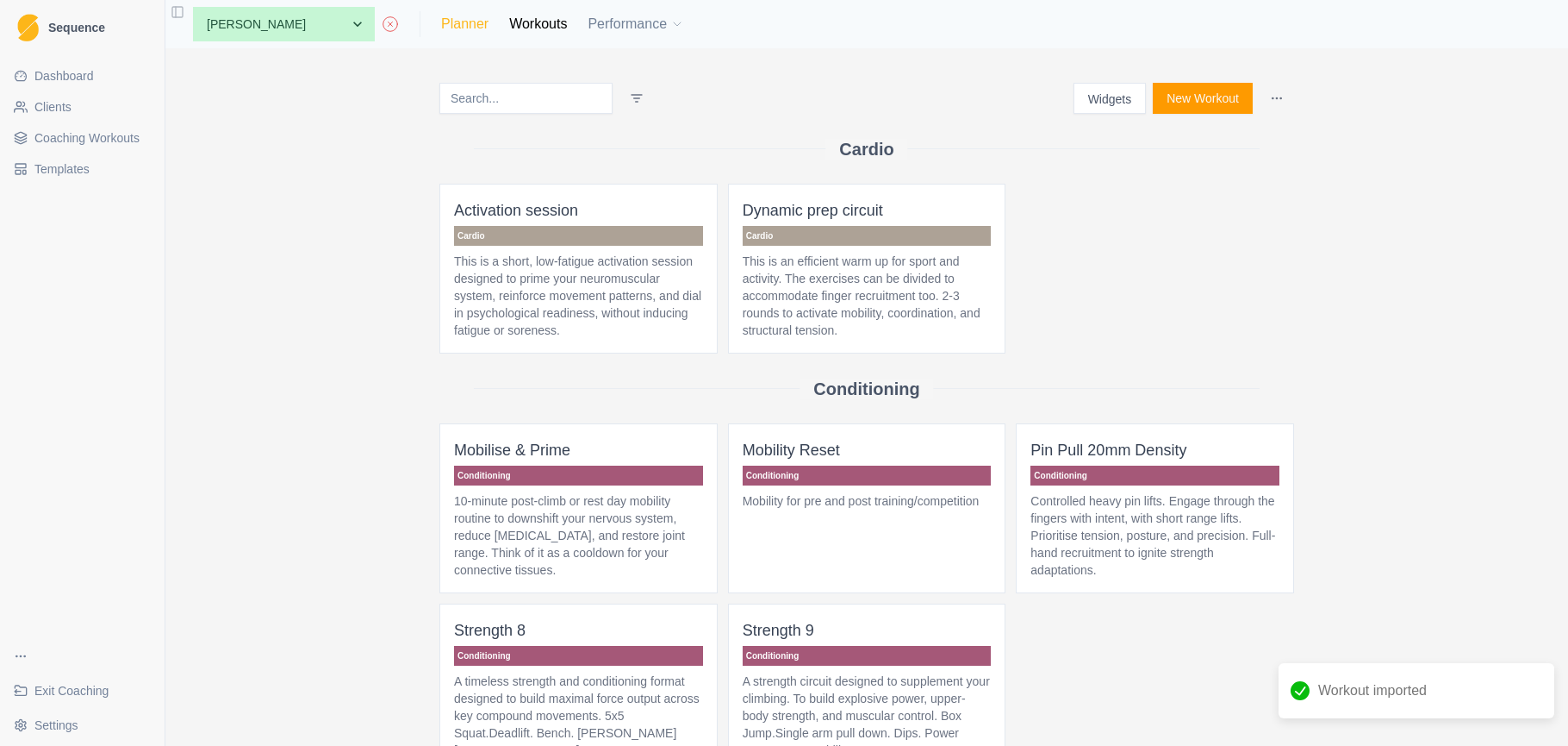
click at [441, 26] on link "Planner" at bounding box center [465, 24] width 47 height 21
select select "month"
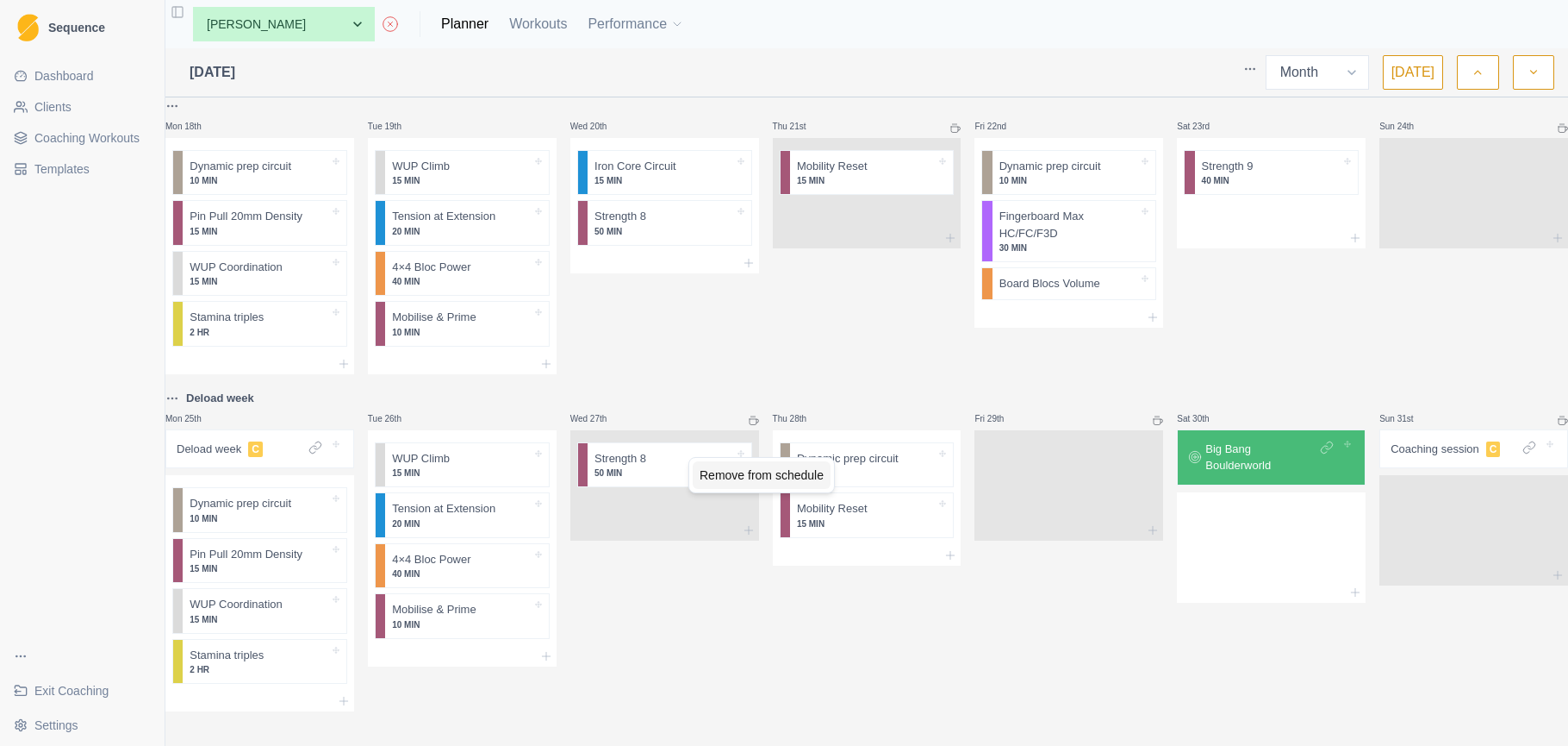
click at [772, 484] on div "Remove from schedule" at bounding box center [761, 475] width 138 height 28
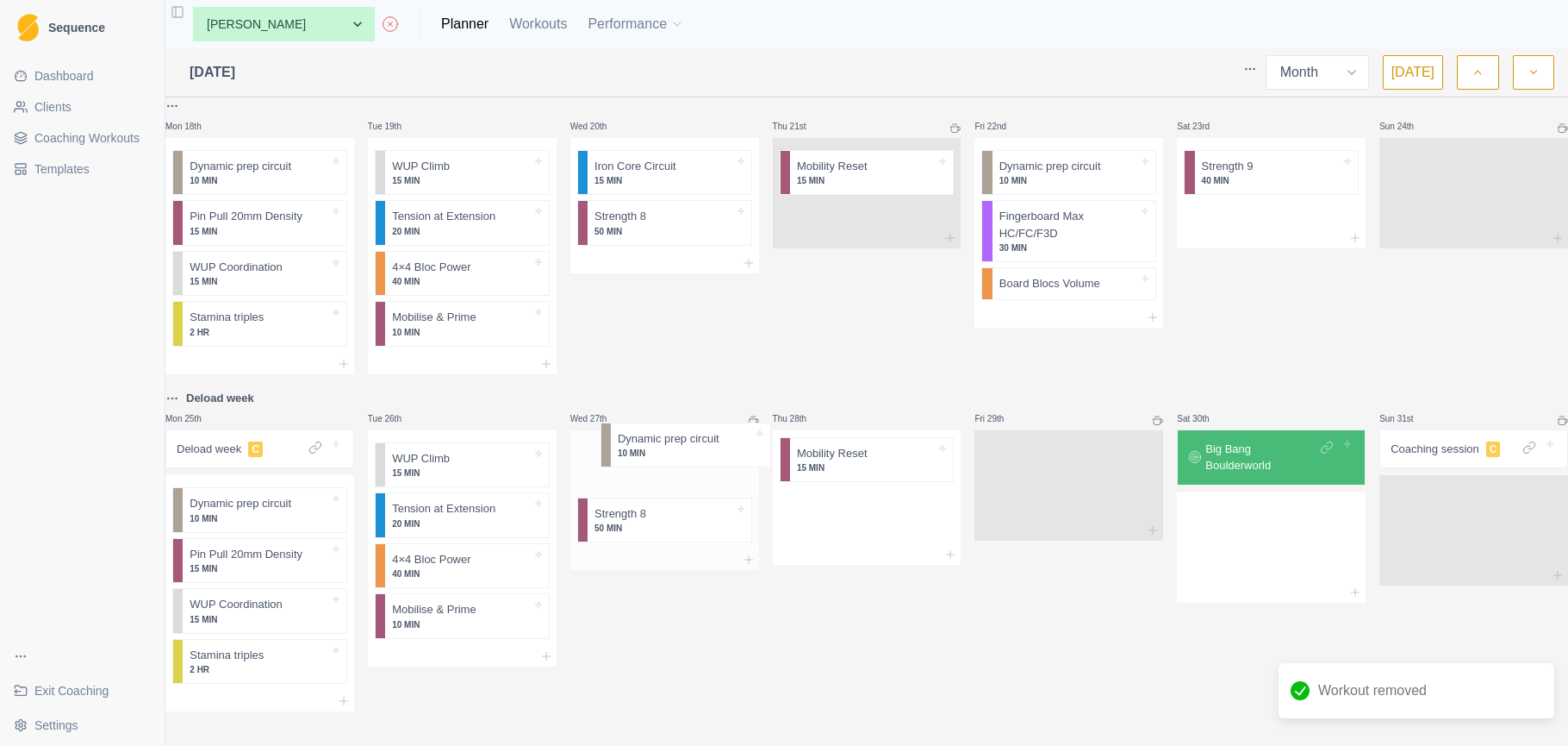
drag, startPoint x: 879, startPoint y: 451, endPoint x: 693, endPoint y: 443, distance: 186.2
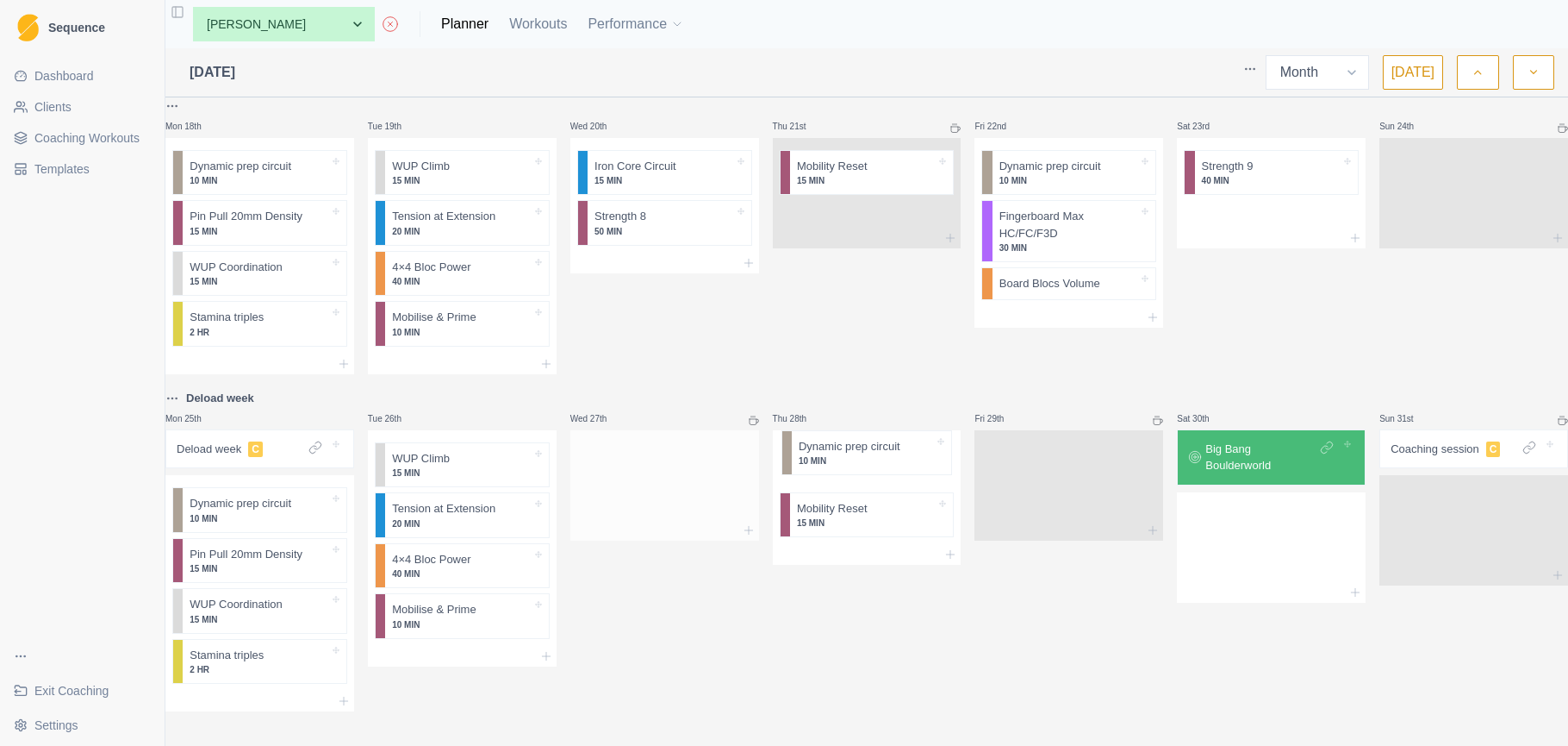
drag, startPoint x: 865, startPoint y: 465, endPoint x: 671, endPoint y: 459, distance: 194.1
click at [673, 505] on div at bounding box center [665, 507] width 189 height 26
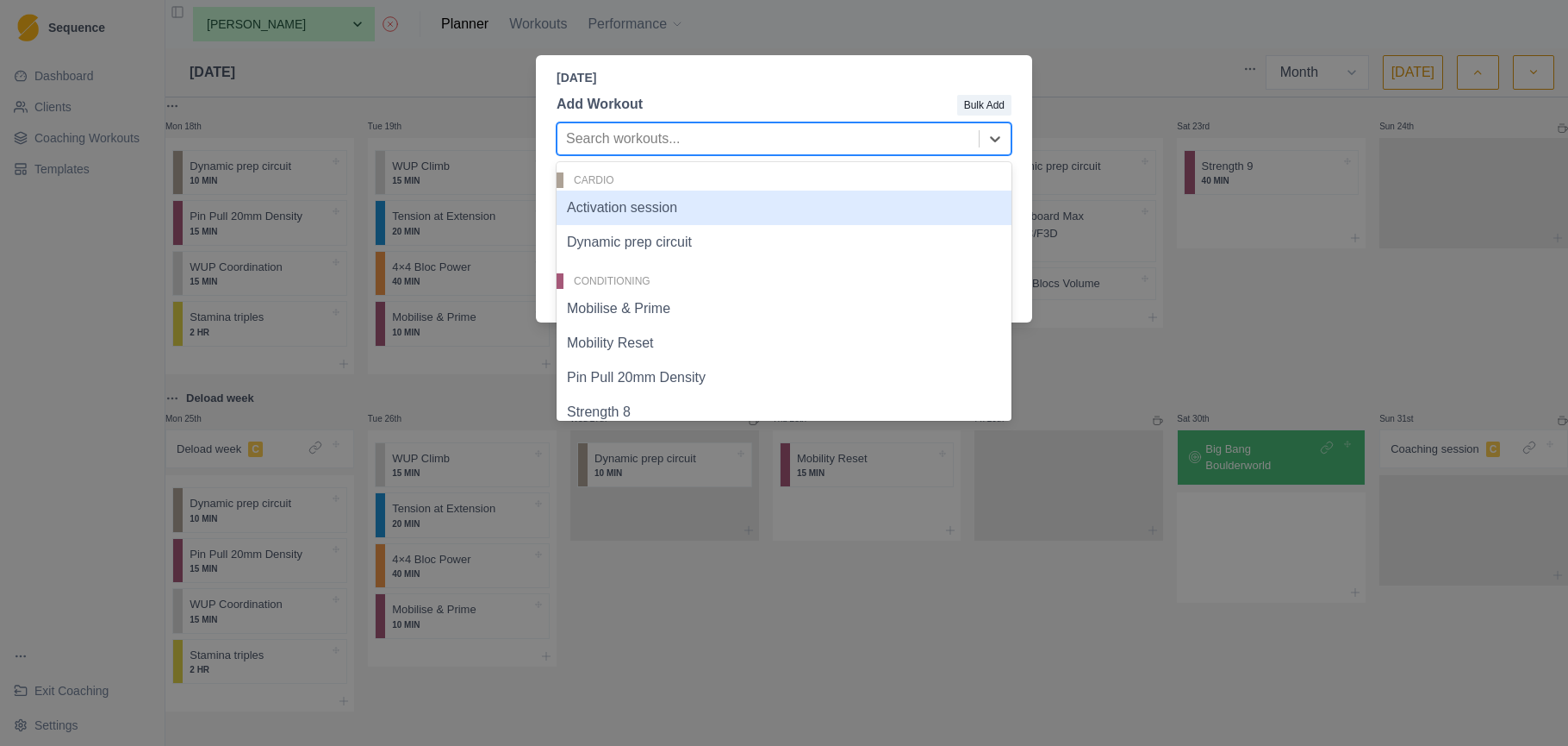
click at [769, 137] on div at bounding box center [768, 139] width 404 height 24
click at [760, 220] on div "Activation session" at bounding box center [784, 207] width 455 height 34
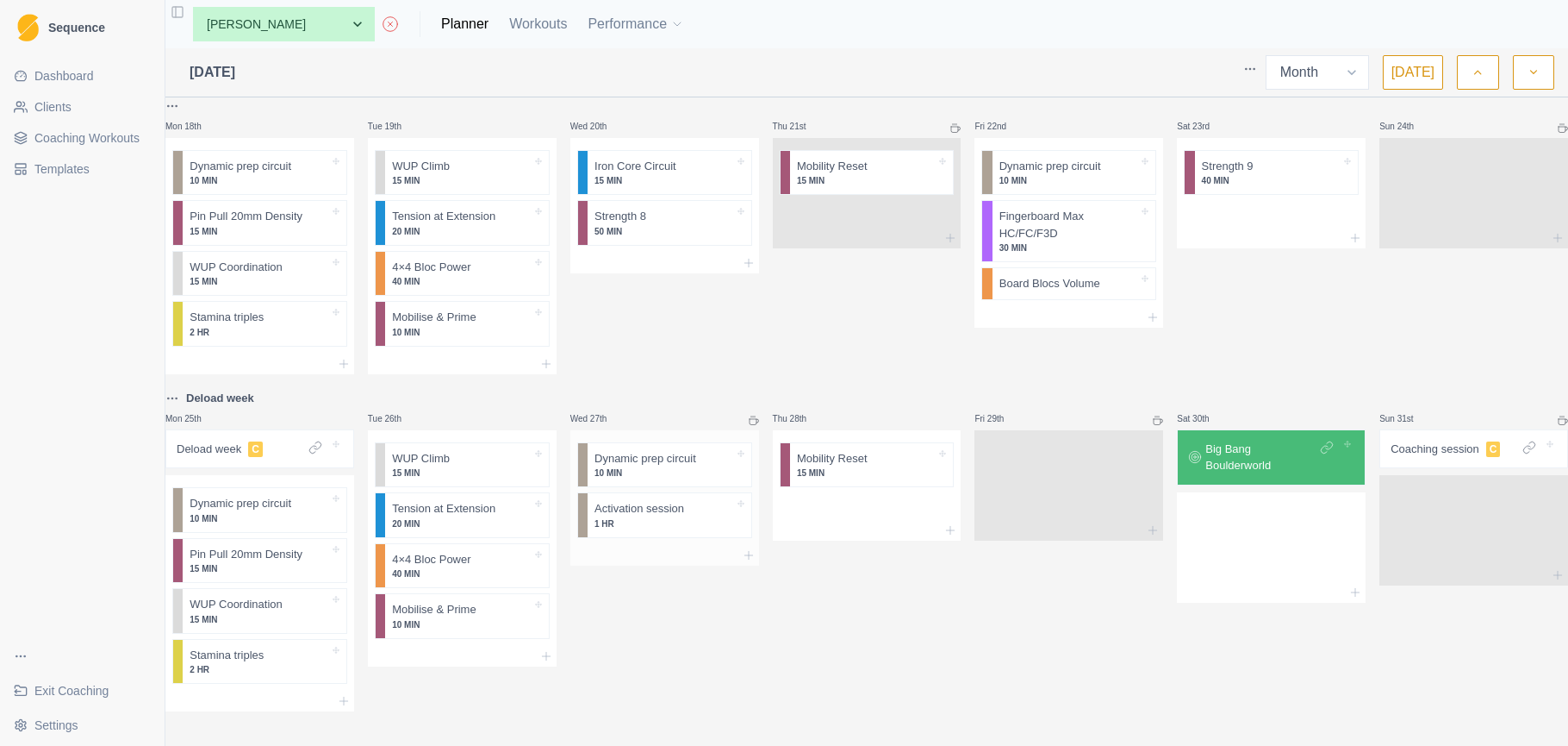
click at [707, 517] on p "1 HR" at bounding box center [665, 523] width 140 height 13
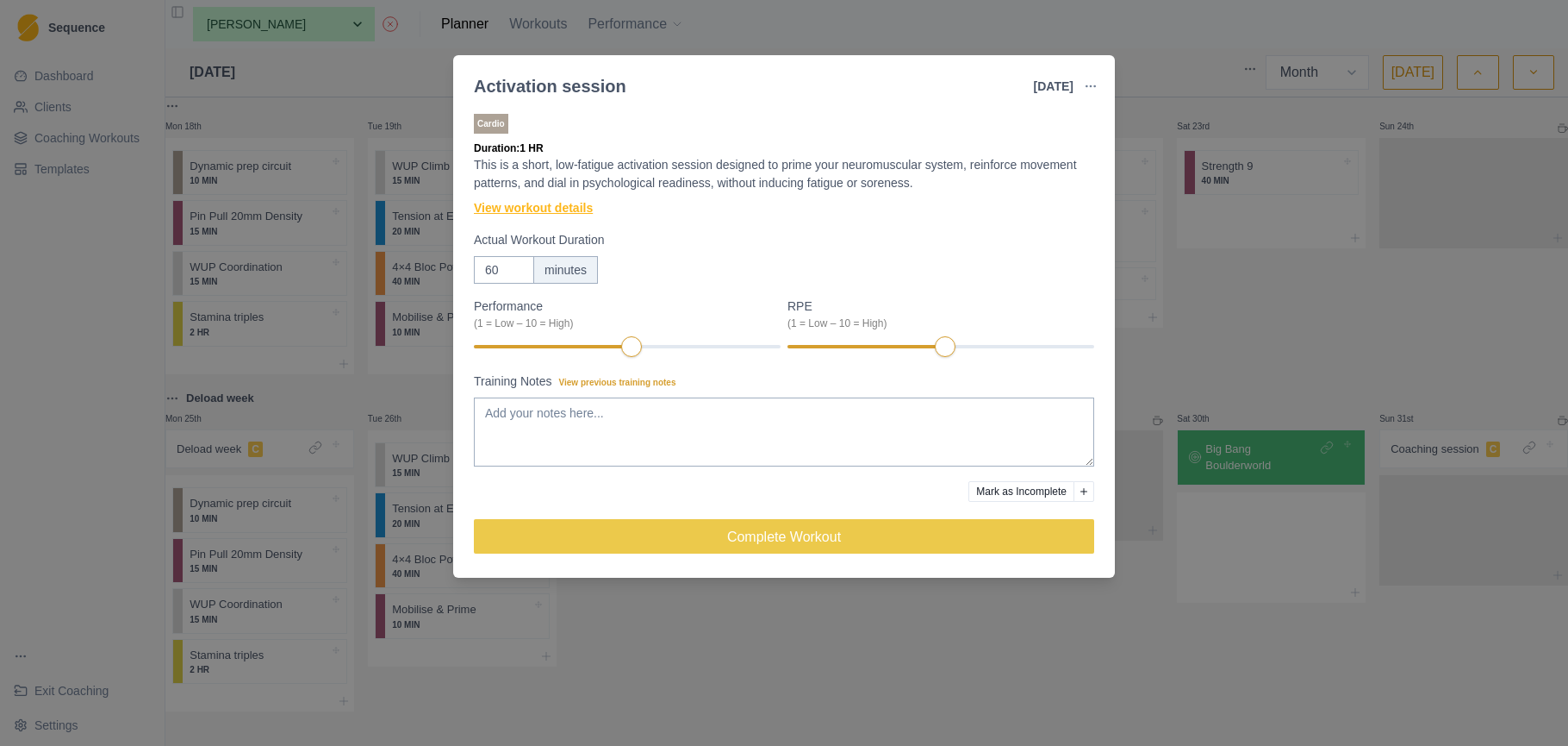
click at [567, 208] on link "View workout details" at bounding box center [533, 208] width 119 height 18
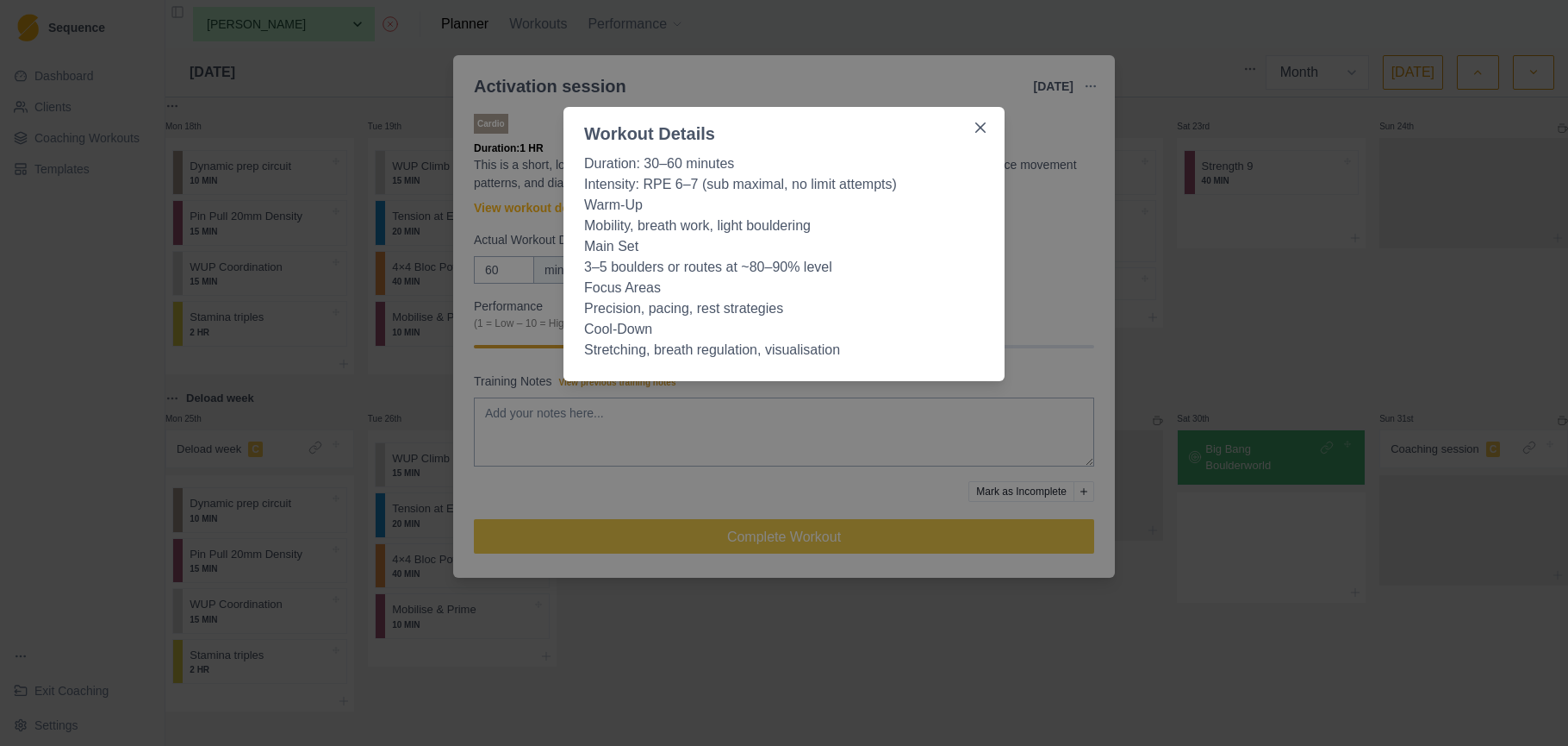
click at [973, 116] on button "Close" at bounding box center [981, 127] width 28 height 28
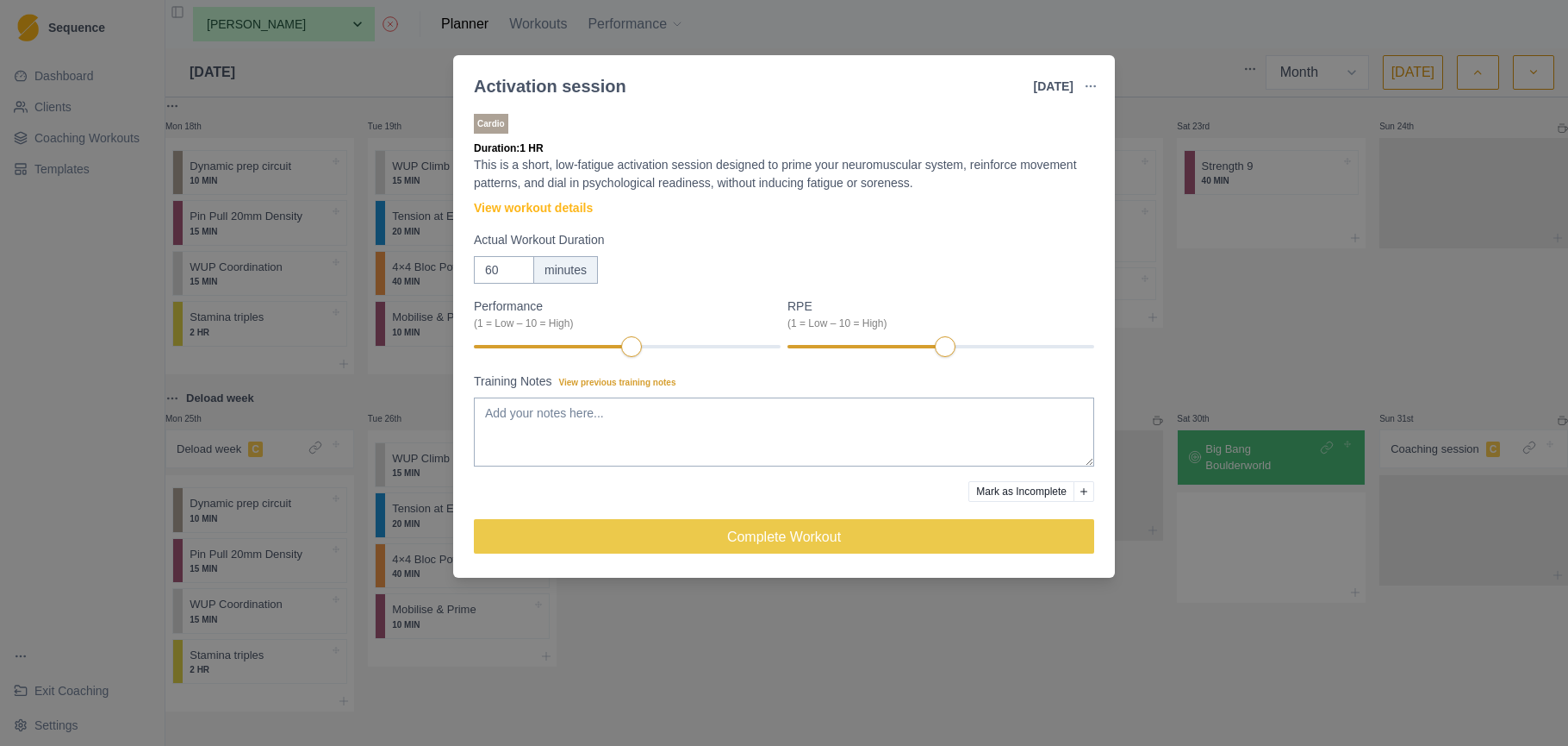
click at [1211, 359] on div "Activation session [DATE] Link To Goal View Workout Metrics Edit Original Worko…" at bounding box center [784, 373] width 1568 height 746
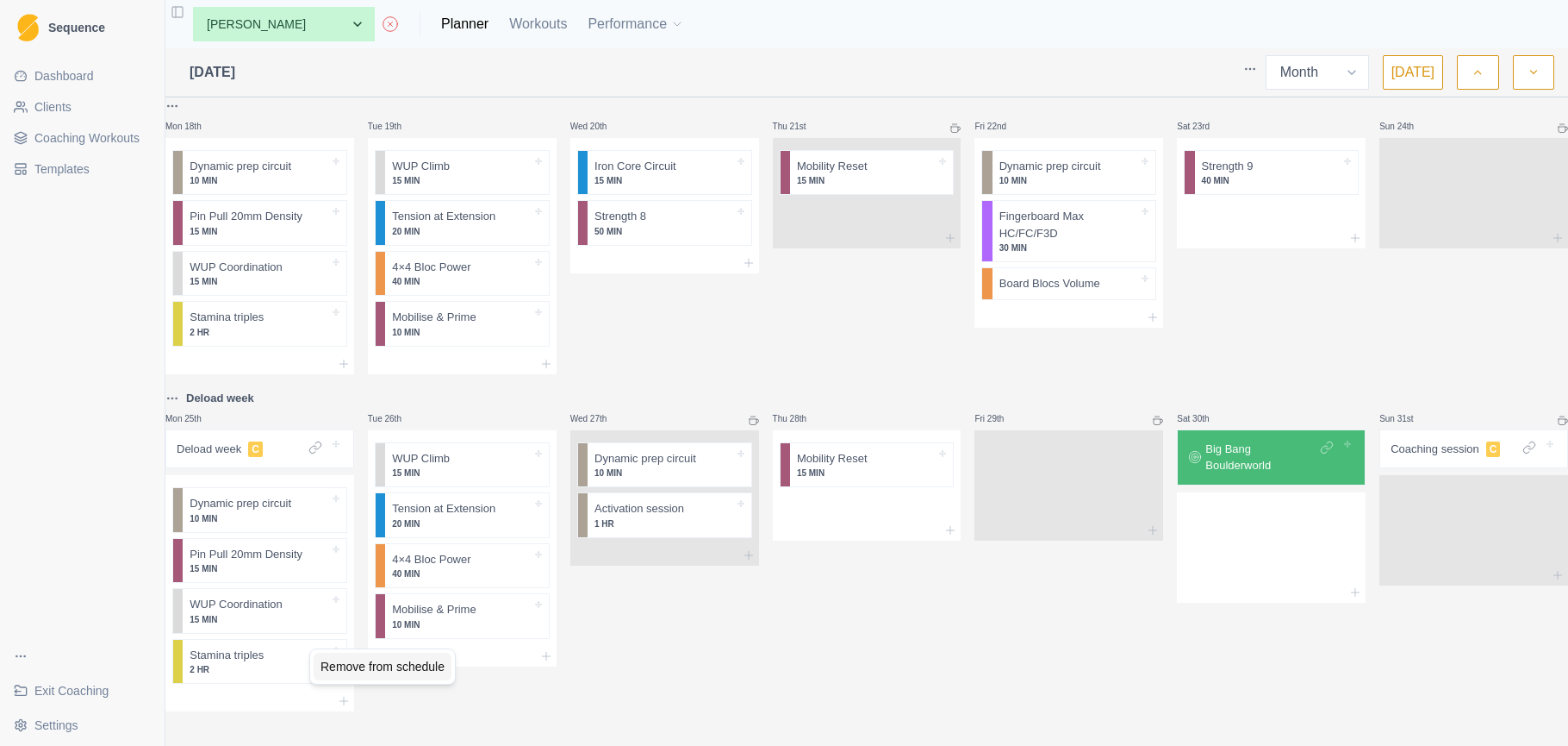
click at [348, 659] on div "Remove from schedule" at bounding box center [382, 666] width 138 height 28
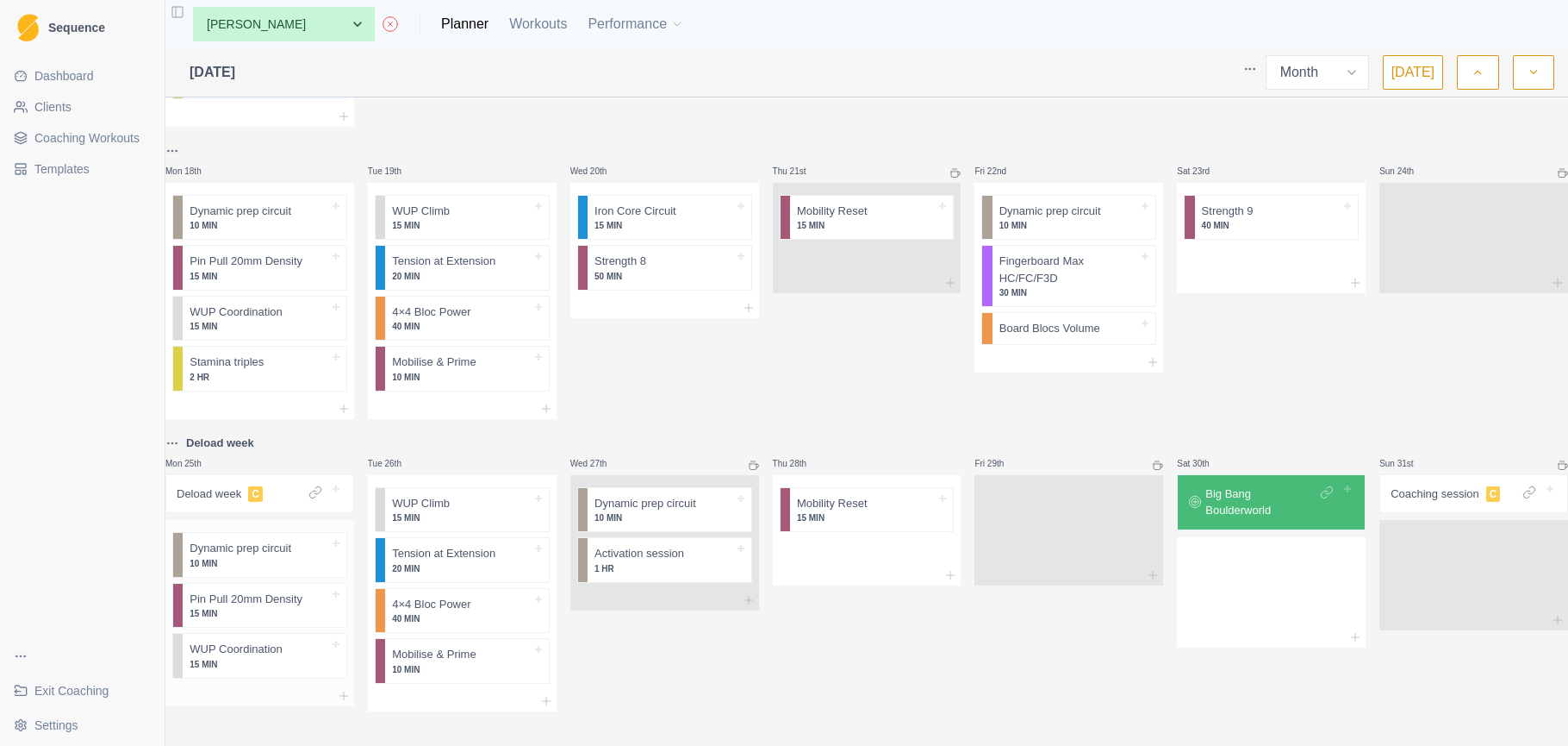
click at [259, 686] on div at bounding box center [260, 696] width 189 height 21
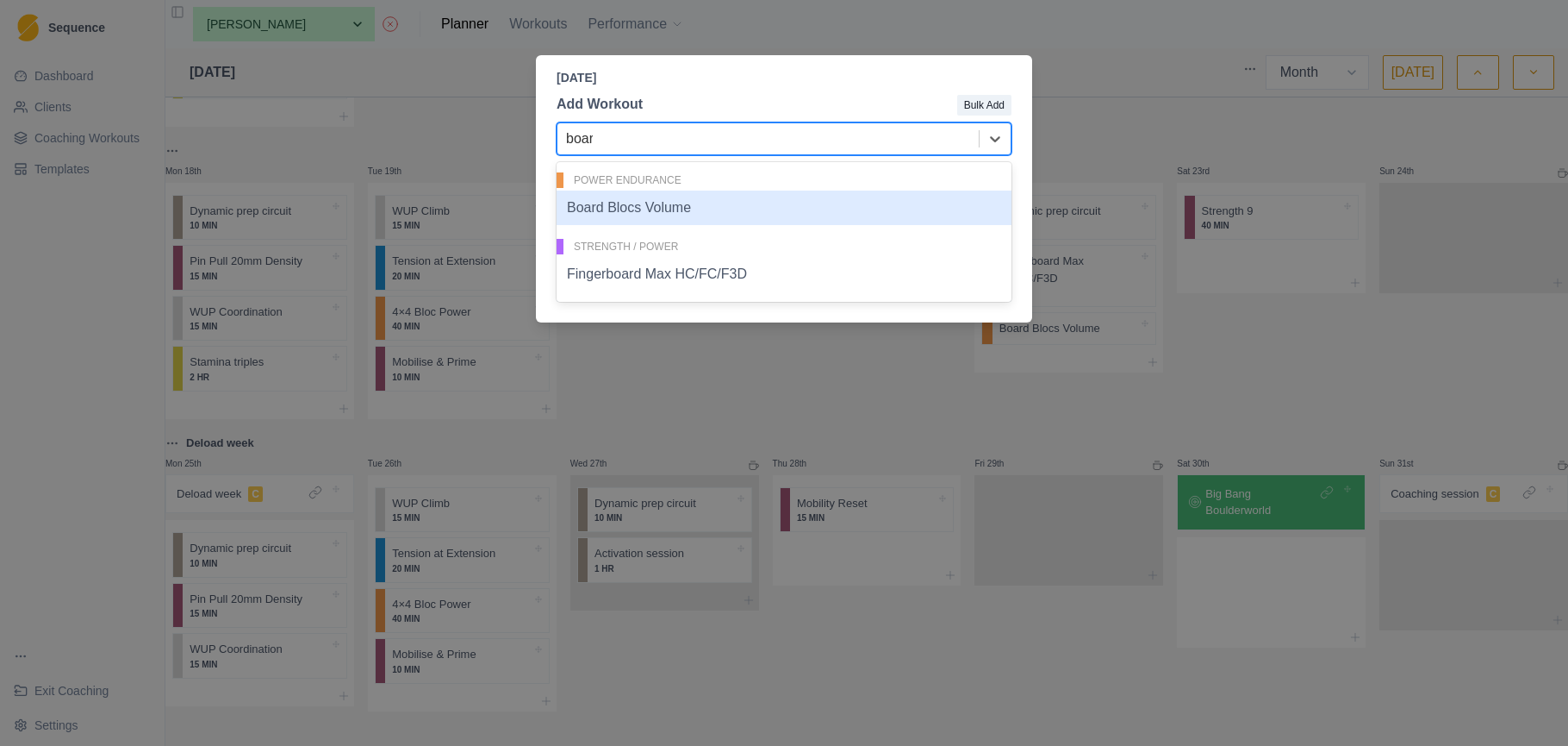
type input "board"
click at [672, 201] on div "Board Blocs Volume" at bounding box center [784, 207] width 455 height 34
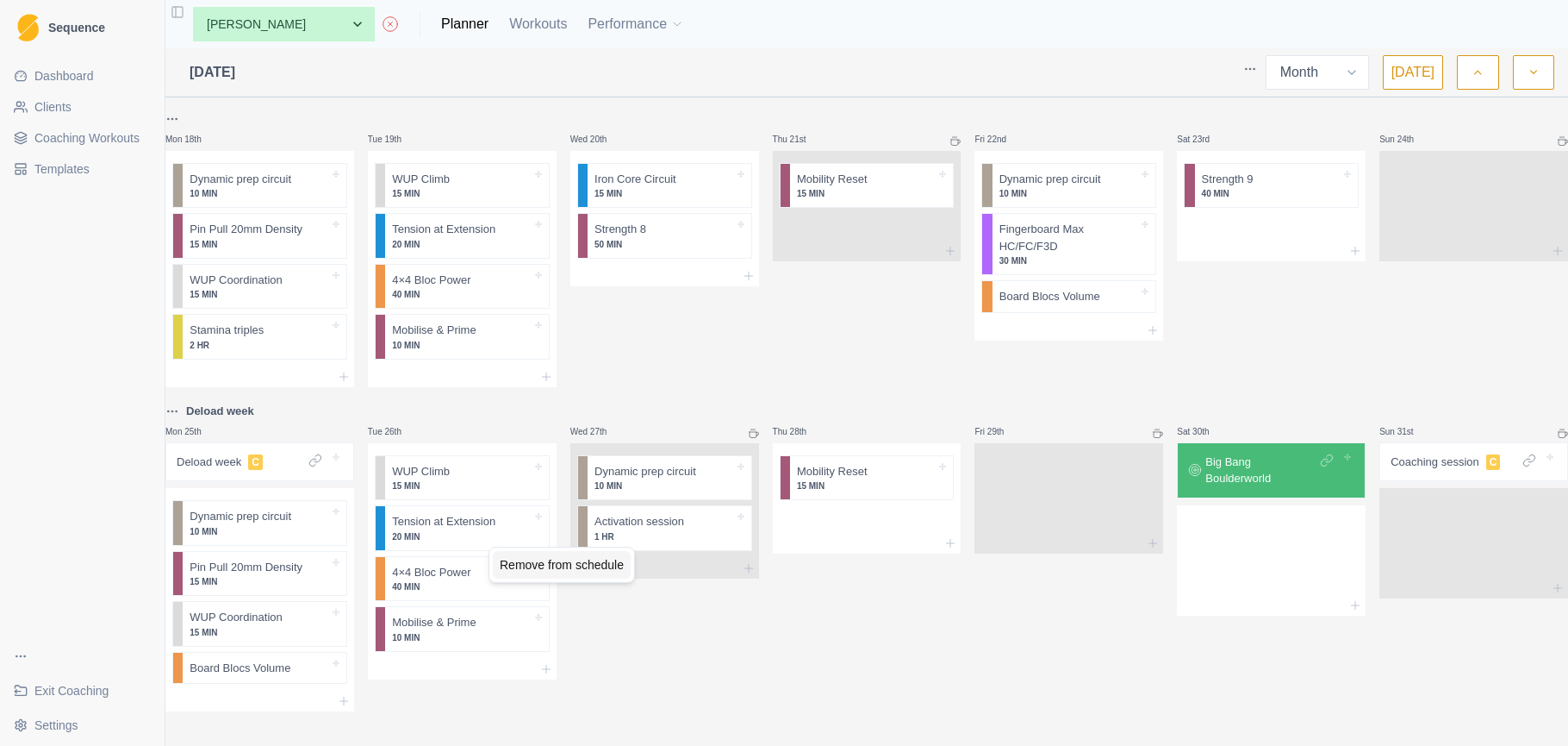
drag, startPoint x: 530, startPoint y: 567, endPoint x: 526, endPoint y: 558, distance: 9.8
click at [531, 565] on div "Remove from schedule" at bounding box center [561, 565] width 138 height 28
click at [534, 528] on div "Remove from schedule" at bounding box center [547, 521] width 138 height 28
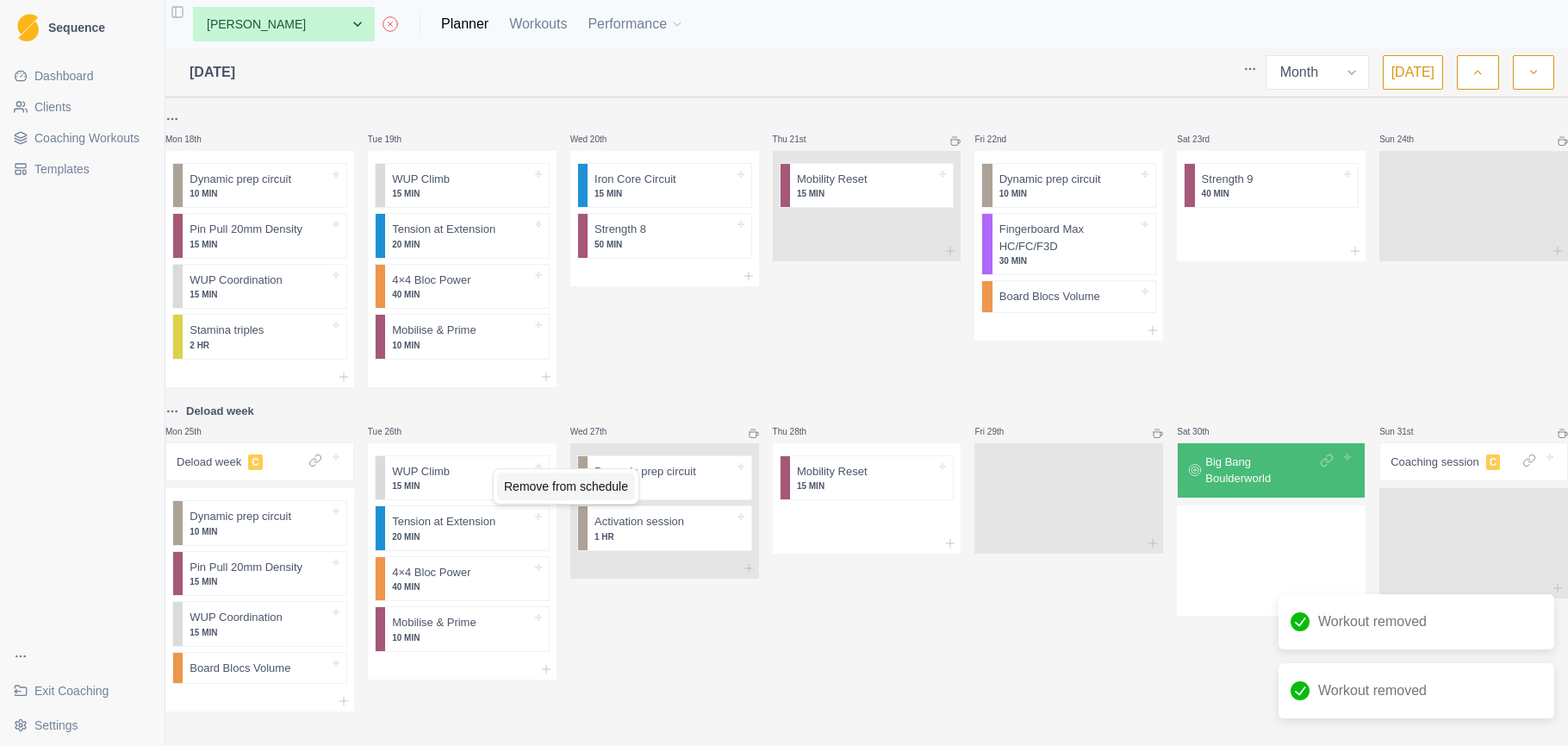
click at [514, 486] on div "Remove from schedule" at bounding box center [566, 486] width 138 height 28
click at [484, 658] on div at bounding box center [463, 668] width 189 height 21
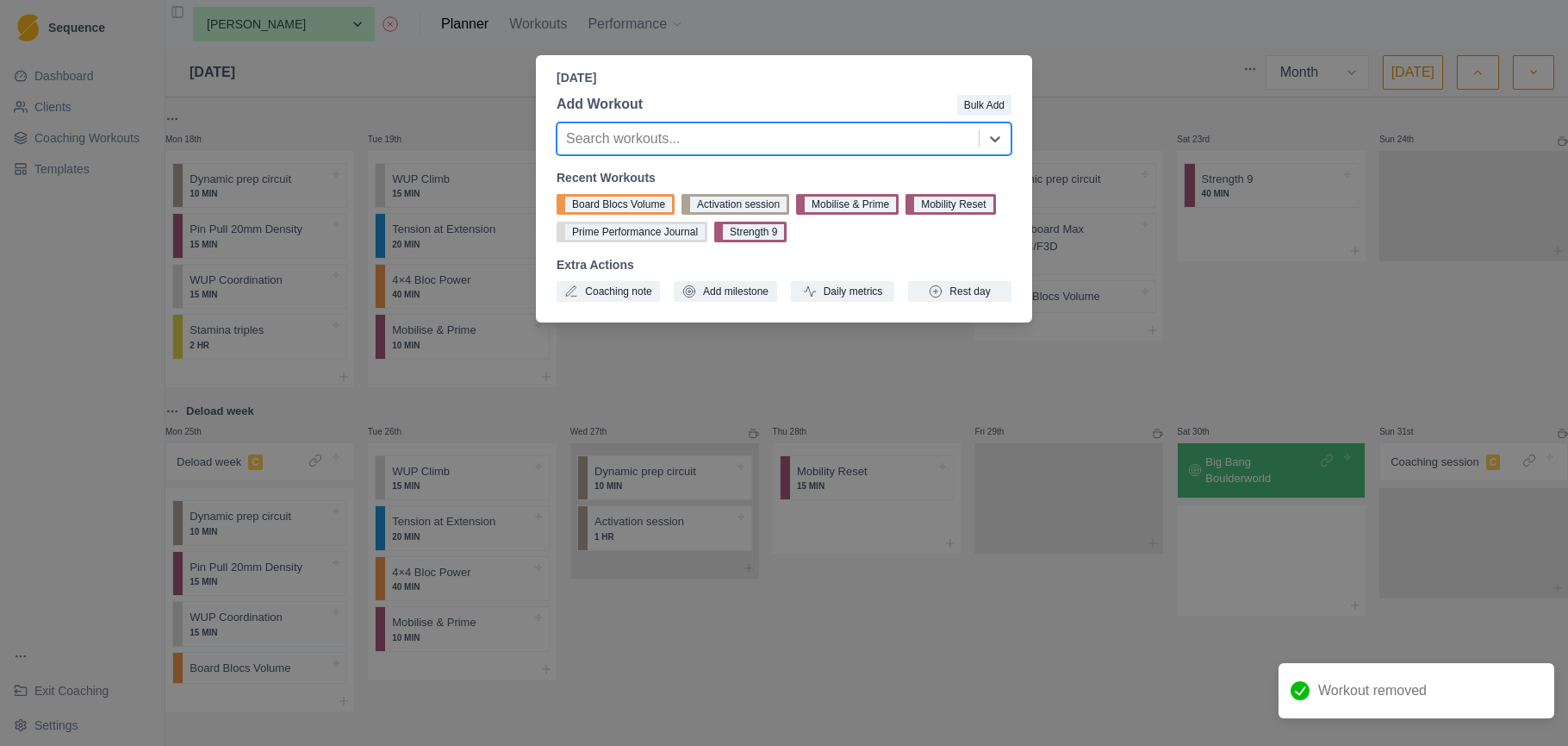
click at [879, 144] on div at bounding box center [768, 139] width 404 height 24
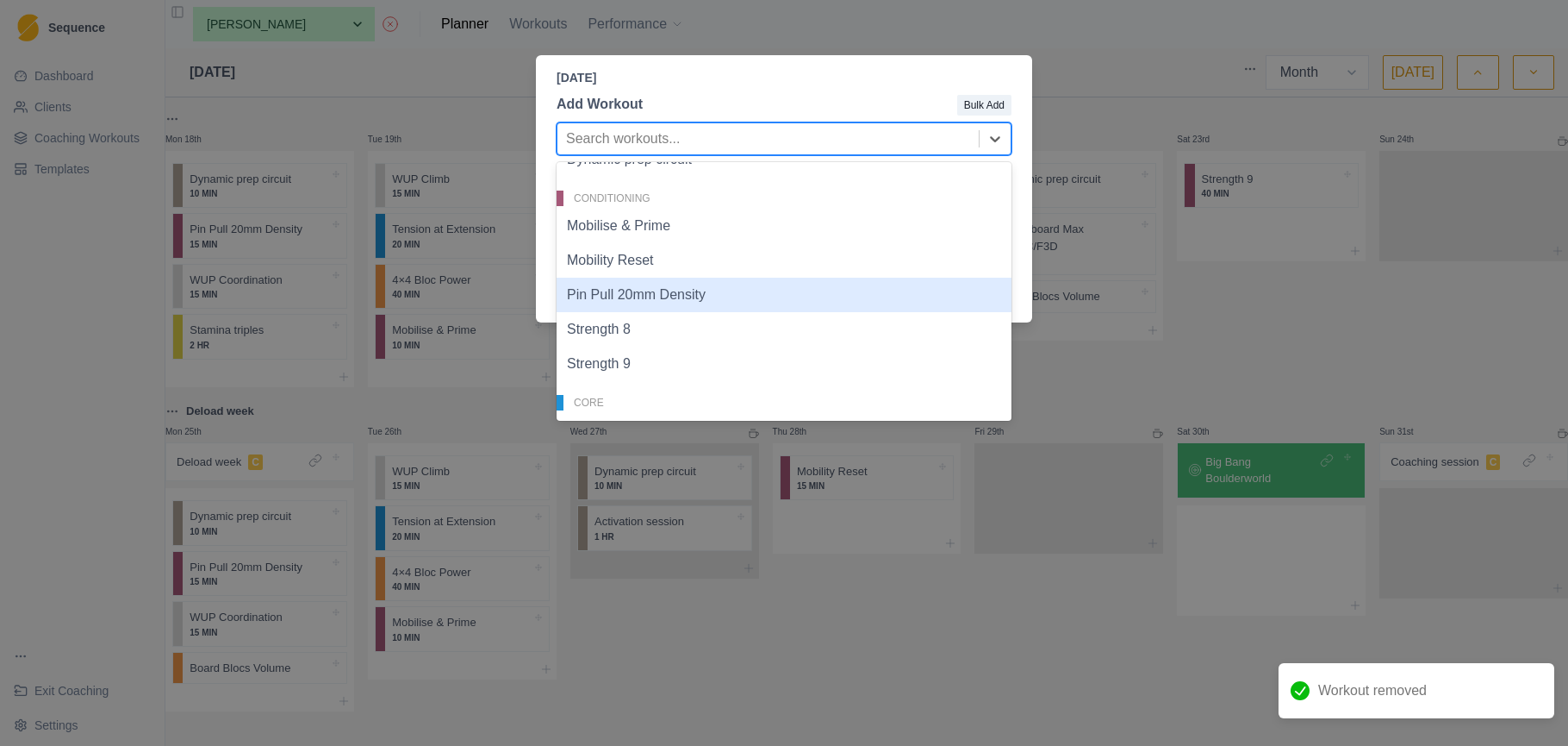
scroll to position [82, 0]
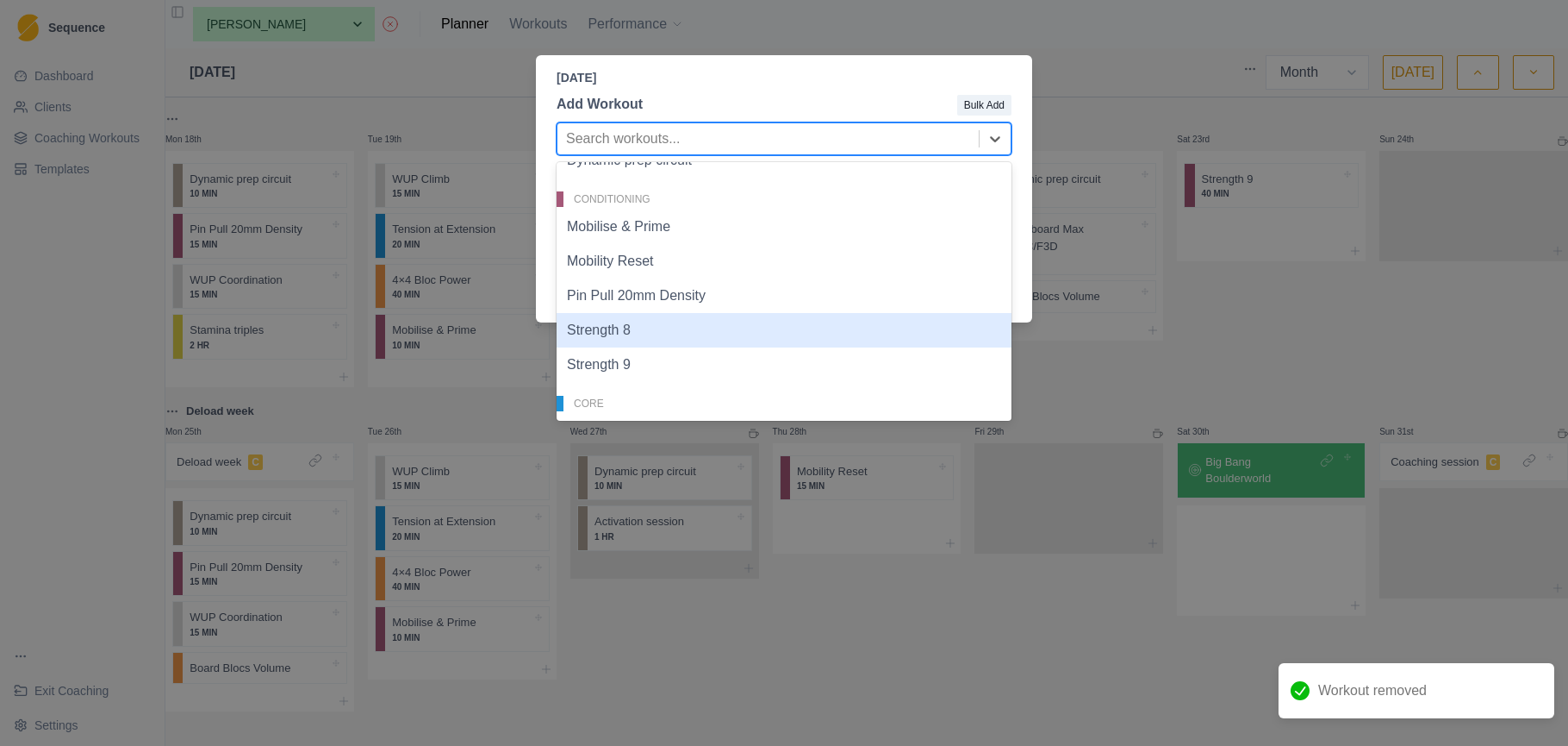
click at [630, 343] on div "Strength 8" at bounding box center [784, 330] width 455 height 34
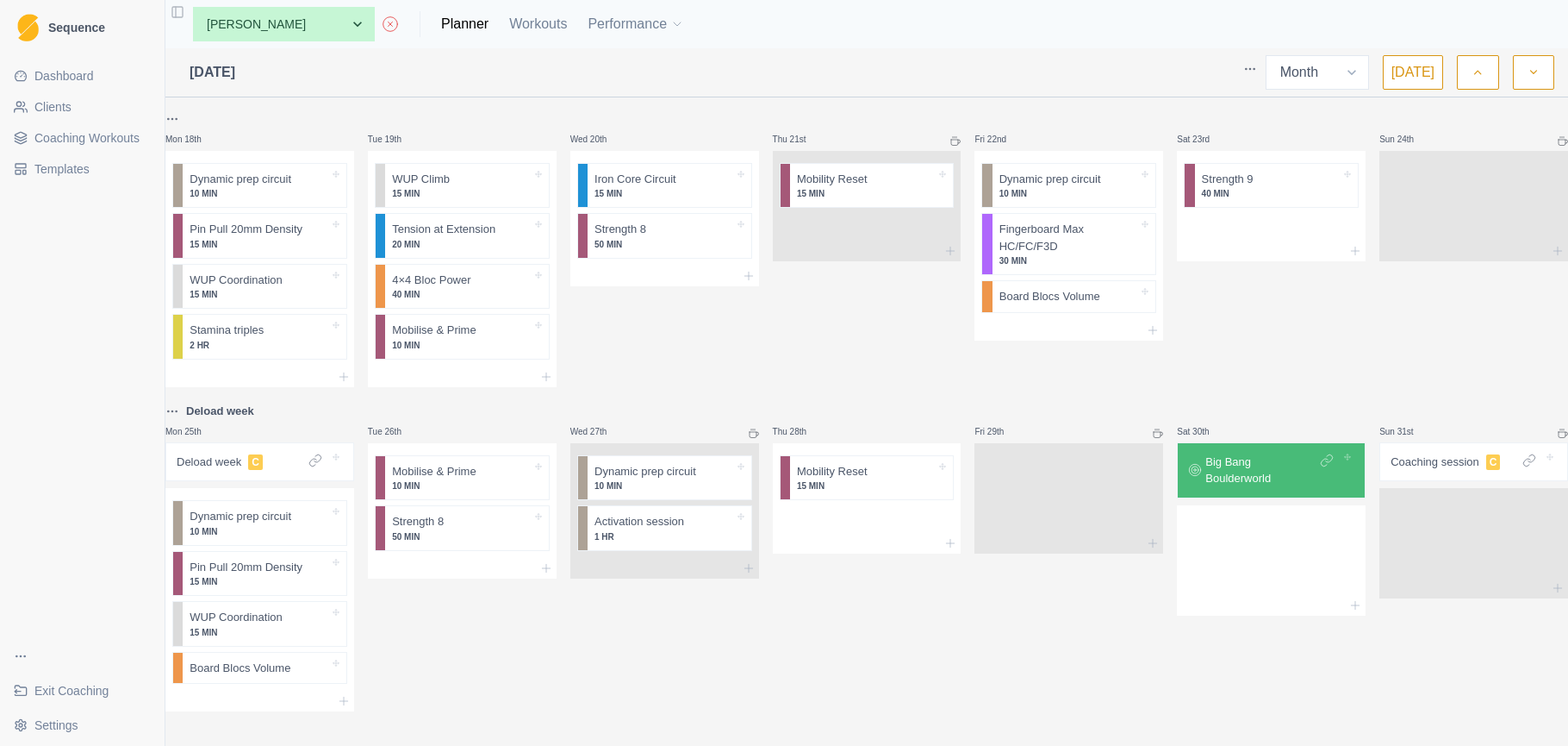
click at [1248, 453] on p "Big Bang Boulderworld" at bounding box center [1261, 470] width 111 height 34
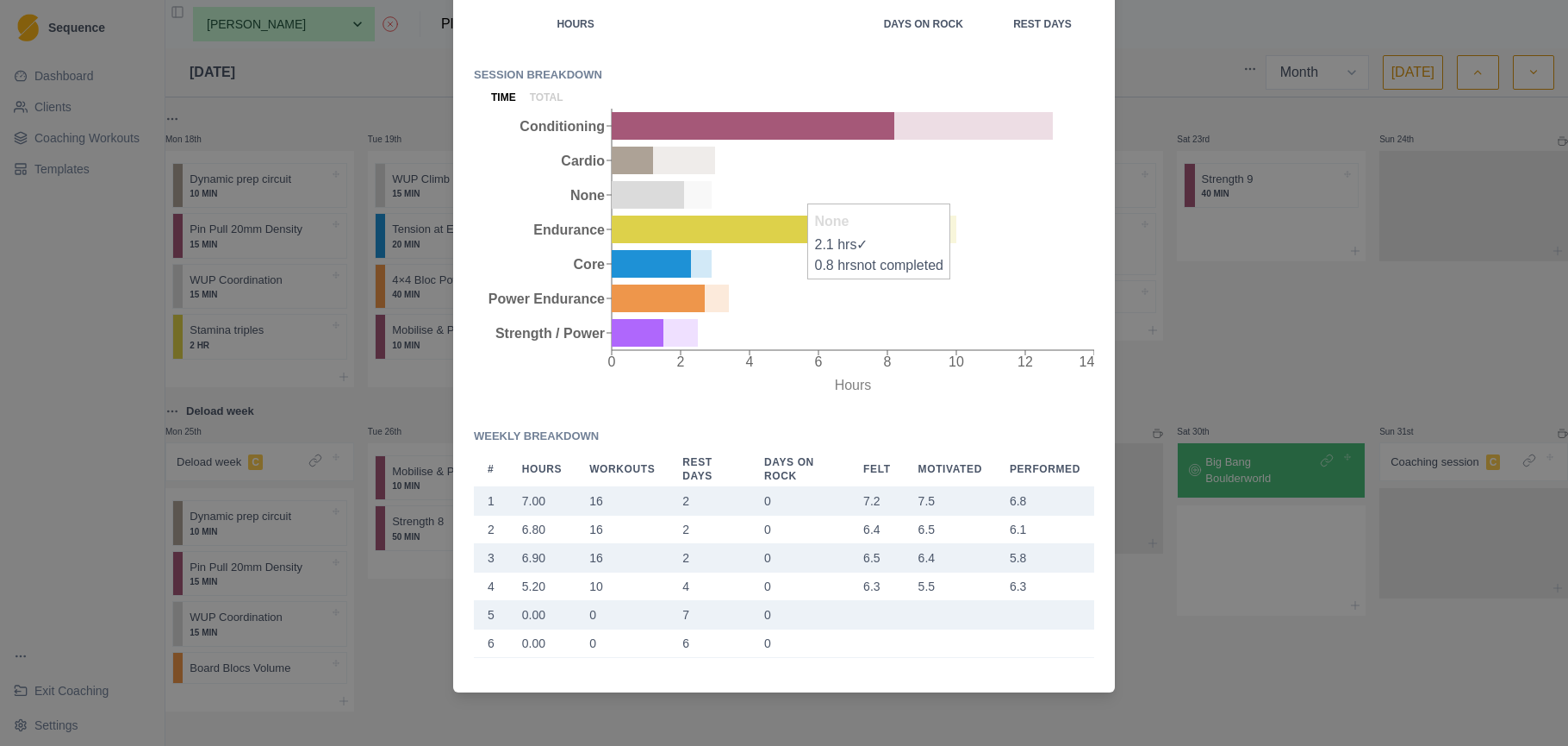
scroll to position [0, 0]
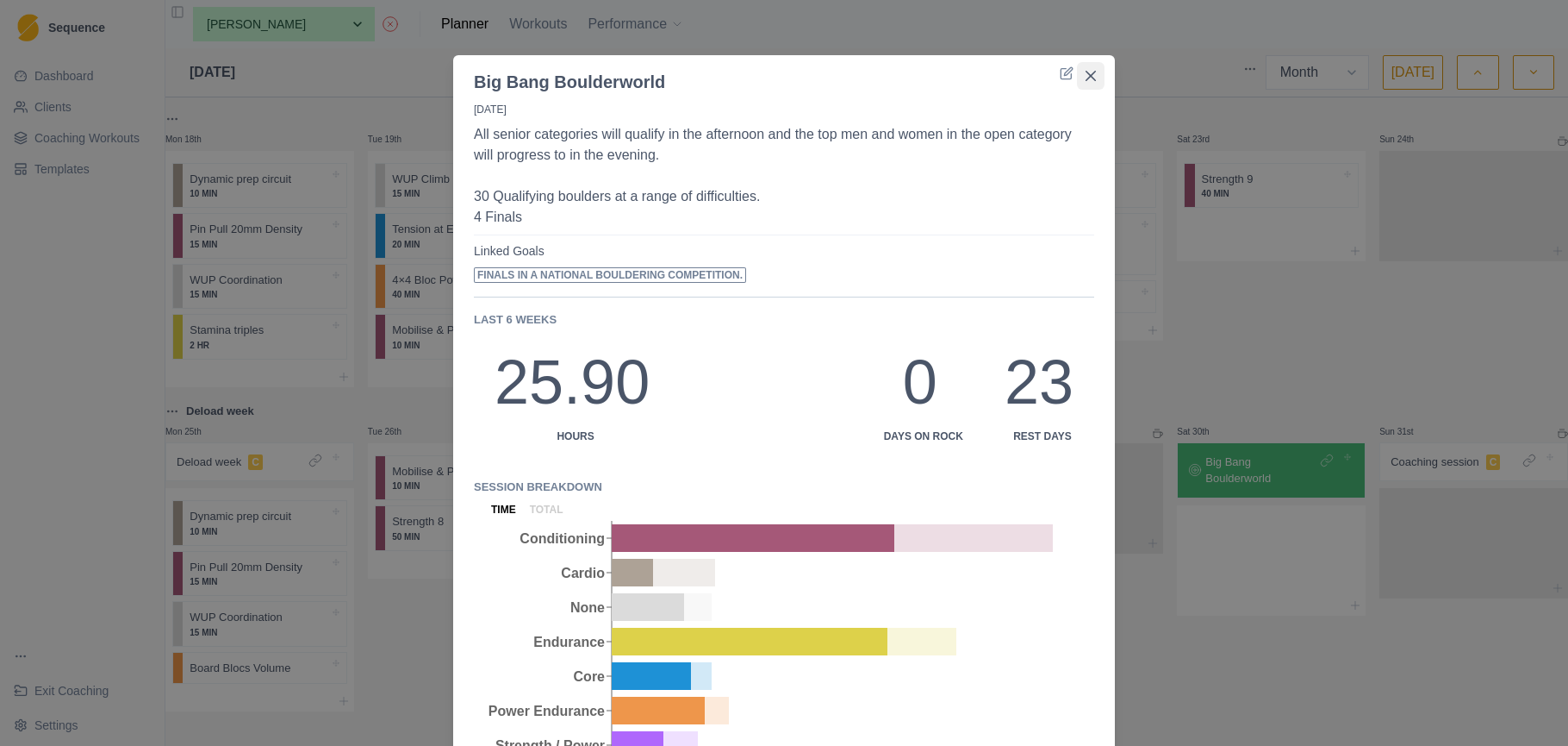
click at [1082, 75] on button "Close" at bounding box center [1091, 76] width 28 height 28
